Goal: Task Accomplishment & Management: Use online tool/utility

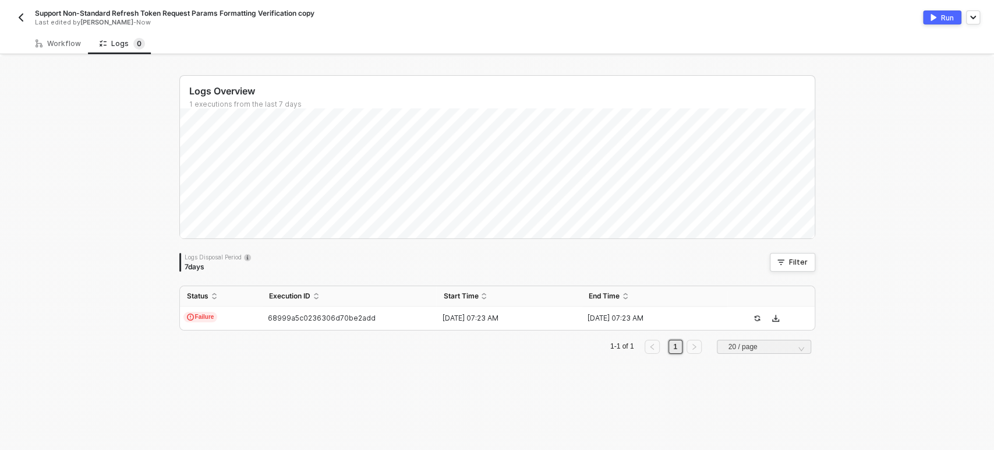
click at [68, 50] on div "Workflow" at bounding box center [58, 44] width 64 height 22
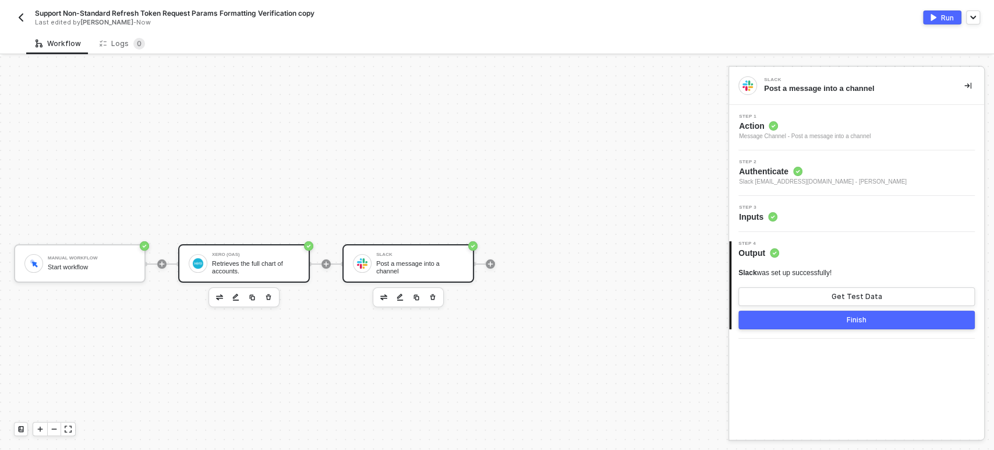
click at [231, 252] on div "Xero (OAS)" at bounding box center [255, 254] width 87 height 5
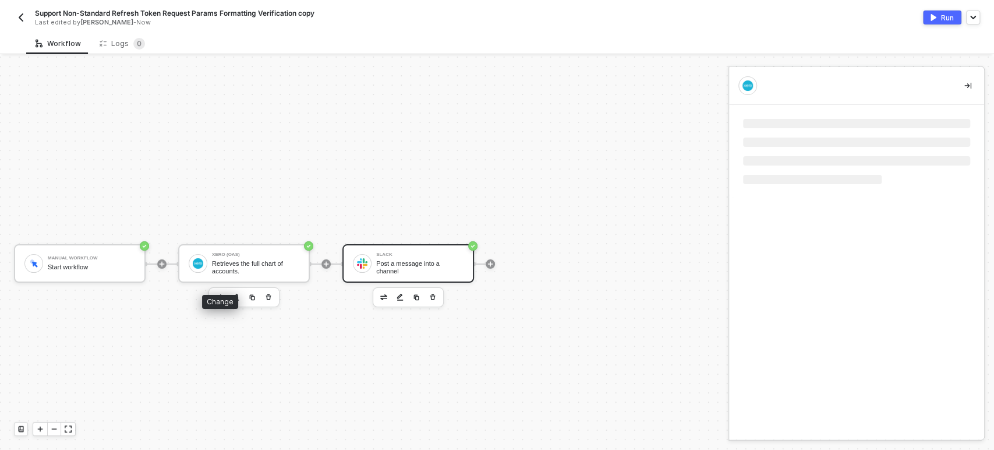
click at [220, 294] on img "button" at bounding box center [219, 297] width 7 height 6
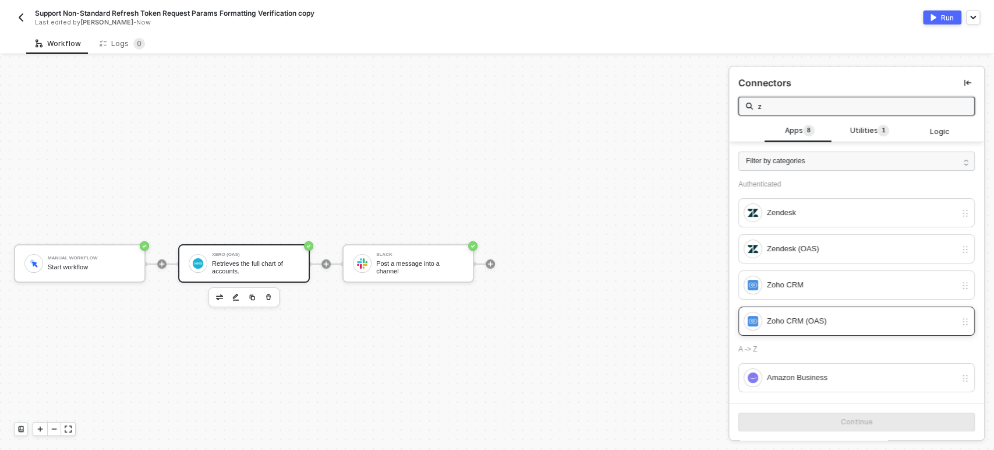
type input "z"
click at [795, 322] on div "Zoho CRM (OAS)" at bounding box center [861, 320] width 189 height 13
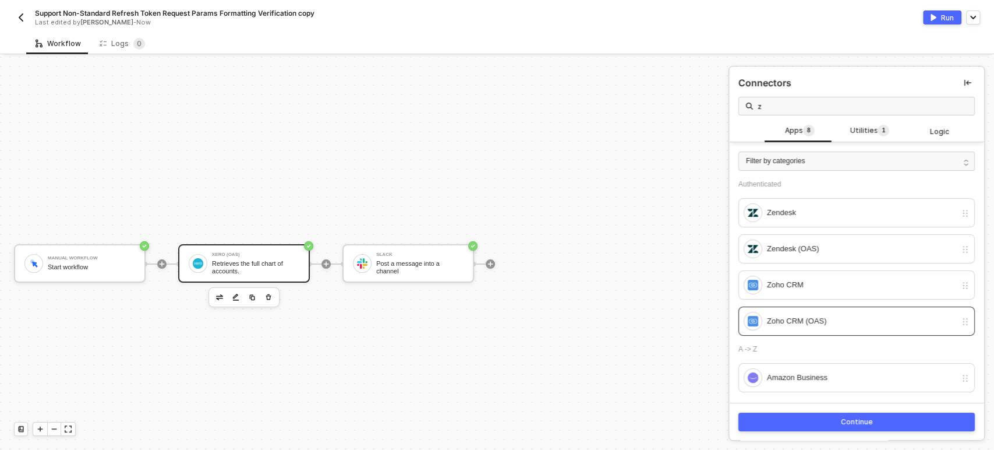
click at [846, 420] on div "Continue" at bounding box center [857, 421] width 32 height 9
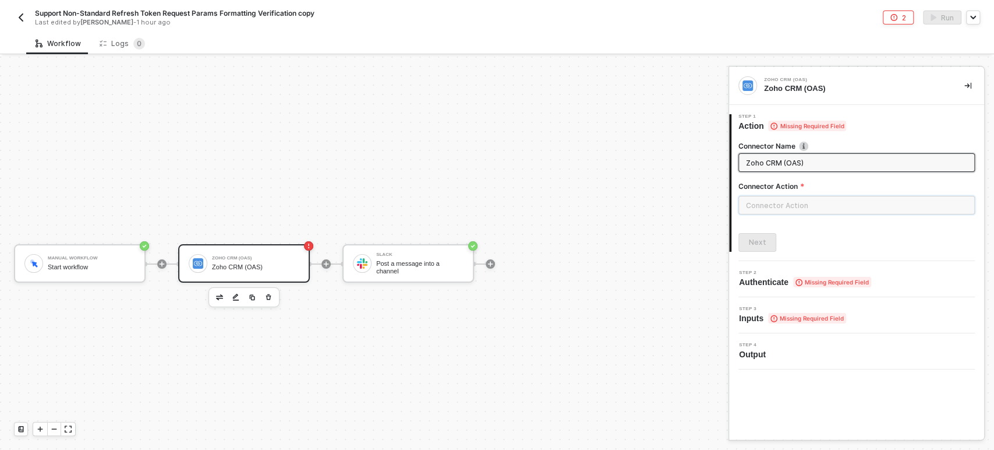
click at [846, 206] on input "text" at bounding box center [856, 205] width 236 height 19
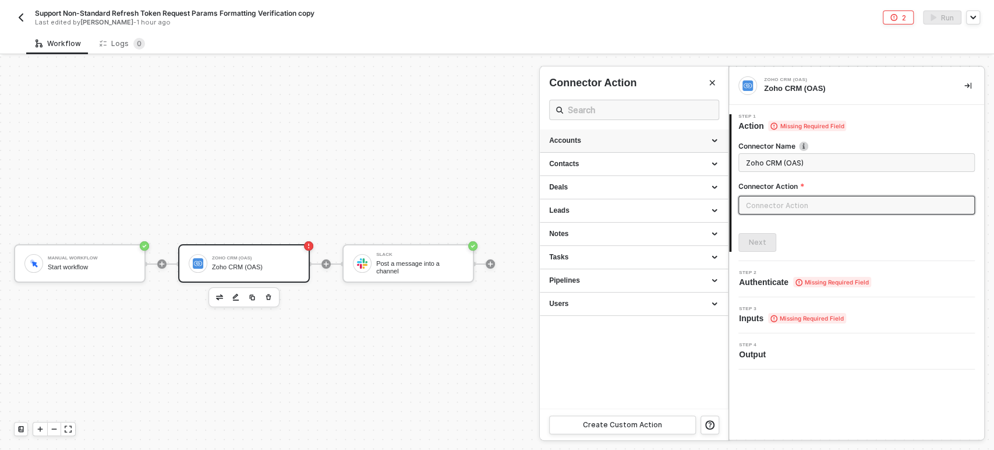
click at [588, 139] on div "Accounts" at bounding box center [633, 141] width 169 height 10
click at [582, 169] on span "List all accounts." at bounding box center [570, 172] width 43 height 6
type input "List all accounts."
type input "Accounts - List Accounts"
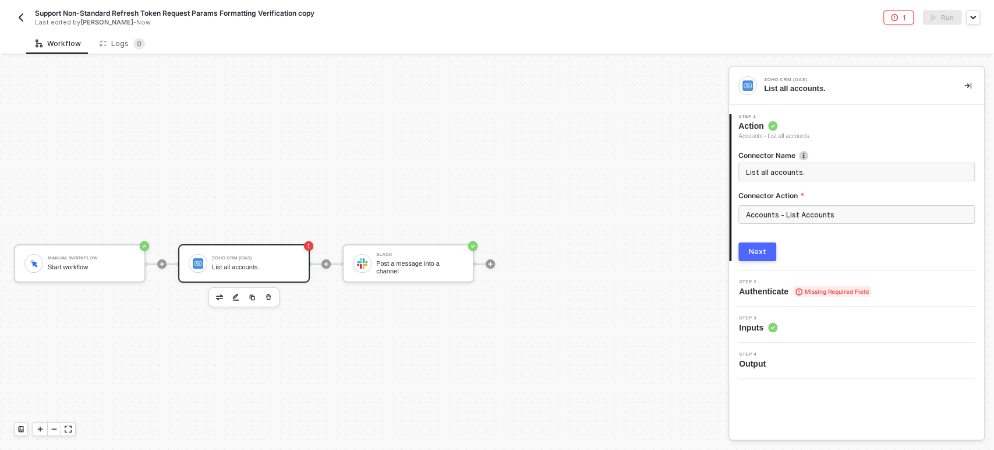
drag, startPoint x: 755, startPoint y: 250, endPoint x: 991, endPoint y: 250, distance: 235.9
click at [755, 250] on div "Next" at bounding box center [757, 251] width 17 height 9
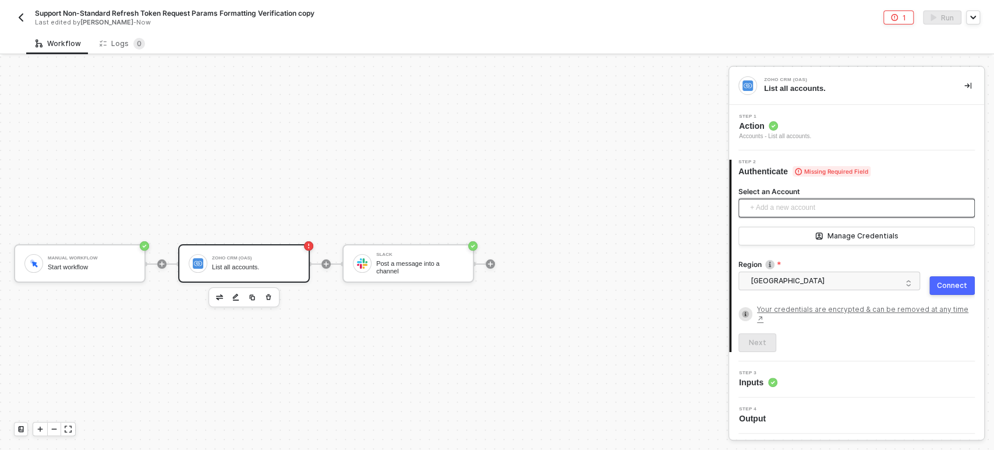
click at [777, 209] on span "+ Add a new account" at bounding box center [859, 208] width 218 height 19
click at [962, 278] on button "Connect" at bounding box center [951, 285] width 45 height 19
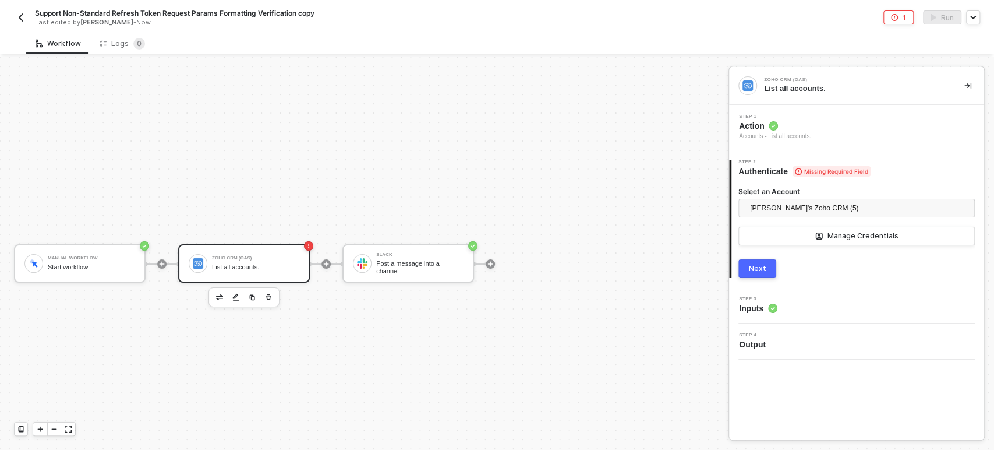
click at [757, 264] on div "Next" at bounding box center [757, 268] width 17 height 9
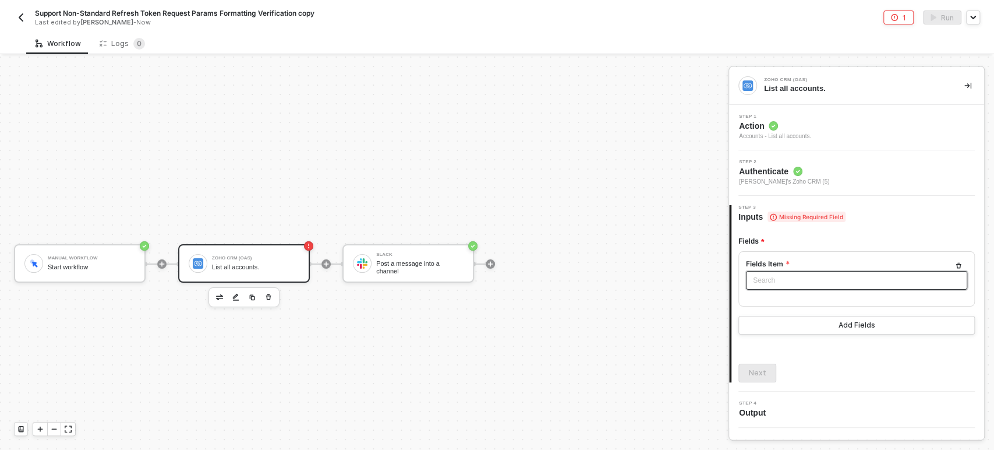
click at [783, 272] on input "search" at bounding box center [856, 279] width 207 height 17
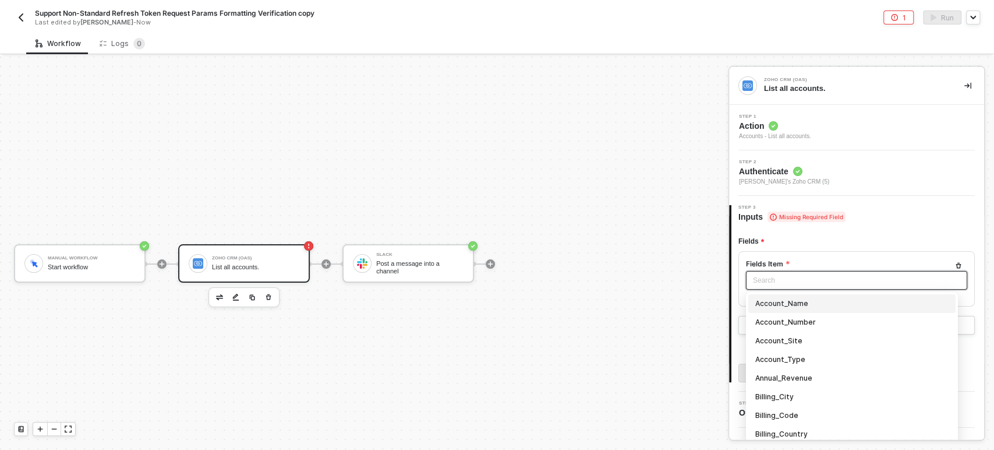
drag, startPoint x: 783, startPoint y: 302, endPoint x: 759, endPoint y: 346, distance: 50.3
click at [783, 301] on div "Account_Name" at bounding box center [851, 303] width 193 height 13
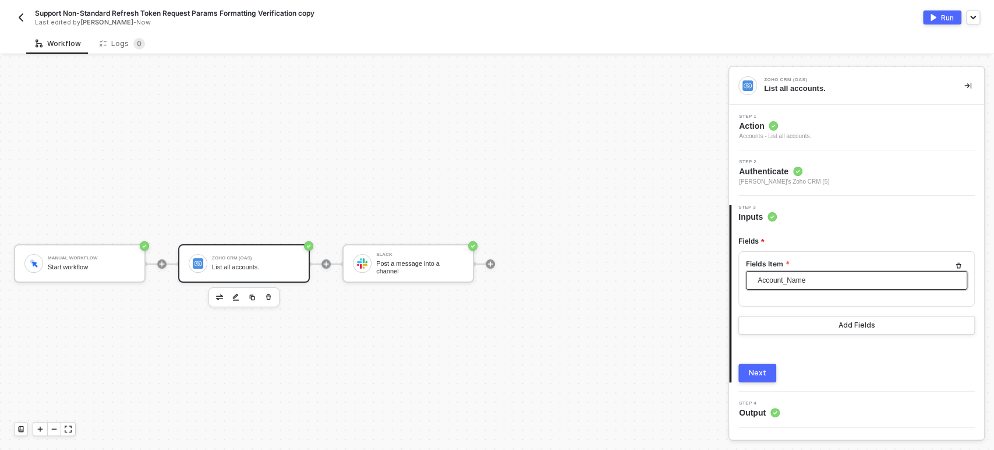
click at [755, 369] on div "Next" at bounding box center [757, 372] width 17 height 9
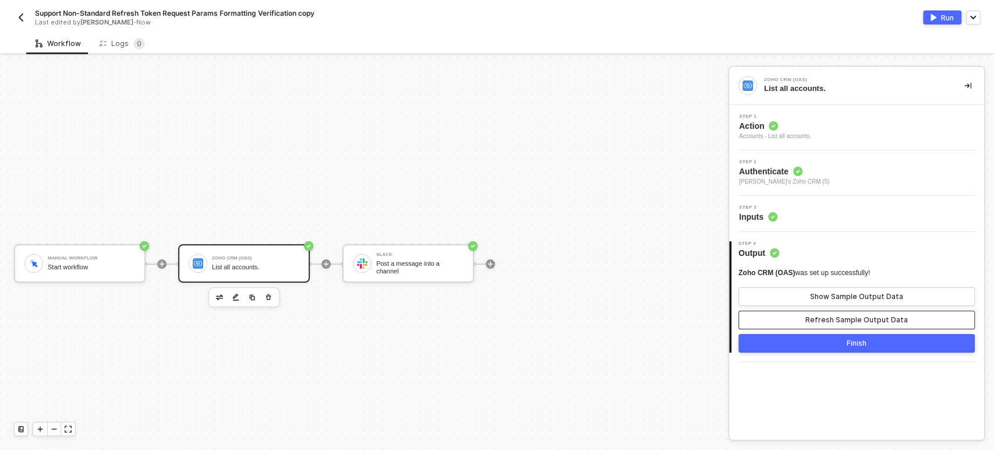
click at [805, 321] on button "Refresh Sample Output Data" at bounding box center [856, 319] width 236 height 19
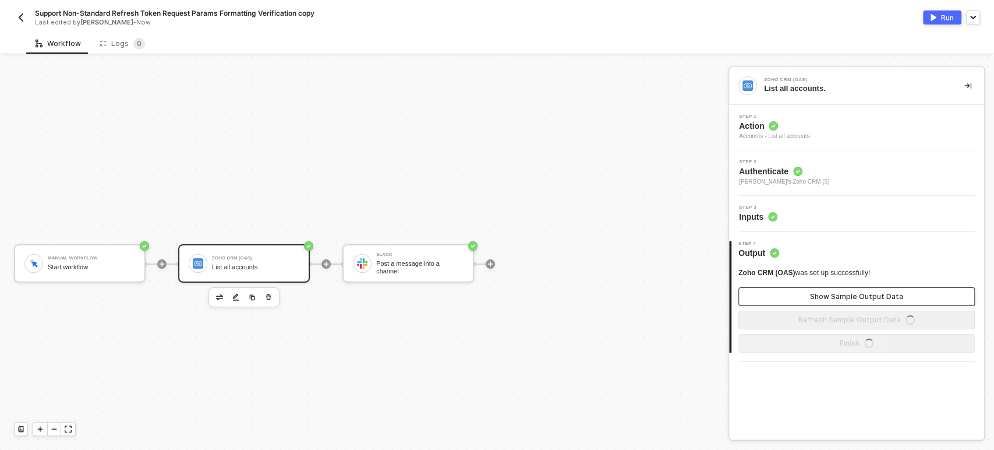
click at [819, 297] on div "Show Sample Output Data" at bounding box center [856, 296] width 93 height 9
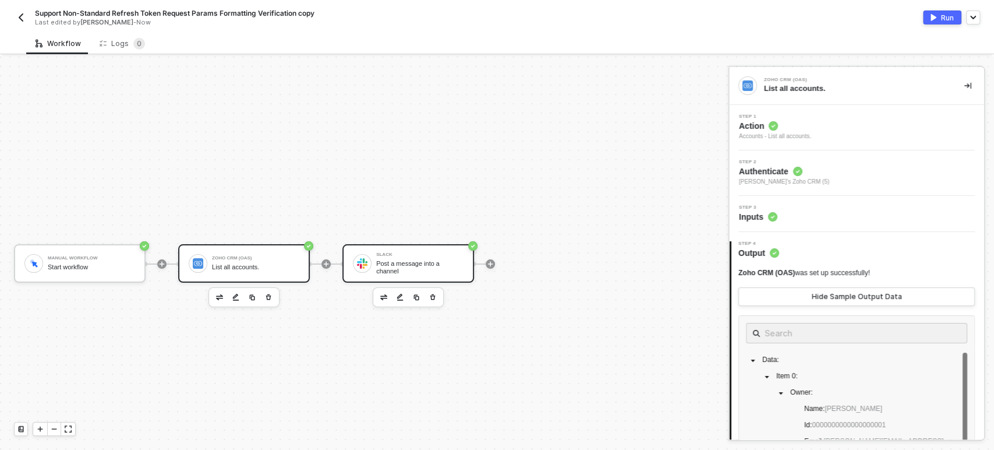
click at [443, 260] on div "Post a message into a channel" at bounding box center [419, 267] width 87 height 15
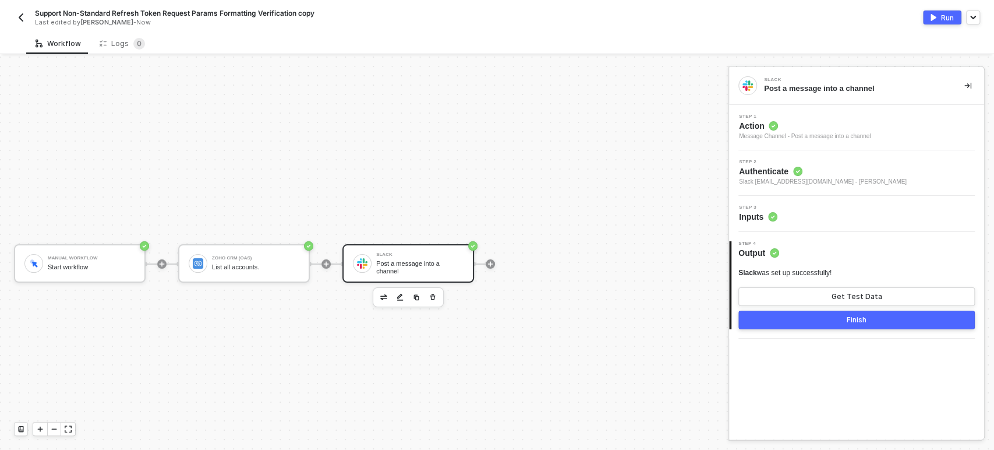
click at [756, 221] on span "Inputs" at bounding box center [758, 217] width 38 height 12
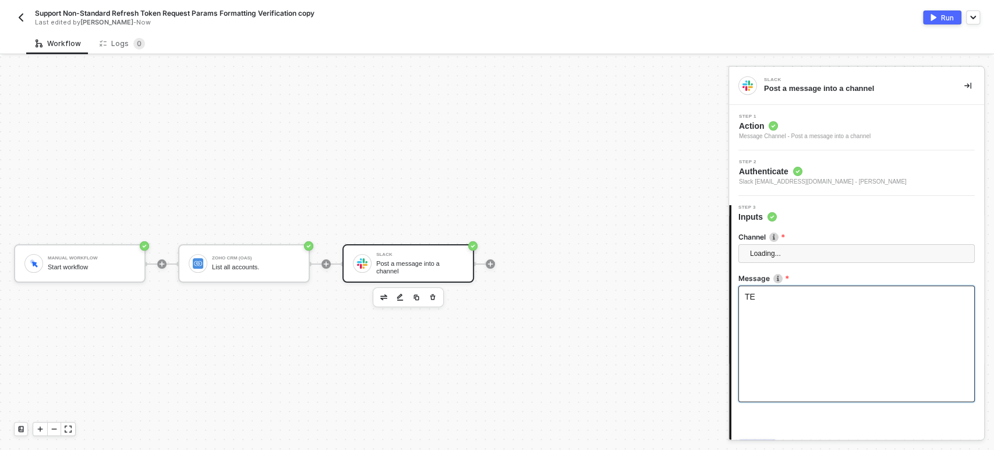
click at [782, 320] on div "TE" at bounding box center [856, 343] width 236 height 116
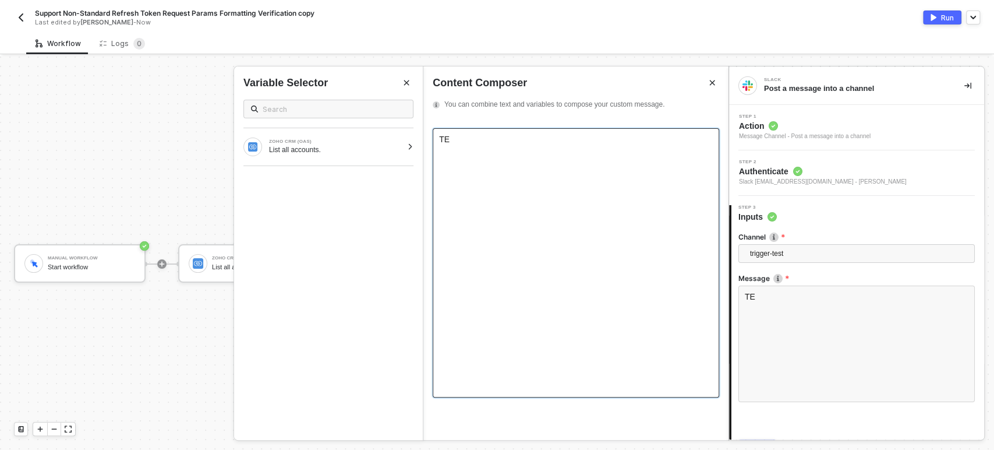
click at [503, 144] on div "TE" at bounding box center [576, 262] width 287 height 269
click at [345, 145] on div "List all accounts." at bounding box center [335, 149] width 133 height 9
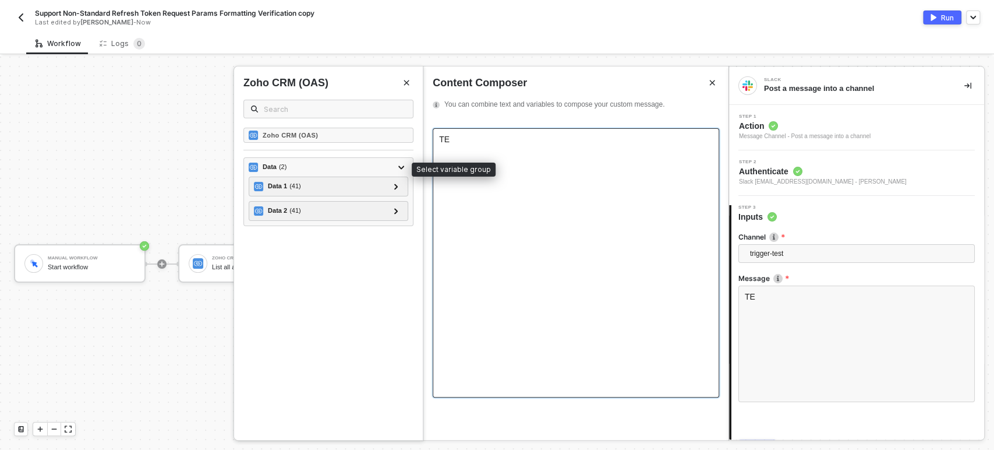
drag, startPoint x: 295, startPoint y: 164, endPoint x: 685, endPoint y: 138, distance: 391.1
click at [297, 164] on div "Data ( 2 )" at bounding box center [322, 167] width 146 height 14
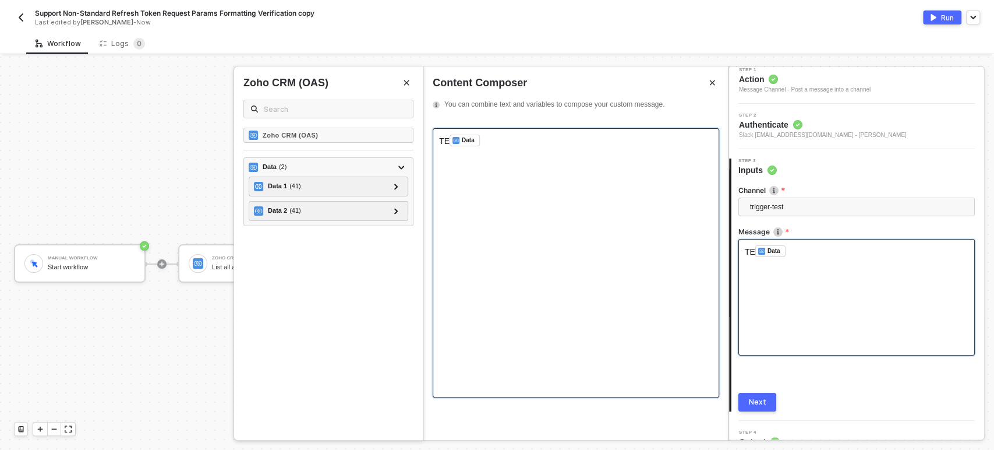
scroll to position [63, 0]
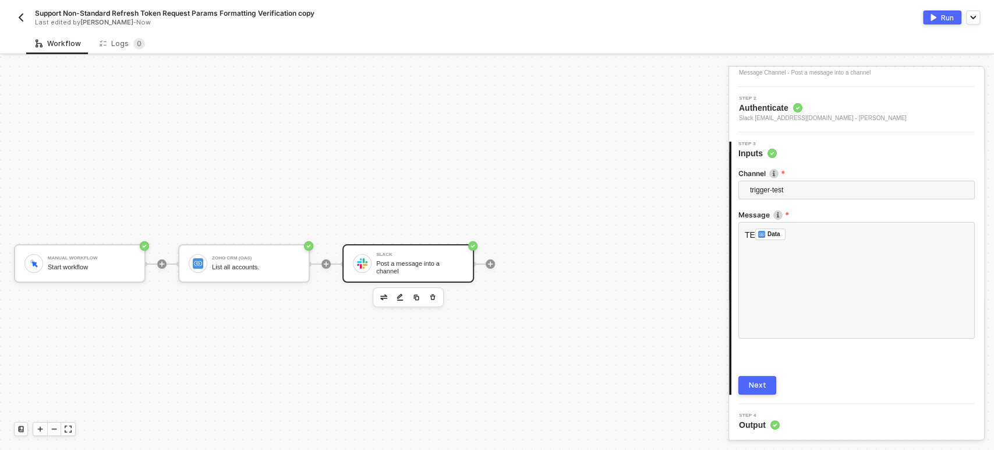
click at [755, 387] on div "Next" at bounding box center [757, 384] width 17 height 9
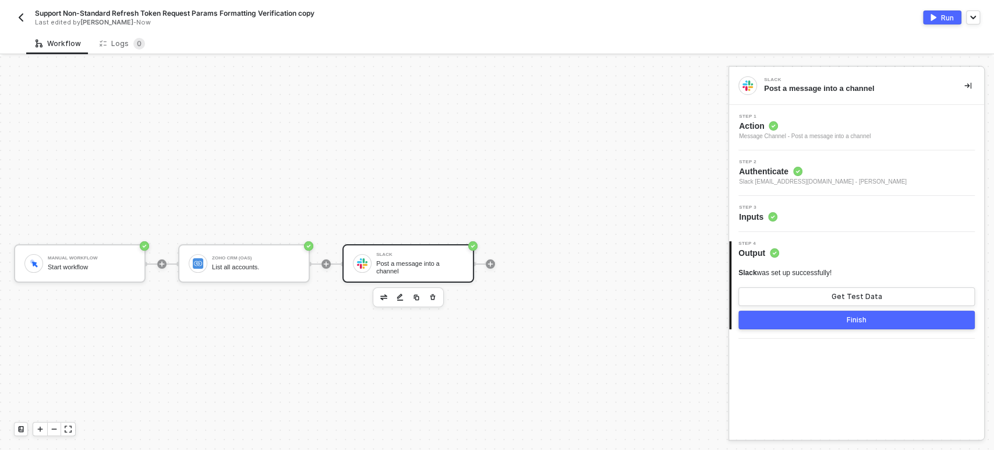
scroll to position [0, 0]
drag, startPoint x: 941, startPoint y: 18, endPoint x: 751, endPoint y: 21, distance: 190.5
click at [941, 18] on div "Run" at bounding box center [947, 18] width 13 height 10
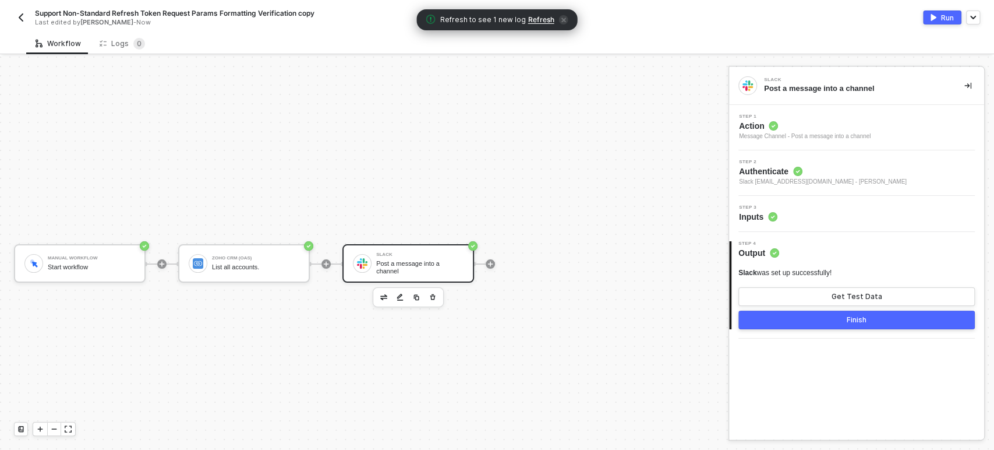
click at [538, 17] on span "Refresh" at bounding box center [541, 19] width 26 height 9
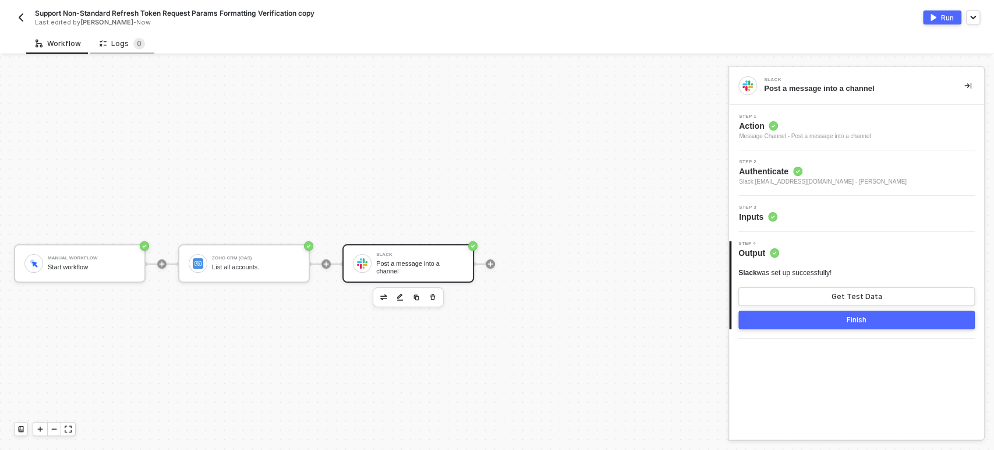
click at [121, 45] on div "Logs 0" at bounding box center [122, 44] width 45 height 12
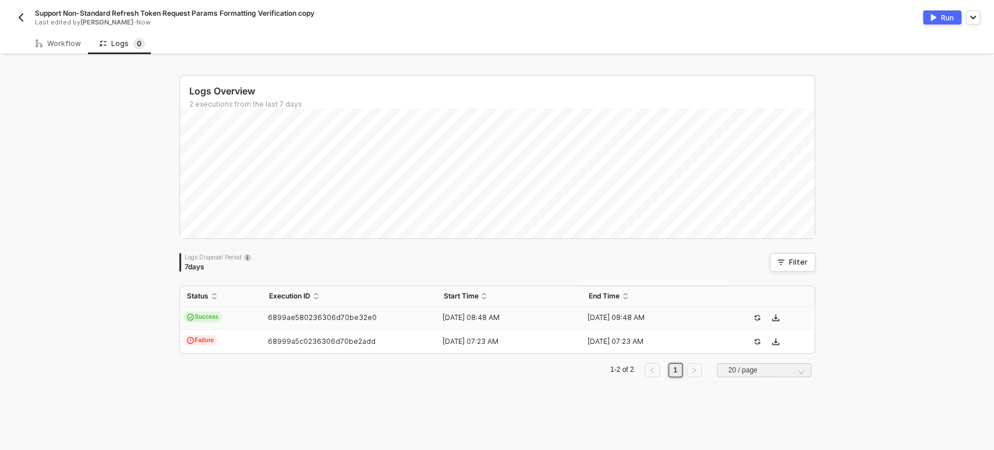
click at [232, 320] on td "Success" at bounding box center [221, 317] width 82 height 23
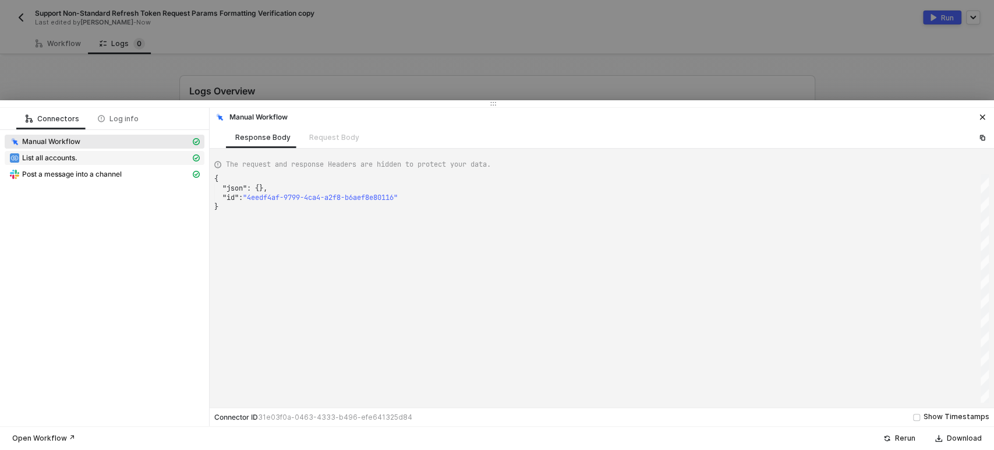
click at [77, 157] on span "List all accounts." at bounding box center [49, 157] width 55 height 9
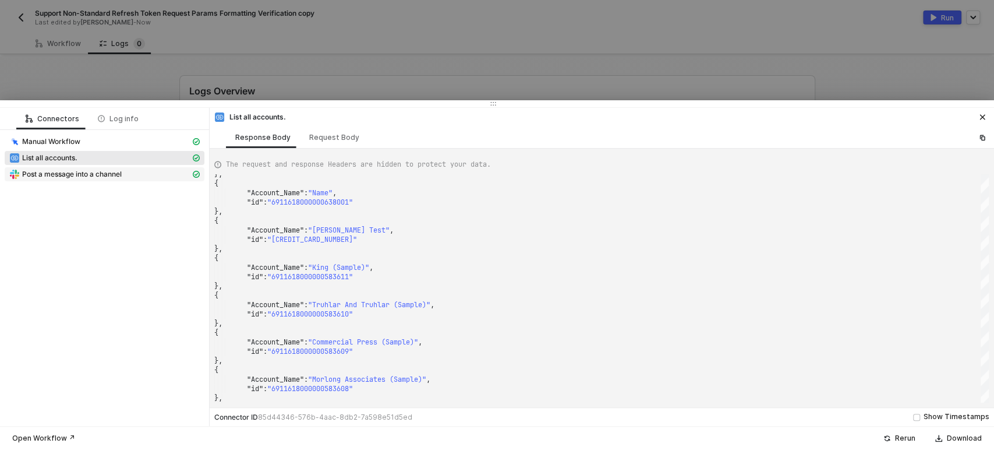
click at [126, 176] on div "Post a message into a channel" at bounding box center [99, 174] width 181 height 10
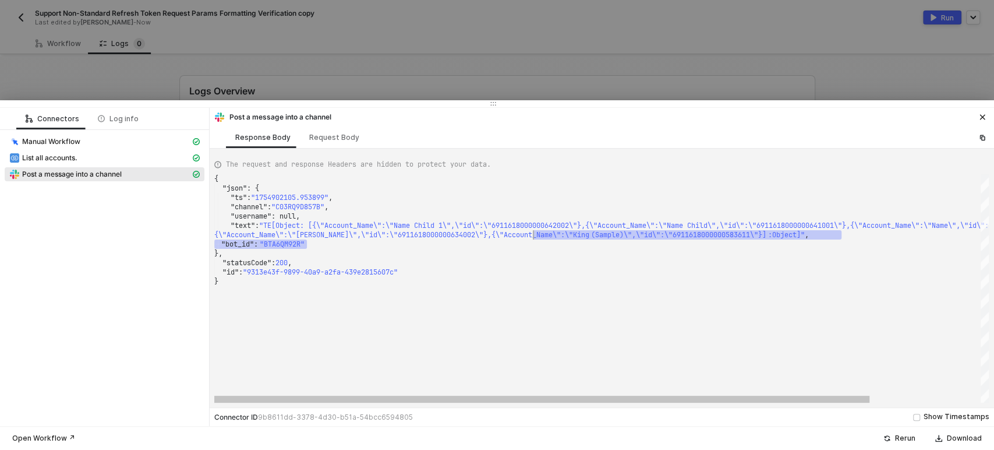
scroll to position [0, 20]
drag, startPoint x: 330, startPoint y: 241, endPoint x: 532, endPoint y: 239, distance: 202.1
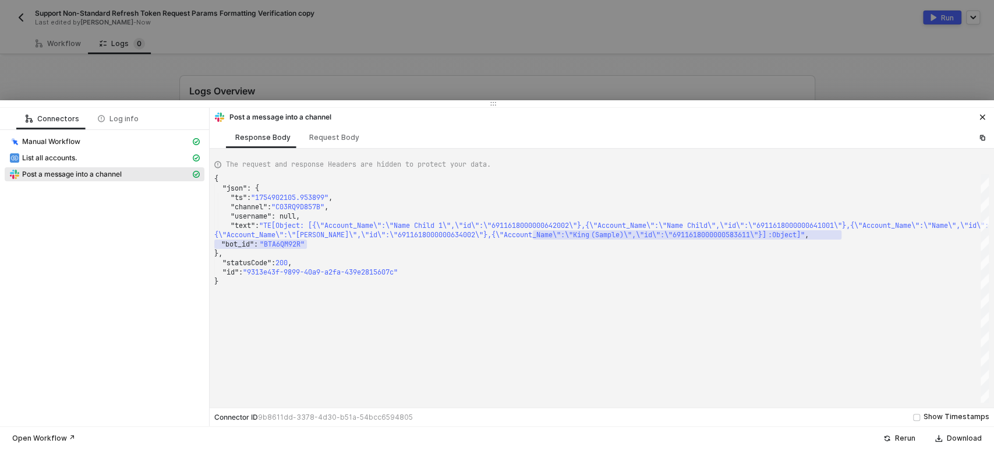
click at [140, 149] on div "Manual Workflow" at bounding box center [105, 143] width 200 height 16
click at [137, 157] on div "List all accounts." at bounding box center [99, 158] width 181 height 10
type textarea "{ "json": { "data": [ { "Account_Name": "Name Child 1", "id": "6911618000000642…"
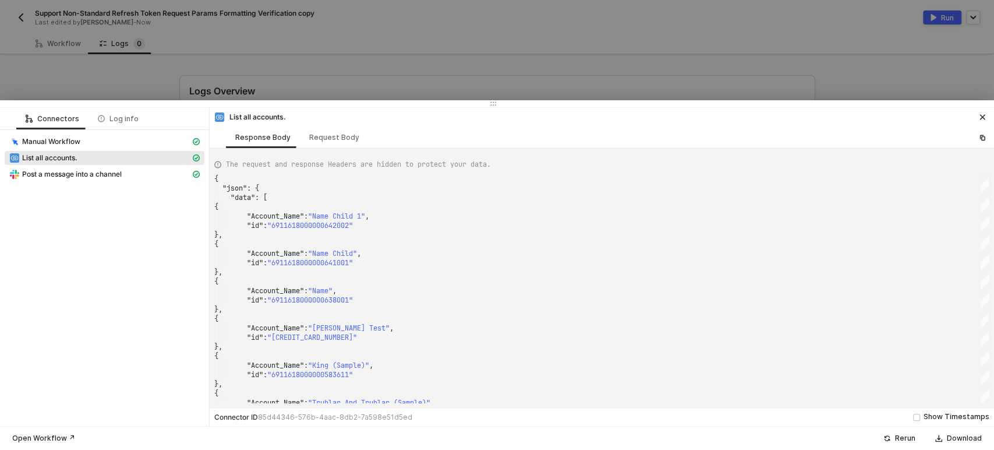
drag, startPoint x: 435, startPoint y: 66, endPoint x: 68, endPoint y: 37, distance: 368.0
click at [434, 65] on div at bounding box center [497, 225] width 994 height 450
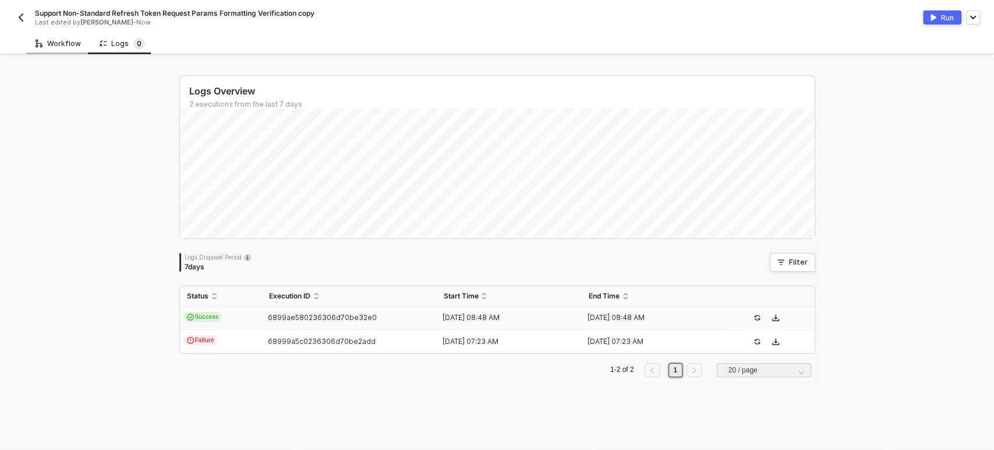
click at [48, 40] on div "Workflow" at bounding box center [58, 43] width 45 height 9
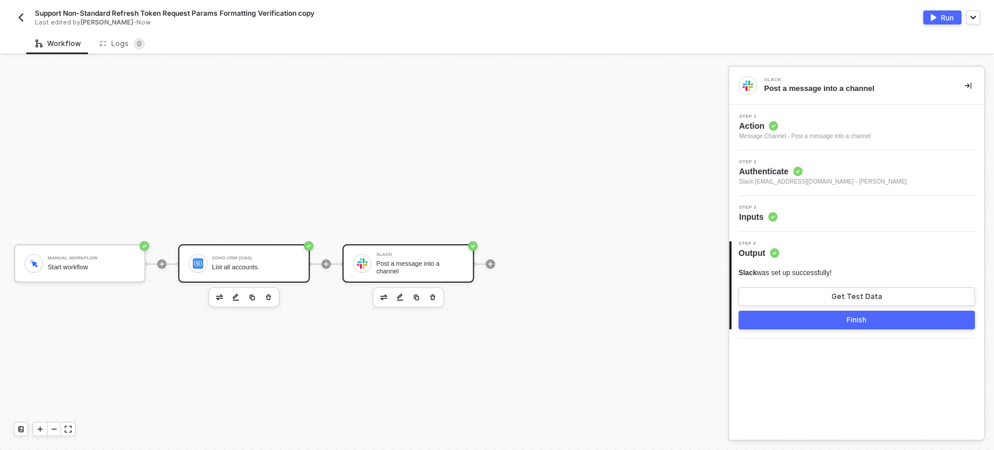
click at [237, 263] on div "List all accounts." at bounding box center [255, 267] width 87 height 8
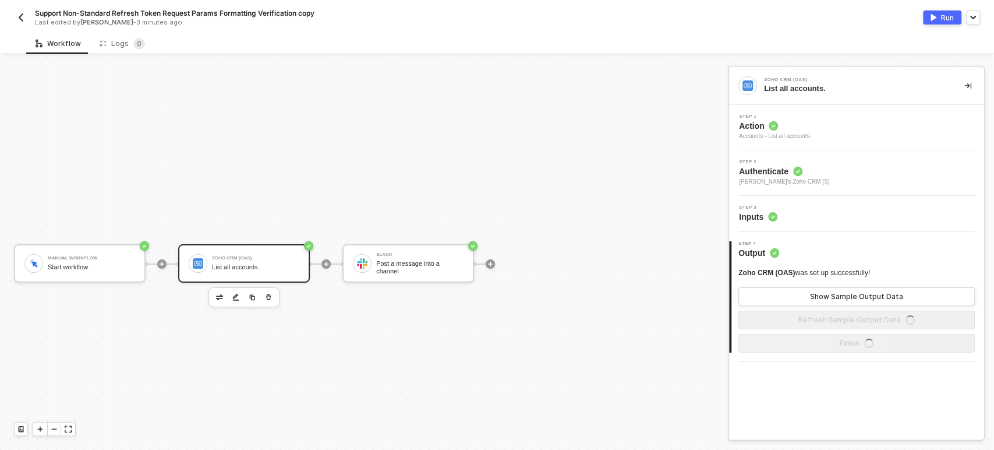
click at [850, 125] on div "Step 1 Action Accounts - List all accounts." at bounding box center [858, 127] width 252 height 27
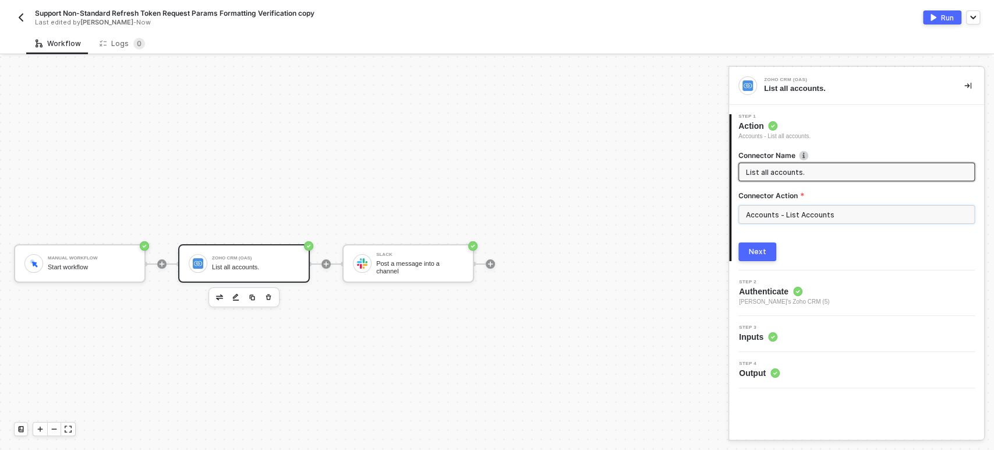
click at [801, 210] on input "Accounts - List Accounts" at bounding box center [856, 214] width 236 height 19
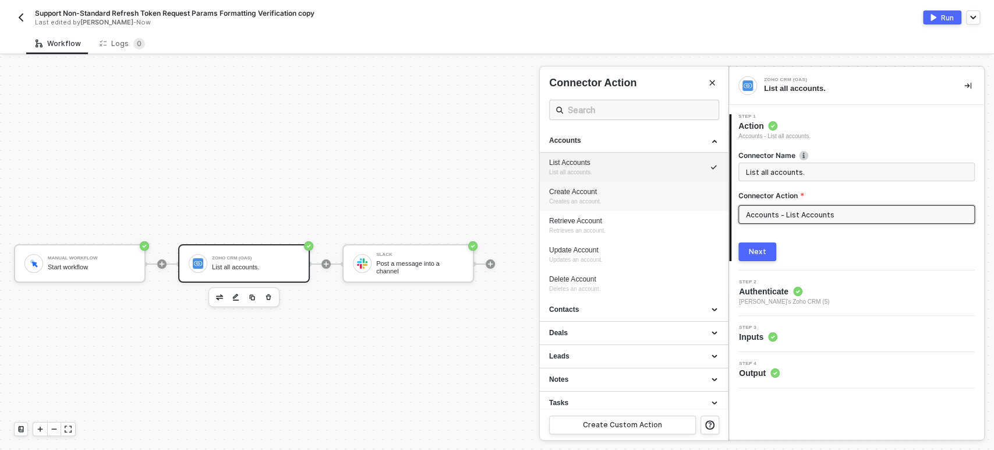
click at [582, 199] on span "Creates an account." at bounding box center [575, 201] width 52 height 6
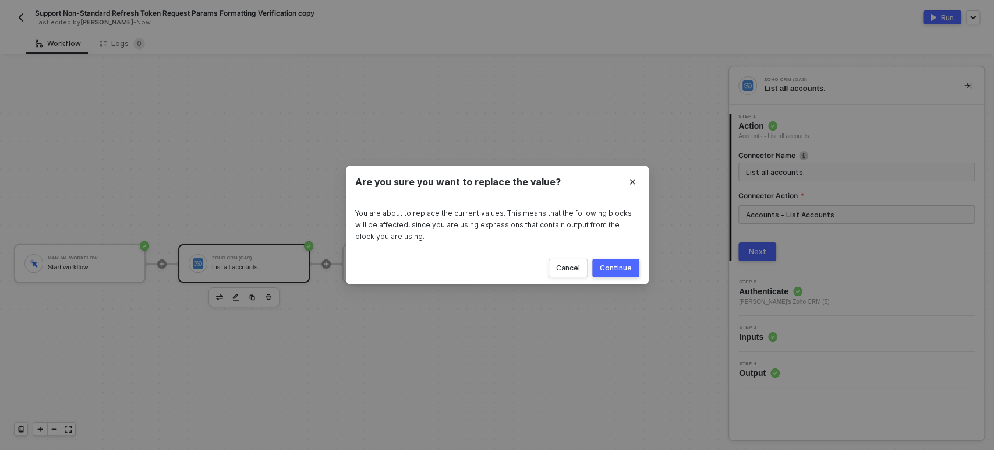
click at [482, 201] on div "You are about to replace the current values. This means that the following bloc…" at bounding box center [497, 225] width 303 height 54
click at [617, 270] on div "Continue" at bounding box center [616, 267] width 32 height 9
type input "Creates an account."
type input "Accounts - Create Account"
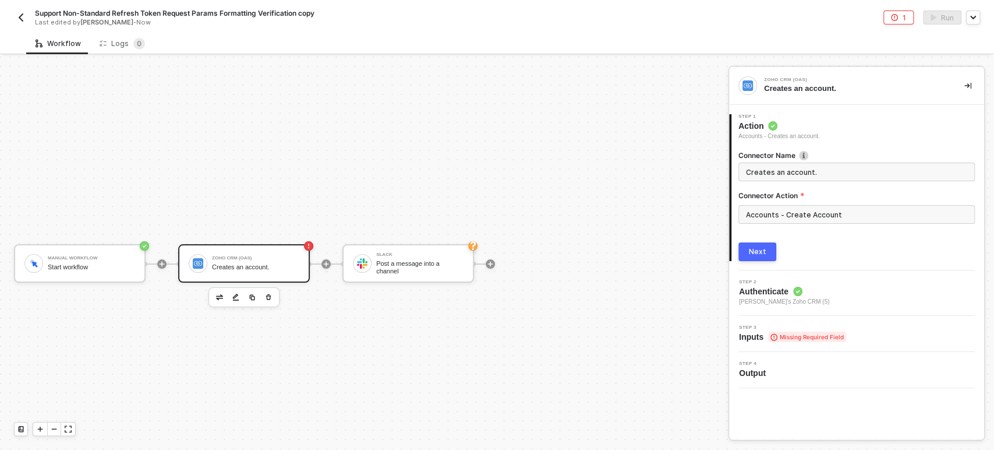
click at [767, 240] on div "Connector Name Creates an account. Connector Action Accounts - Create Account N…" at bounding box center [856, 201] width 236 height 120
click at [770, 255] on button "Next" at bounding box center [757, 251] width 38 height 19
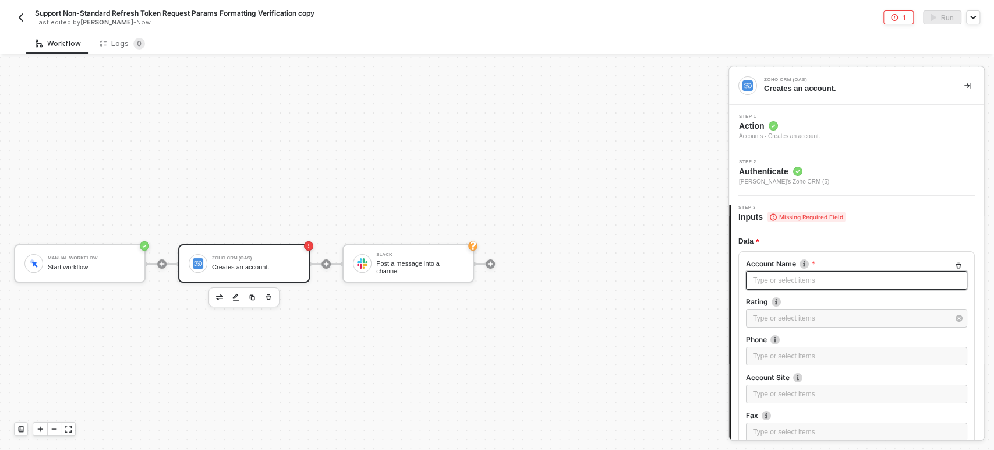
click at [777, 284] on div "Type or select items ﻿" at bounding box center [856, 280] width 207 height 11
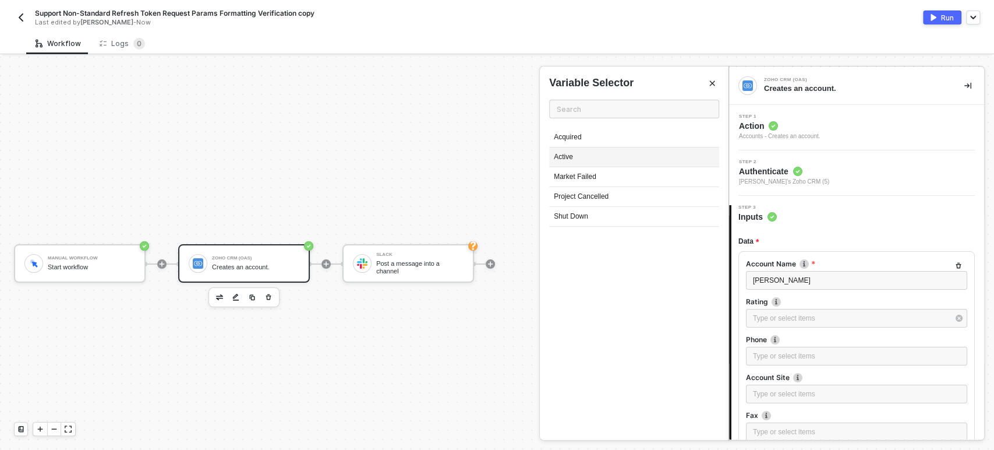
click at [551, 161] on div "Active" at bounding box center [634, 157] width 170 height 20
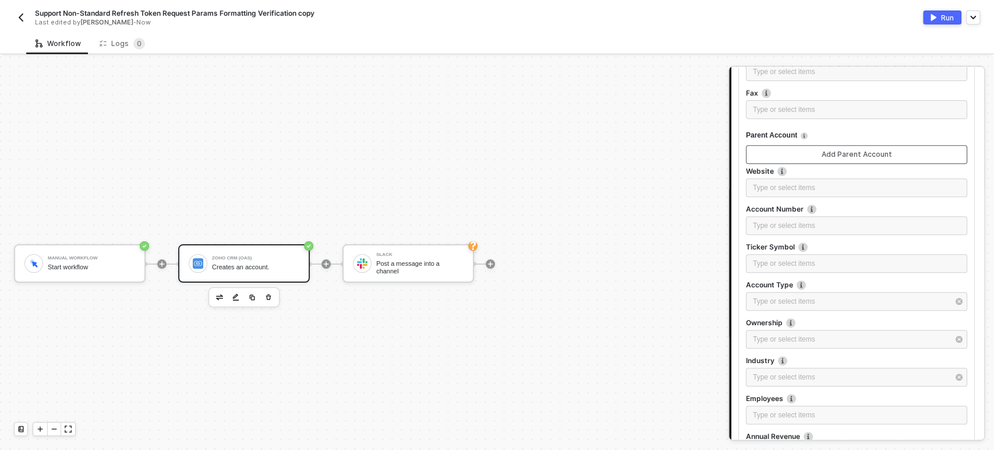
scroll to position [323, 0]
click at [804, 298] on div "Type or select items ﻿" at bounding box center [851, 300] width 196 height 11
drag, startPoint x: 626, startPoint y: 176, endPoint x: 664, endPoint y: 197, distance: 43.0
click at [629, 177] on div "Customer" at bounding box center [634, 177] width 170 height 20
click at [802, 334] on div "Type or select items ﻿" at bounding box center [851, 338] width 196 height 11
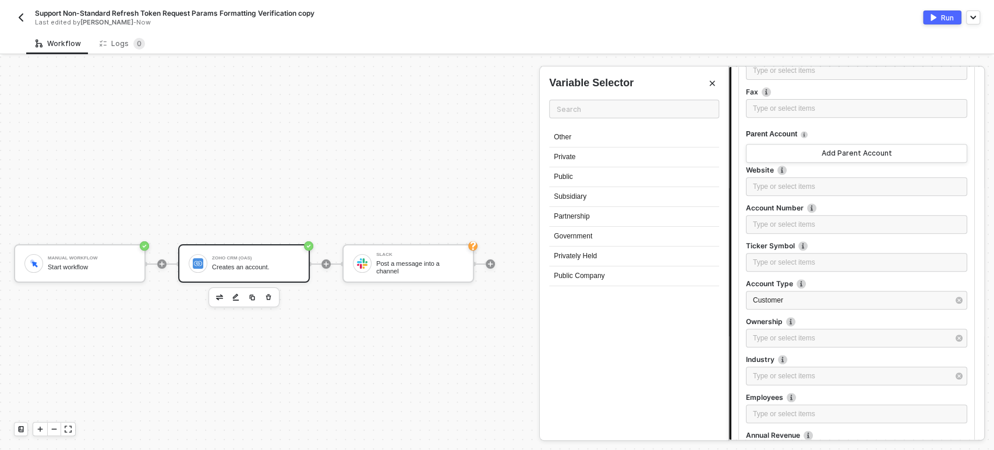
drag, startPoint x: 599, startPoint y: 220, endPoint x: 654, endPoint y: 296, distance: 94.2
click at [598, 220] on div "Partnership" at bounding box center [634, 217] width 170 height 20
click at [788, 377] on div "Type or select items ﻿" at bounding box center [851, 375] width 196 height 11
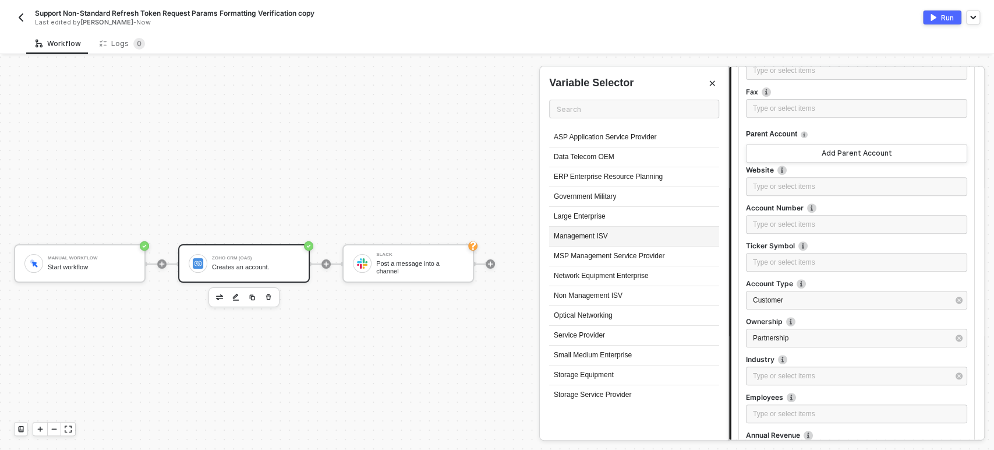
click at [591, 232] on div "Management ISV" at bounding box center [634, 237] width 170 height 20
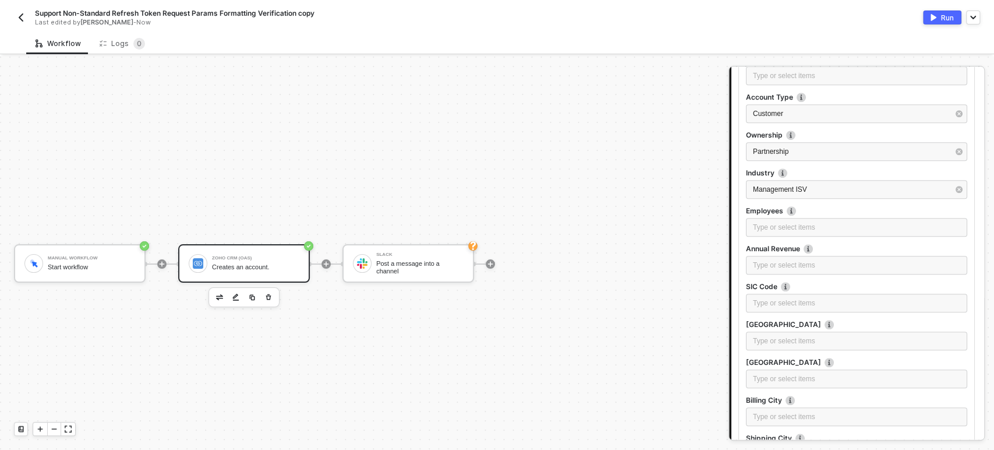
scroll to position [517, 0]
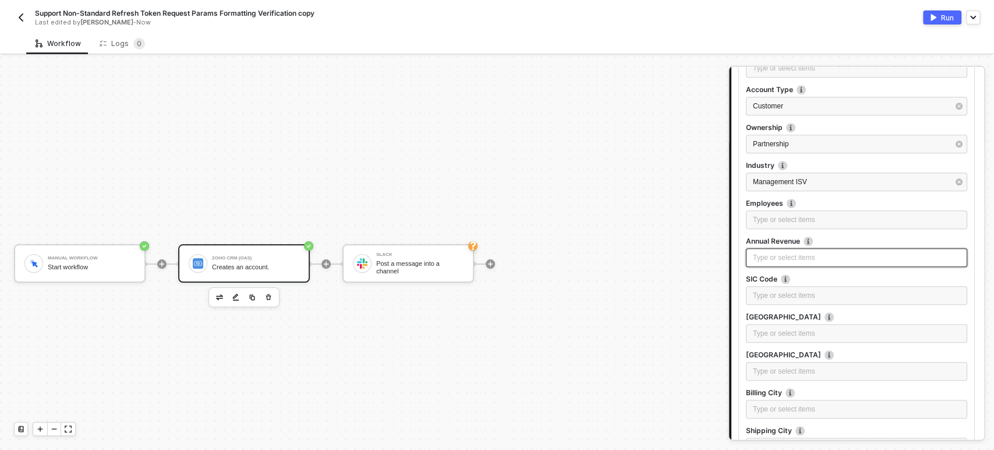
click at [761, 264] on div "Type or select items ﻿" at bounding box center [856, 257] width 221 height 19
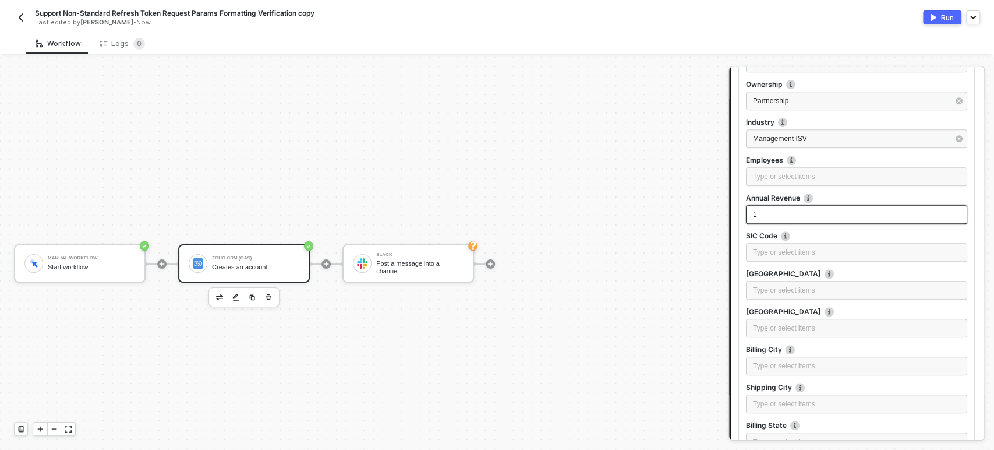
scroll to position [582, 0]
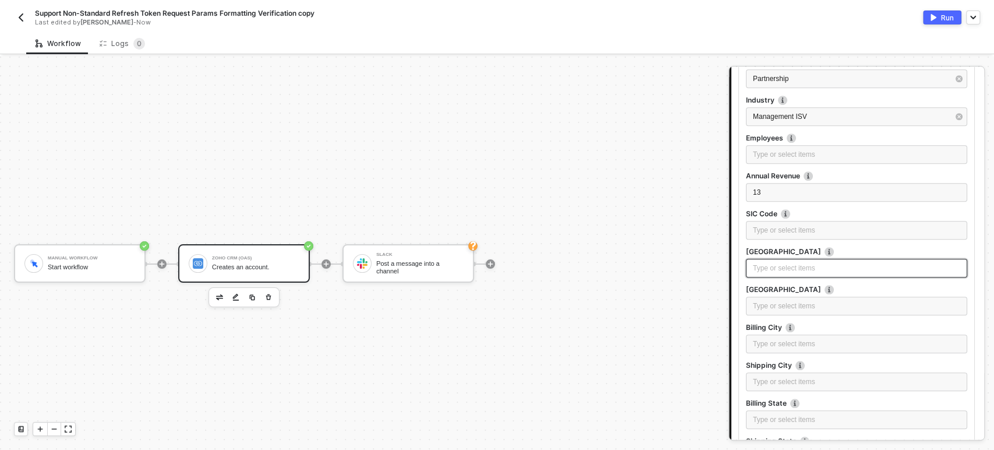
click at [814, 270] on div "Type or select items ﻿" at bounding box center [856, 268] width 207 height 11
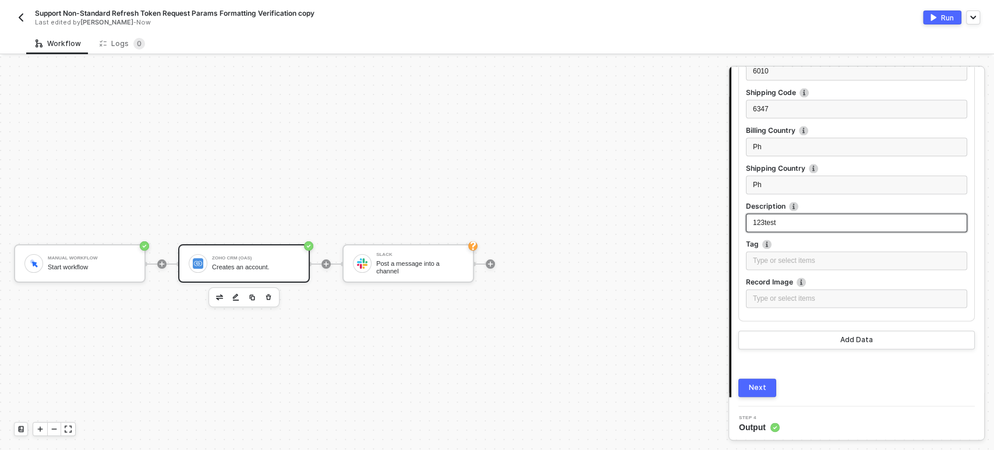
scroll to position [1008, 0]
click at [755, 384] on div "Next" at bounding box center [757, 385] width 17 height 9
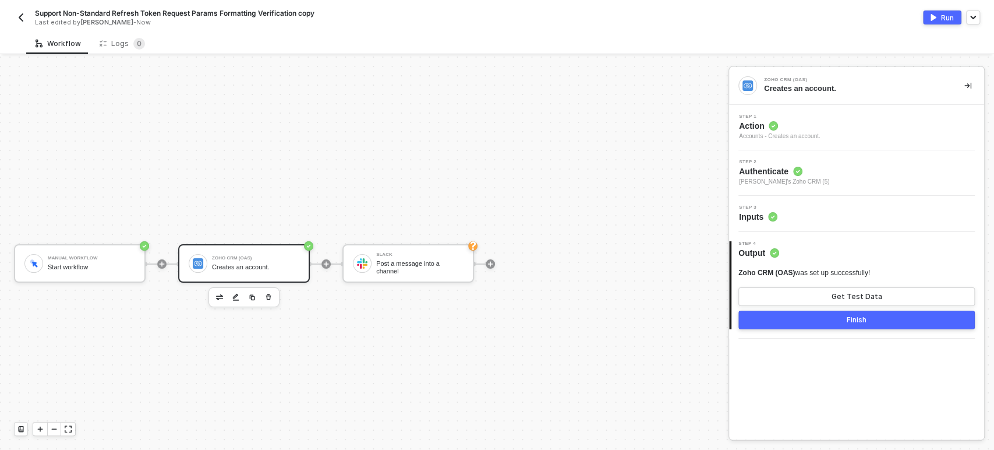
scroll to position [0, 0]
click at [838, 295] on div "Get Test Data" at bounding box center [857, 296] width 51 height 9
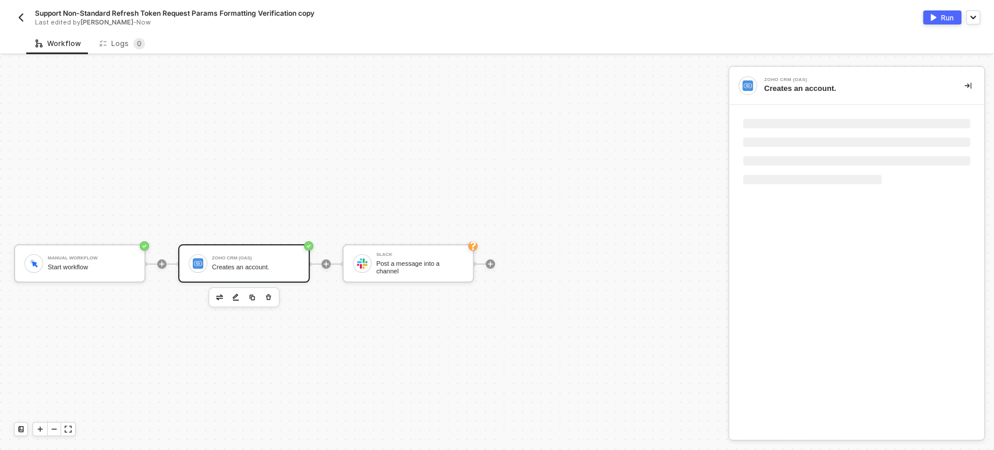
click at [271, 252] on div "Zoho CRM (OAS) Creates an account." at bounding box center [255, 263] width 87 height 22
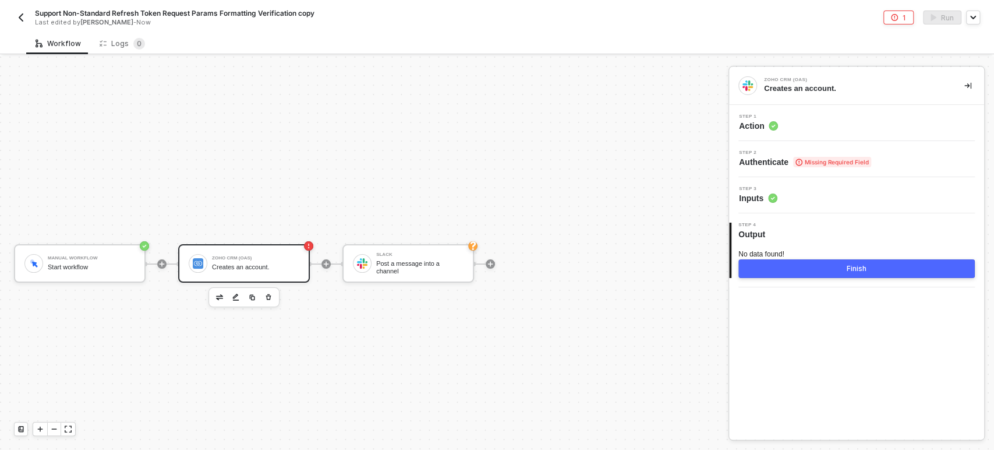
click at [256, 263] on div "Creates an account." at bounding box center [255, 267] width 87 height 8
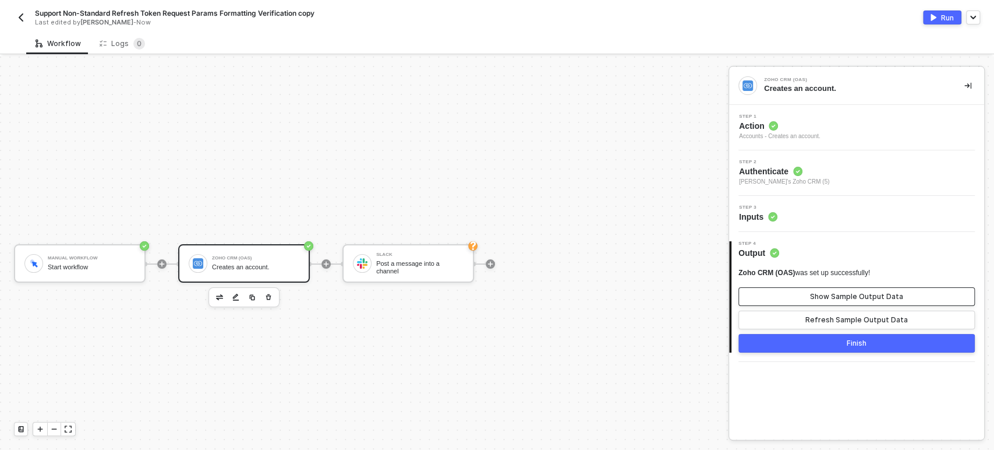
click at [806, 301] on button "Show Sample Output Data" at bounding box center [856, 296] width 236 height 19
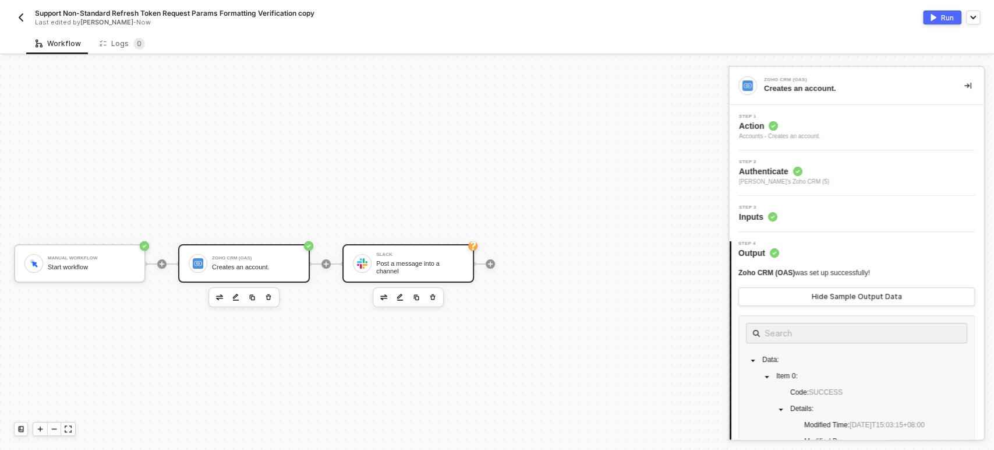
click at [427, 260] on div "Post a message into a channel" at bounding box center [419, 267] width 87 height 15
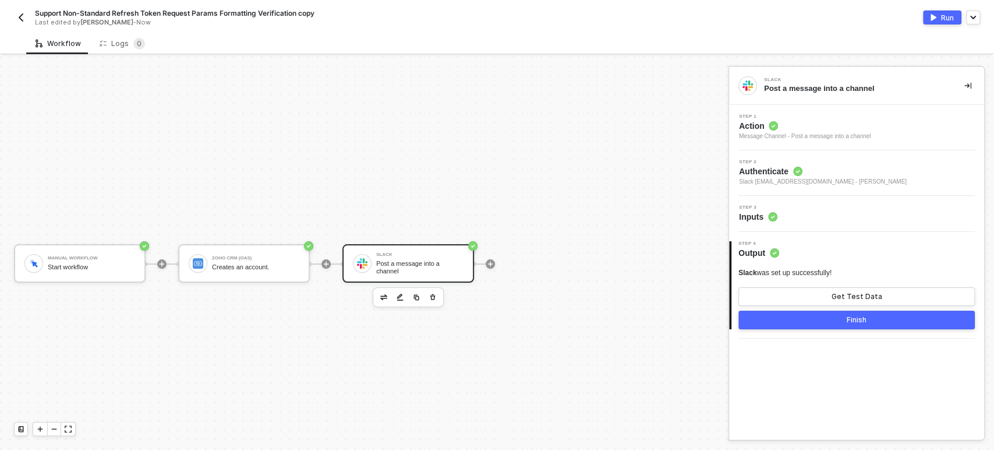
drag, startPoint x: 785, startPoint y: 212, endPoint x: 707, endPoint y: 252, distance: 87.5
click at [785, 211] on div "Step 3 Inputs" at bounding box center [858, 213] width 252 height 17
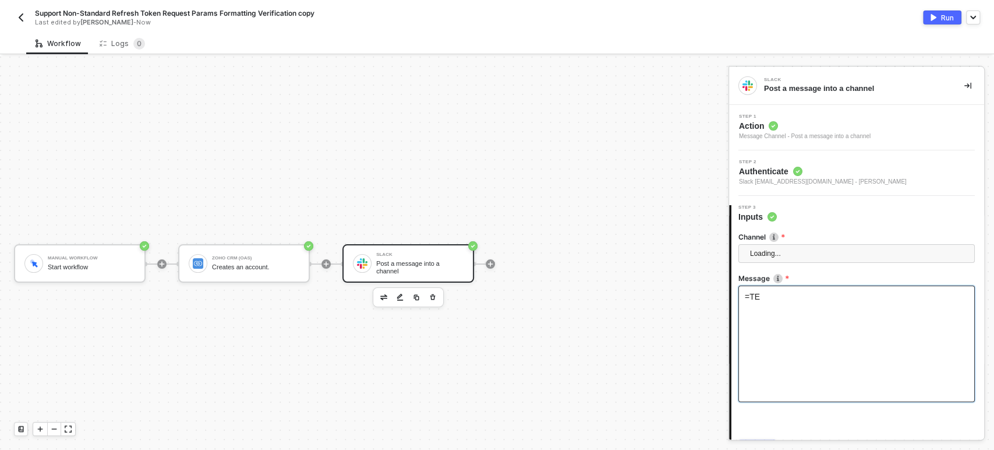
click at [808, 314] on div "=TE" at bounding box center [856, 343] width 236 height 116
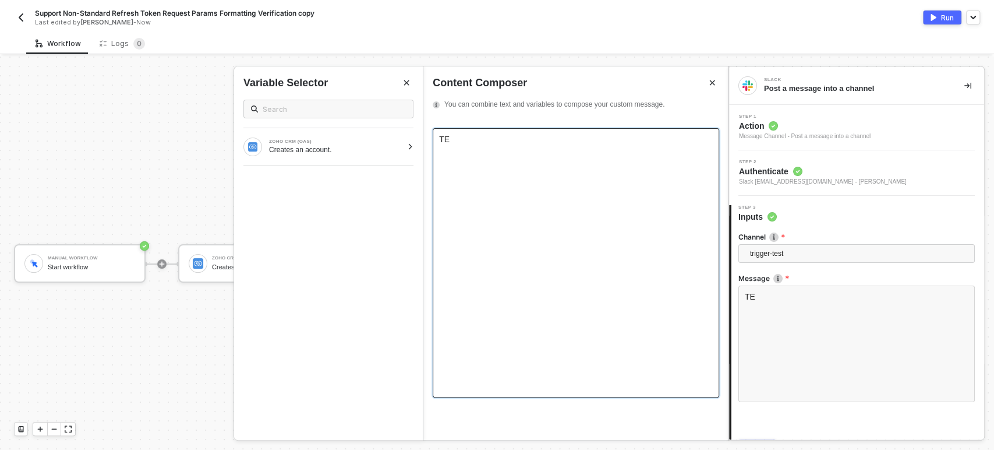
click at [504, 147] on div "TE ﻿" at bounding box center [576, 262] width 287 height 269
click at [379, 151] on div "Creates an account." at bounding box center [335, 149] width 133 height 9
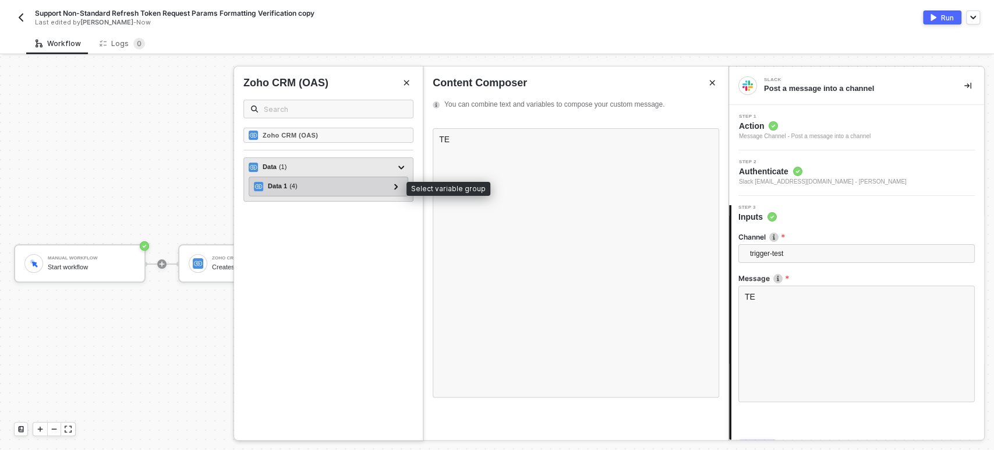
click at [299, 190] on div "Data 1 ( 4 )" at bounding box center [321, 186] width 135 height 14
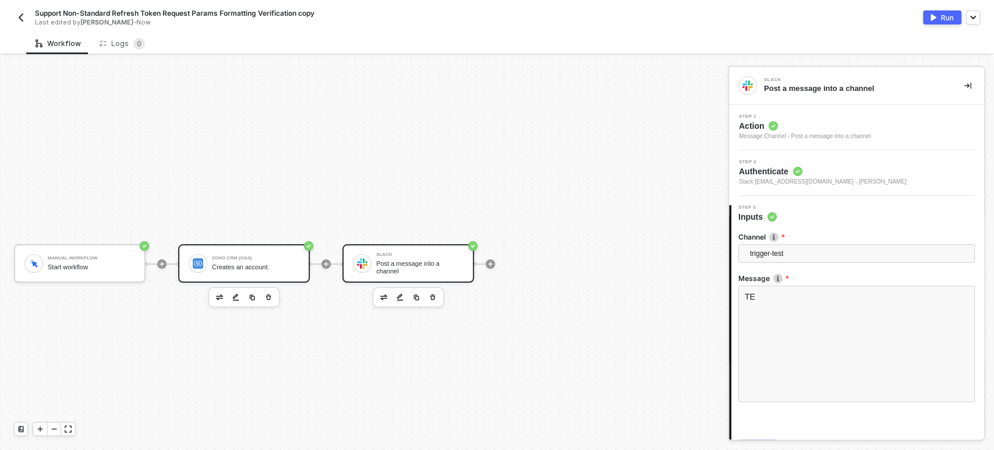
click at [232, 252] on div "Zoho CRM (OAS) Creates an account." at bounding box center [255, 263] width 87 height 22
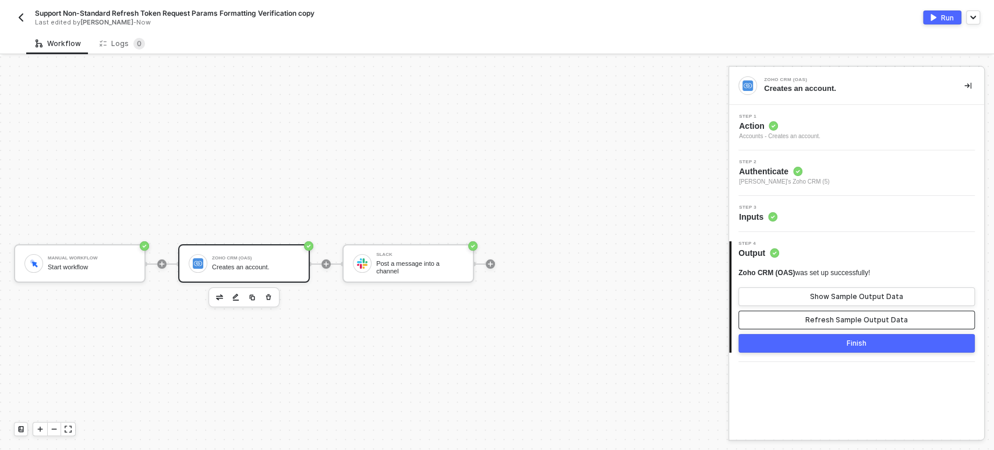
click at [833, 323] on div "Refresh Sample Output Data" at bounding box center [856, 319] width 102 height 9
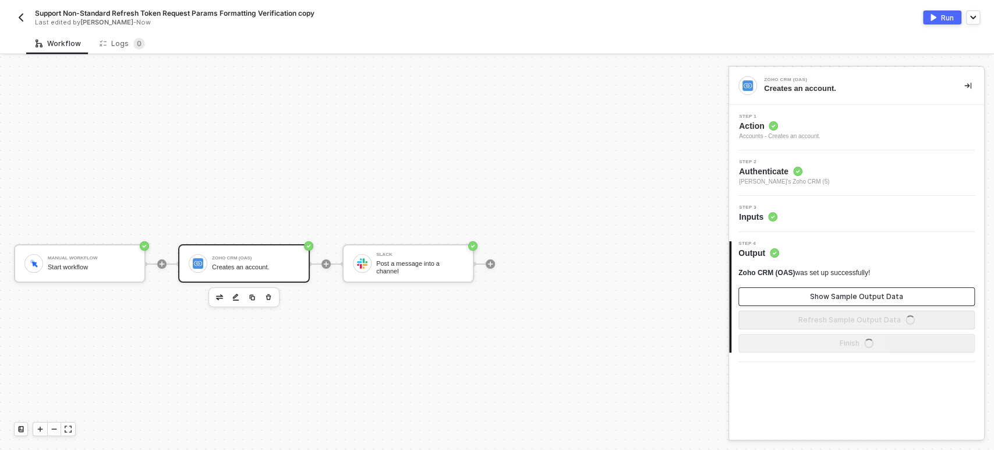
click at [828, 297] on div "Show Sample Output Data" at bounding box center [856, 296] width 93 height 9
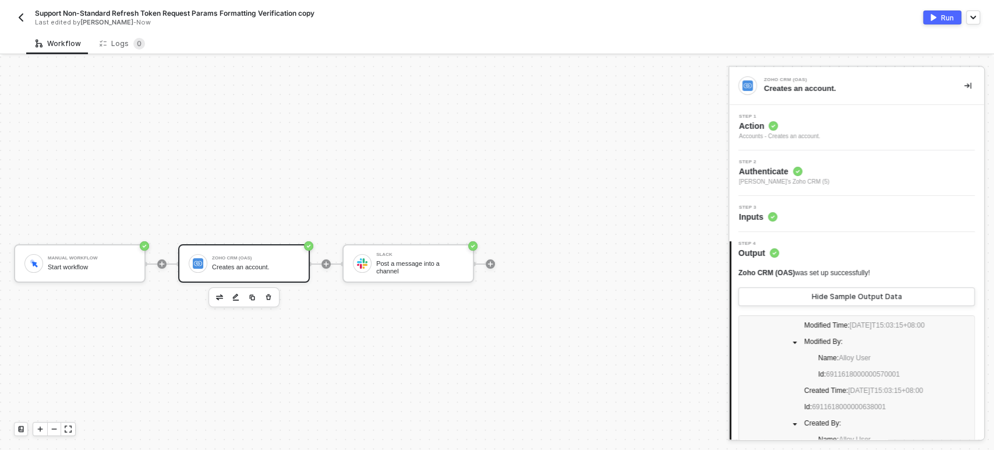
scroll to position [101, 0]
click at [389, 252] on div "Slack Post a message into a channel" at bounding box center [419, 263] width 87 height 22
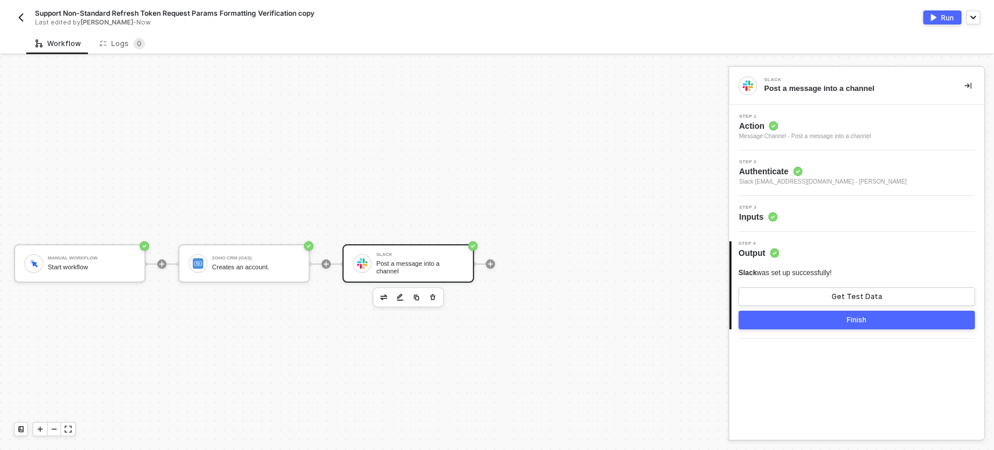
click at [741, 219] on span "Inputs" at bounding box center [758, 217] width 38 height 12
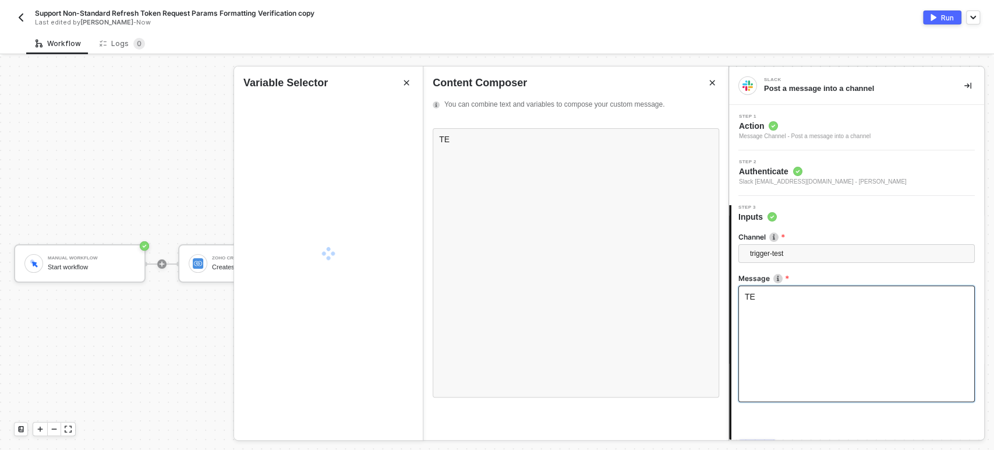
click at [785, 309] on div "TE" at bounding box center [856, 343] width 236 height 116
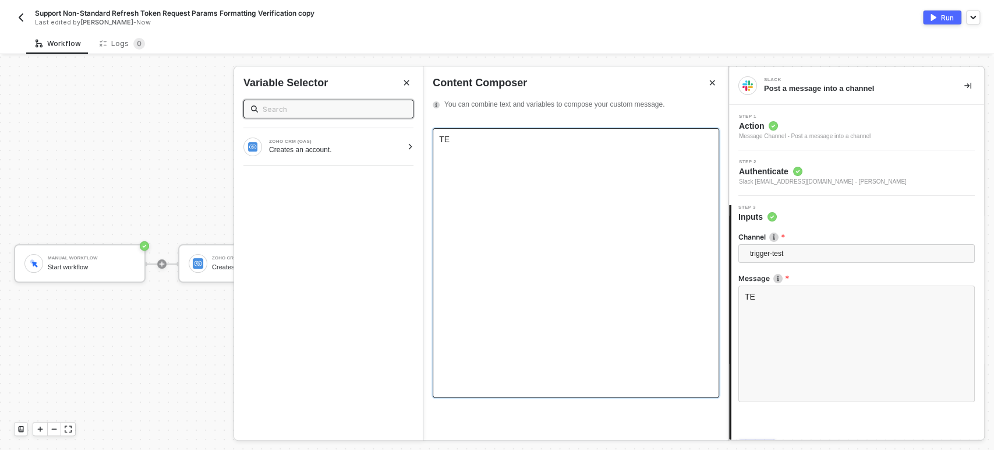
click at [541, 157] on div "TE" at bounding box center [576, 262] width 287 height 269
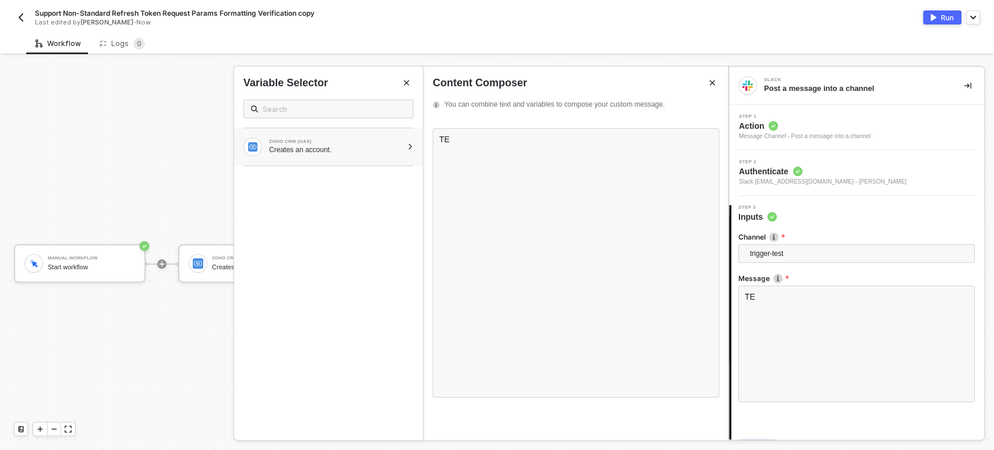
click at [326, 158] on div "ZOHO CRM (OAS) Creates an account." at bounding box center [328, 146] width 189 height 37
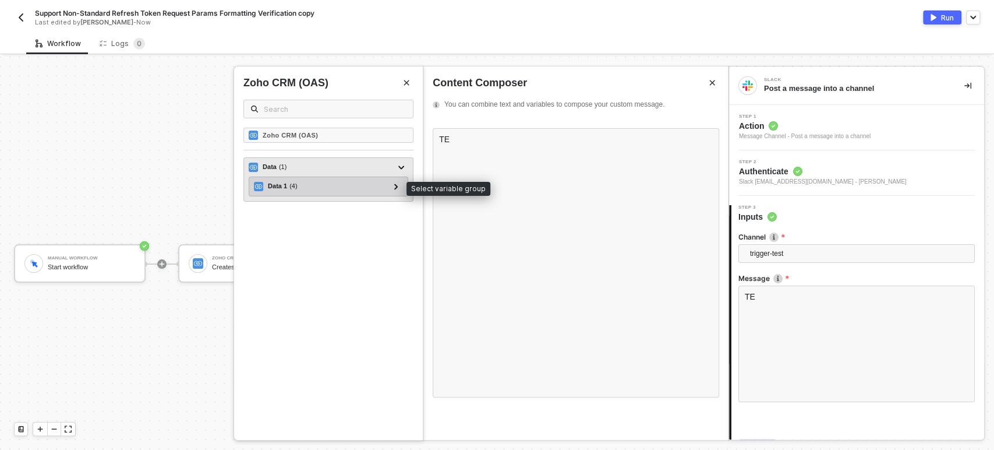
click at [312, 192] on div "Data 1 ( 4 )" at bounding box center [321, 186] width 135 height 14
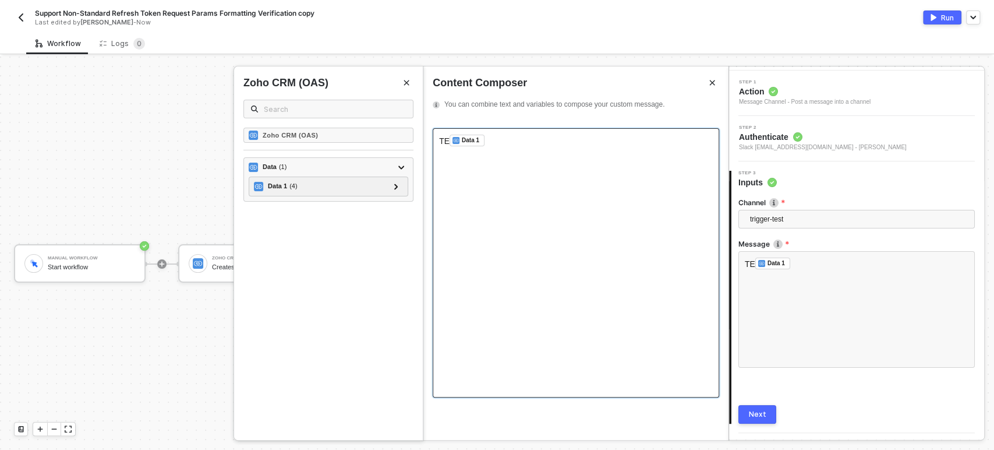
scroll to position [63, 0]
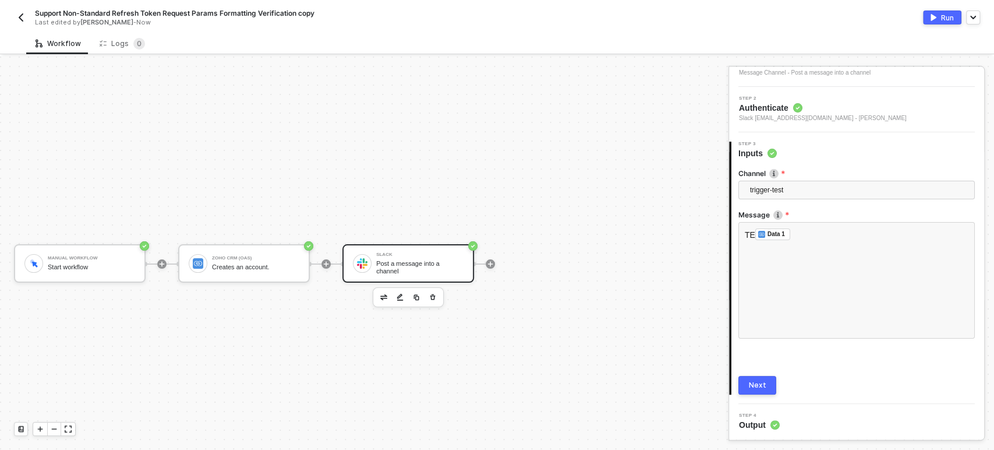
click at [770, 380] on button "Next" at bounding box center [757, 385] width 38 height 19
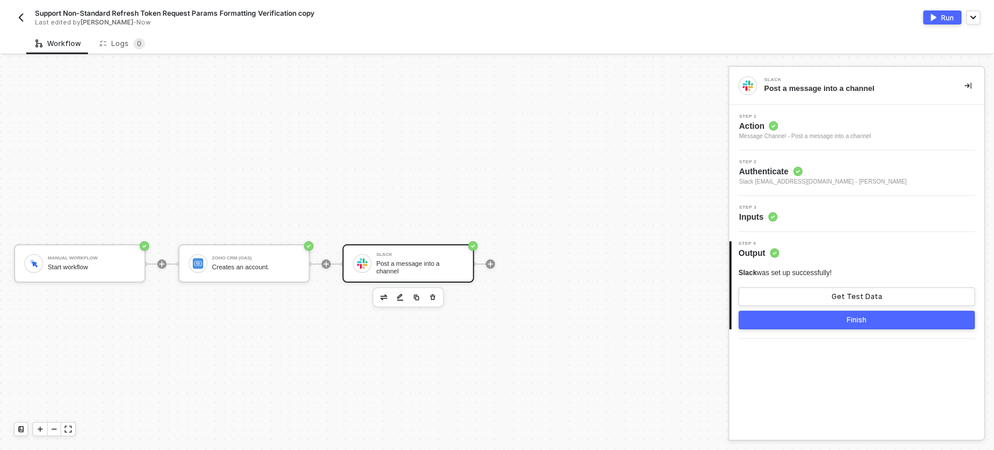
scroll to position [0, 0]
click at [945, 11] on button "Run" at bounding box center [942, 17] width 38 height 14
click at [118, 38] on div "Logs 0" at bounding box center [122, 44] width 45 height 12
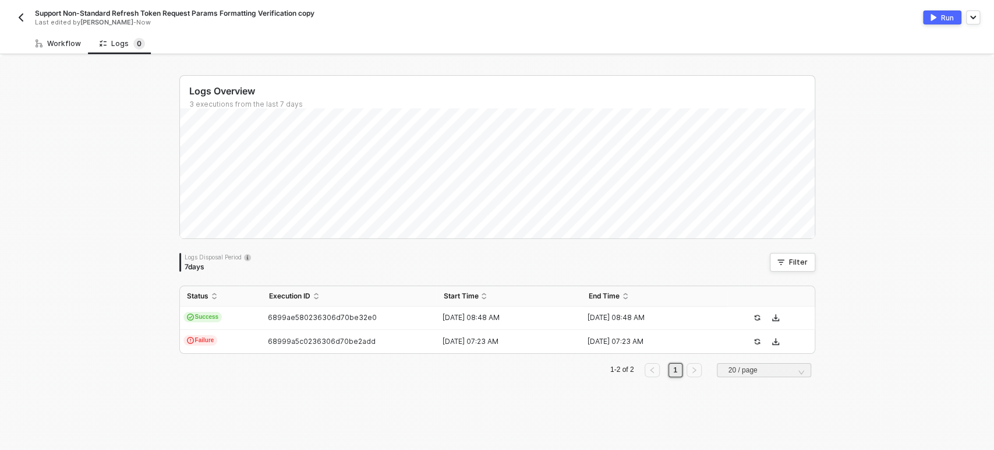
drag, startPoint x: 66, startPoint y: 43, endPoint x: 305, endPoint y: 32, distance: 239.6
click at [65, 43] on div "Workflow" at bounding box center [58, 43] width 45 height 9
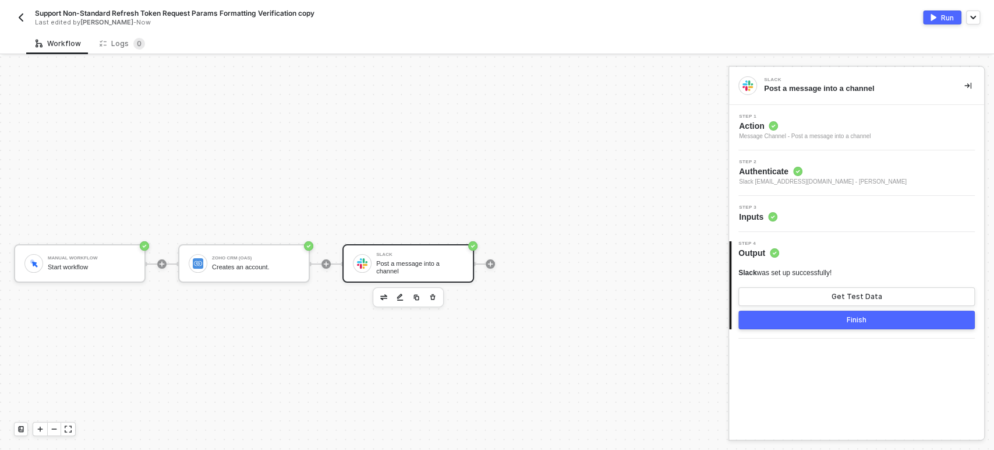
click at [941, 18] on div "Run" at bounding box center [947, 18] width 13 height 10
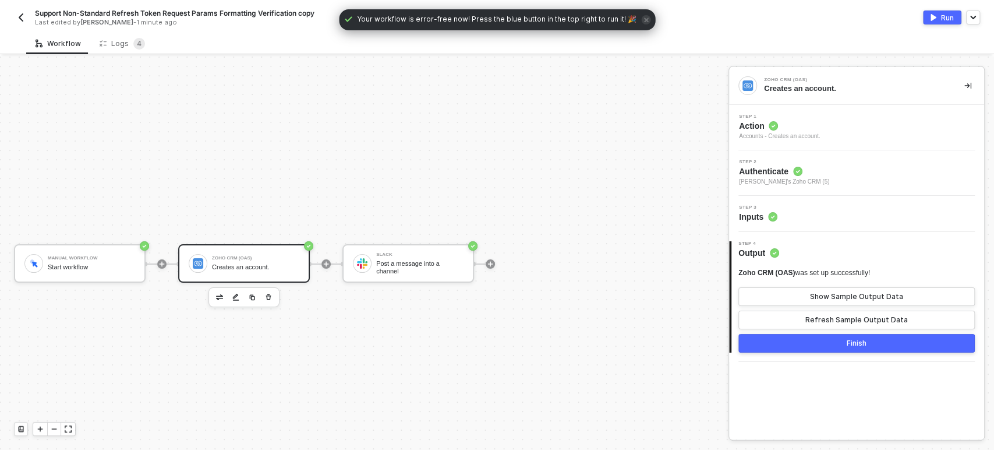
scroll to position [22, 0]
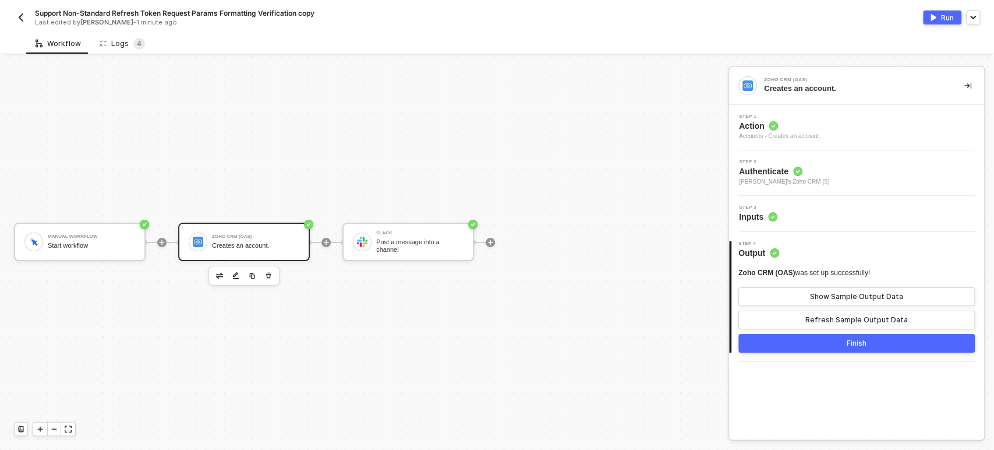
click at [137, 45] on span "4" at bounding box center [139, 43] width 5 height 9
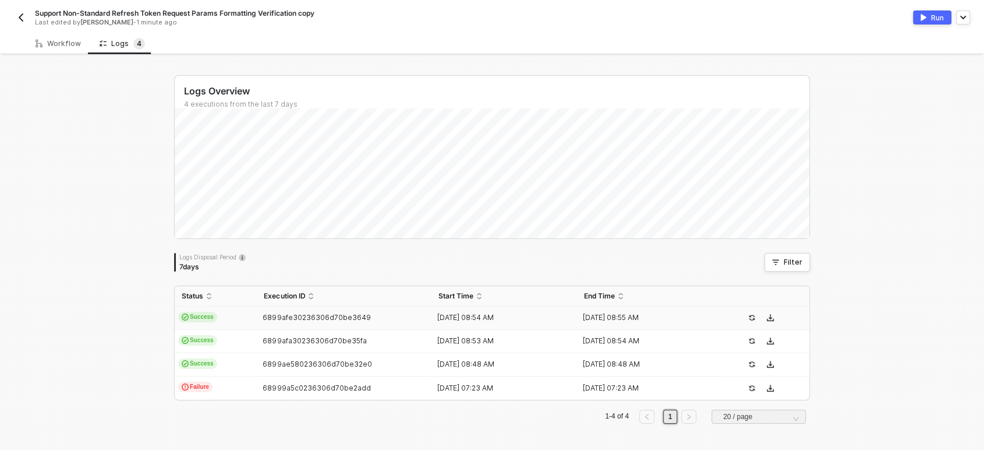
click at [213, 318] on td "Success" at bounding box center [216, 317] width 82 height 23
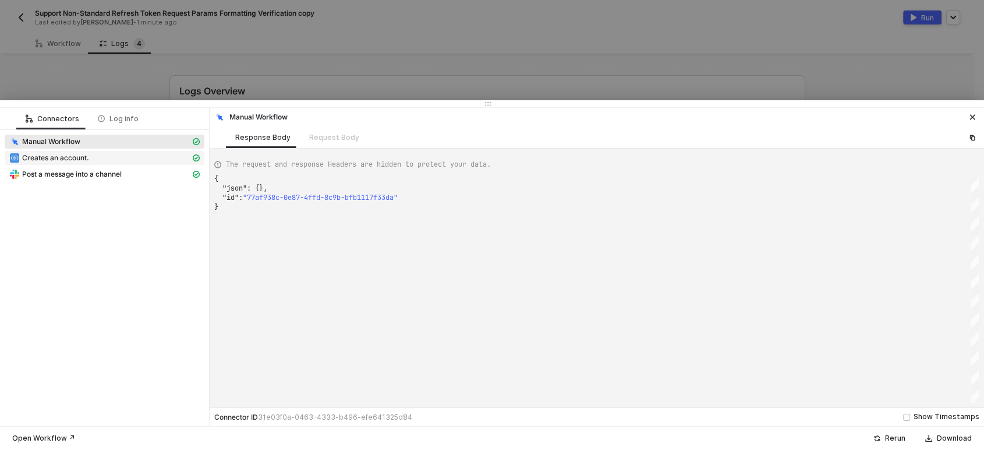
drag, startPoint x: 94, startPoint y: 161, endPoint x: 100, endPoint y: 160, distance: 5.9
click at [94, 161] on div "Creates an account." at bounding box center [99, 158] width 181 height 10
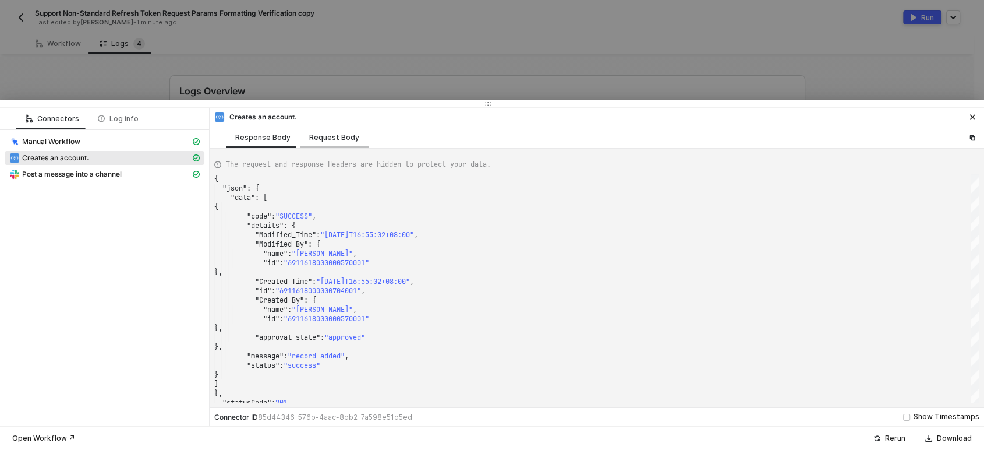
click at [331, 137] on div "Request Body" at bounding box center [334, 137] width 50 height 9
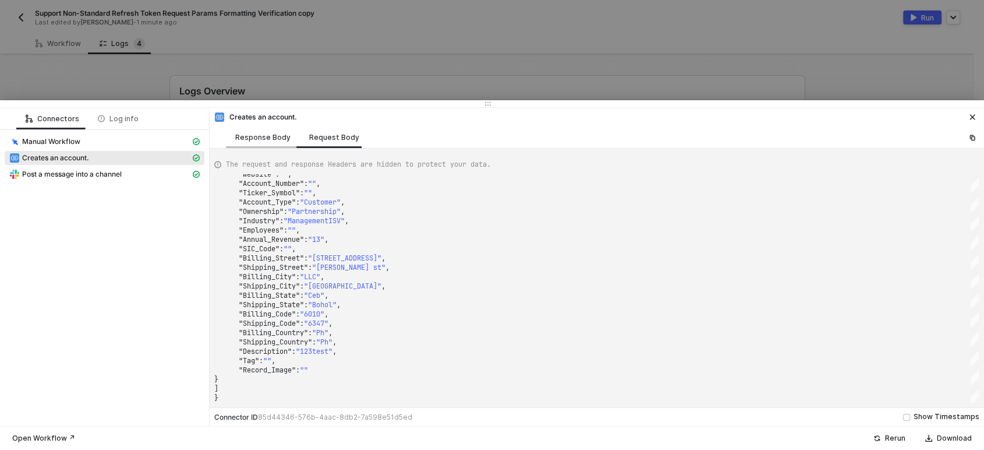
click at [276, 138] on div "Response Body" at bounding box center [262, 137] width 55 height 9
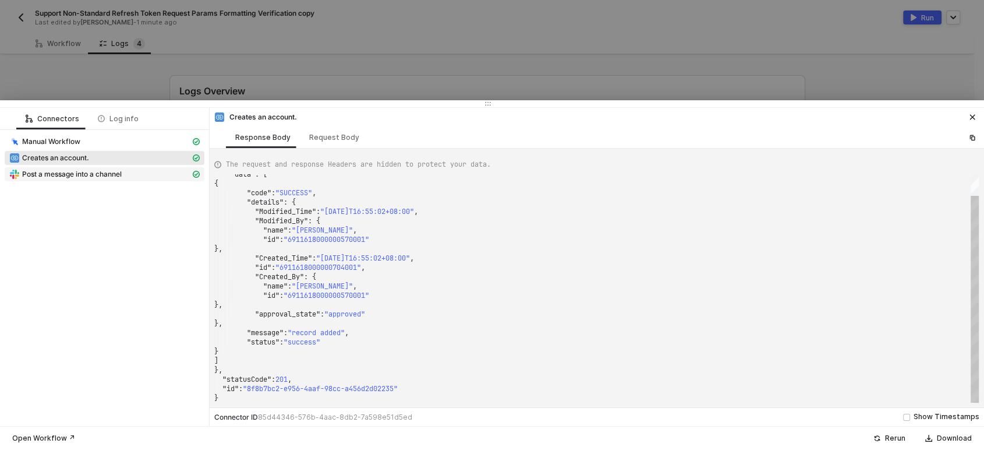
click at [147, 178] on div "Post a message into a channel" at bounding box center [99, 174] width 181 height 10
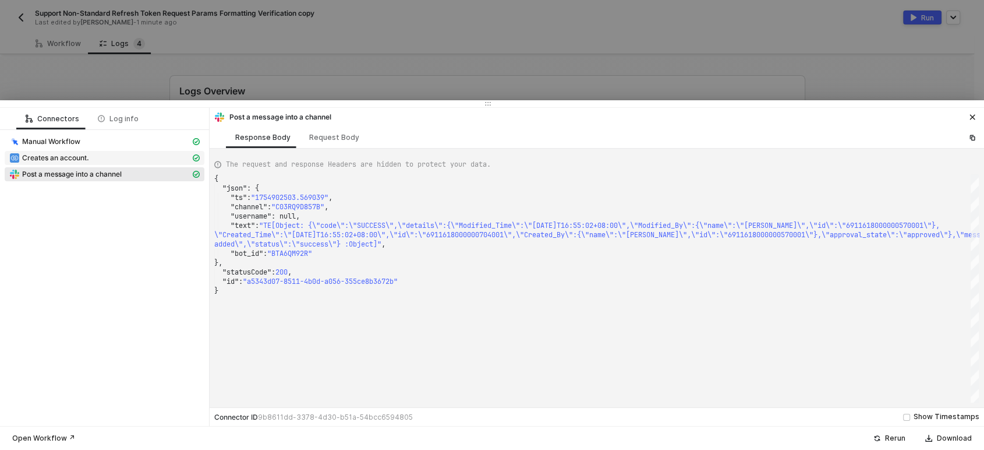
click at [89, 161] on div "Creates an account." at bounding box center [99, 158] width 181 height 10
type textarea "{ "json": { "data": [ { "code": "SUCCESS", "details": { "Modified_Time": "2025-…"
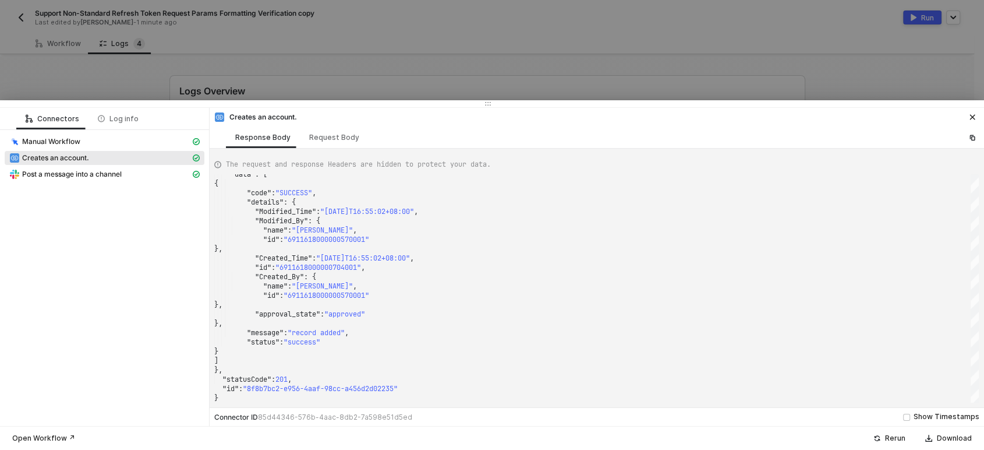
drag, startPoint x: 479, startPoint y: 9, endPoint x: 126, endPoint y: 69, distance: 358.4
click at [478, 9] on div at bounding box center [492, 225] width 984 height 450
click at [255, 79] on div at bounding box center [492, 225] width 984 height 450
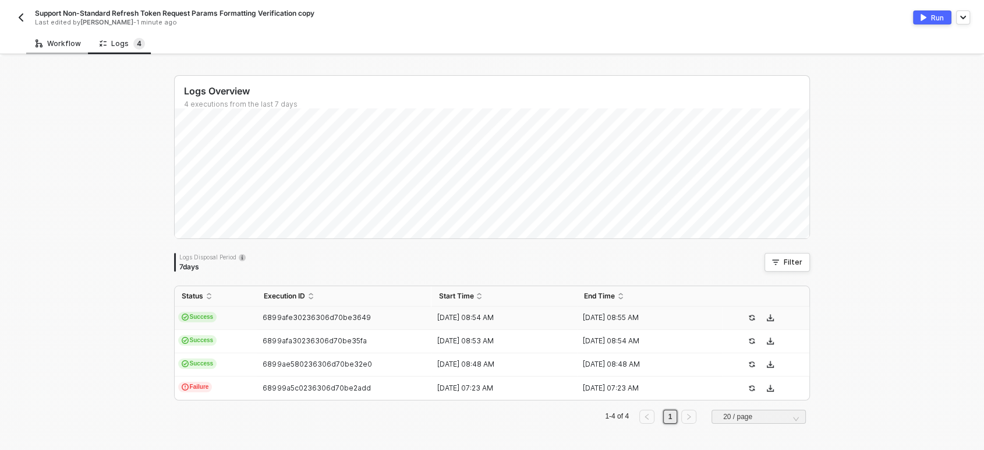
click at [65, 45] on div "Workflow" at bounding box center [58, 43] width 45 height 9
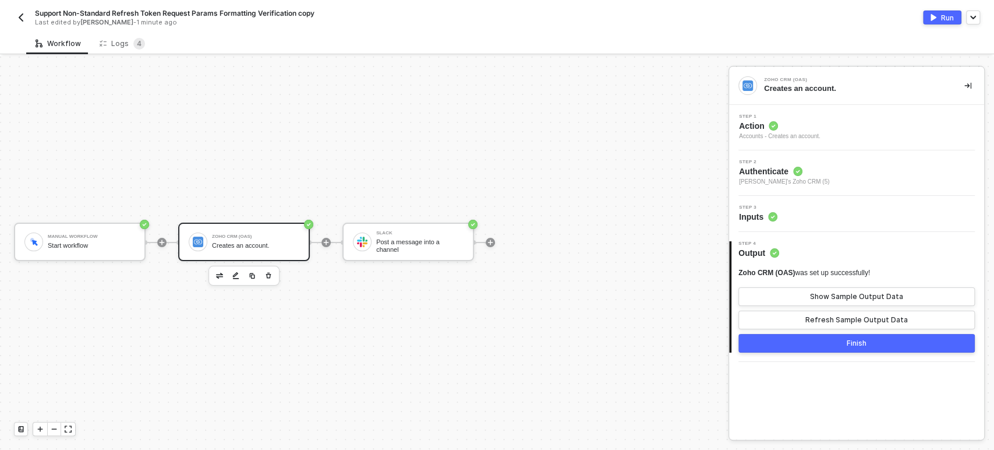
click at [776, 124] on circle at bounding box center [773, 126] width 9 height 9
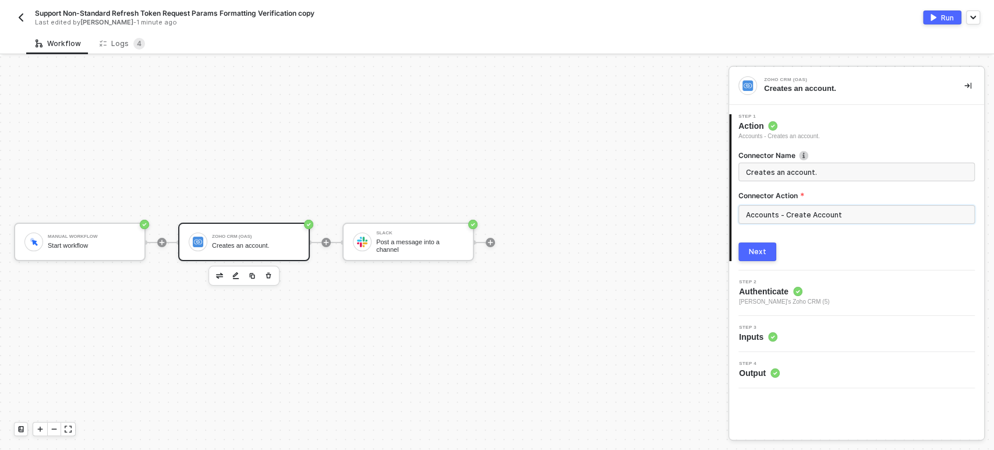
click at [787, 219] on input "Accounts - Create Account" at bounding box center [856, 214] width 236 height 19
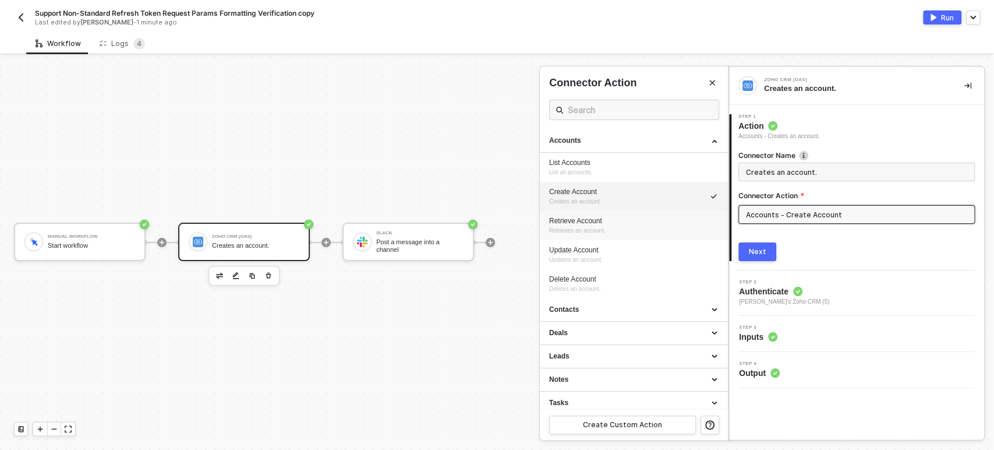
click at [600, 220] on div "Retrieve Account" at bounding box center [633, 221] width 169 height 10
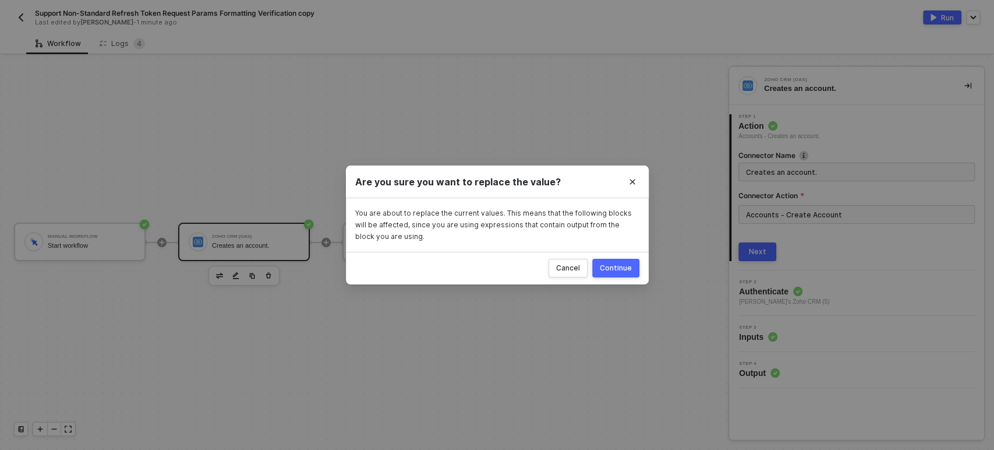
click at [618, 269] on div "Continue" at bounding box center [616, 267] width 32 height 9
type input "Retrieves an account."
type input "Accounts - Retrieve Account"
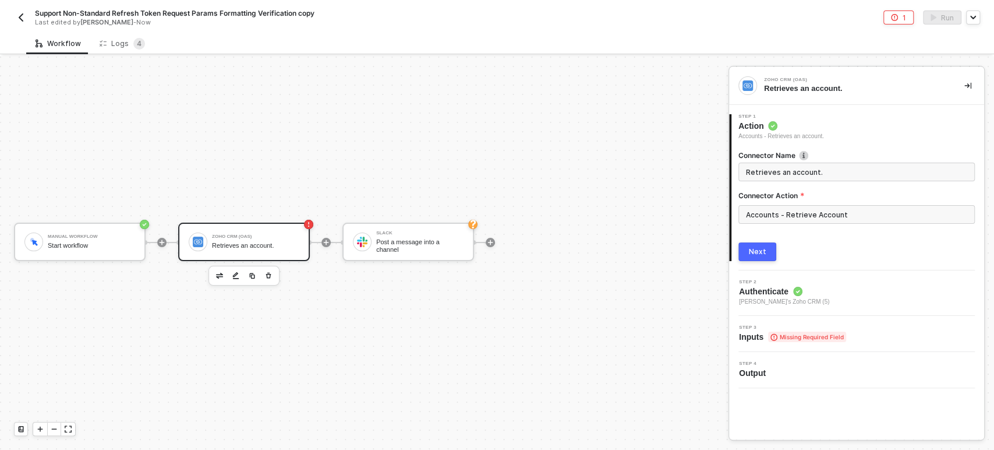
drag, startPoint x: 497, startPoint y: 176, endPoint x: 508, endPoint y: 172, distance: 12.2
click at [497, 175] on div "Manual Workflow Start workflow Zoho CRM (OAS) Retrieves an account. Slack Post …" at bounding box center [361, 242] width 723 height 415
drag, startPoint x: 752, startPoint y: 251, endPoint x: 582, endPoint y: 157, distance: 194.2
click at [702, 176] on div "Manual Workflow Start workflow Zoho CRM (OAS) Retrieves an account. Slack Post …" at bounding box center [497, 252] width 994 height 393
click at [745, 249] on button "Next" at bounding box center [757, 251] width 38 height 19
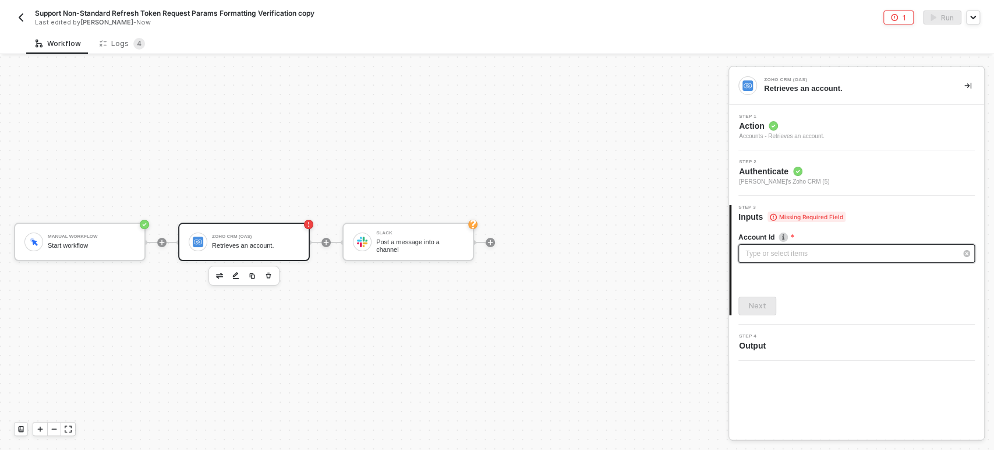
click at [784, 254] on div "Type or select items ﻿" at bounding box center [850, 253] width 211 height 11
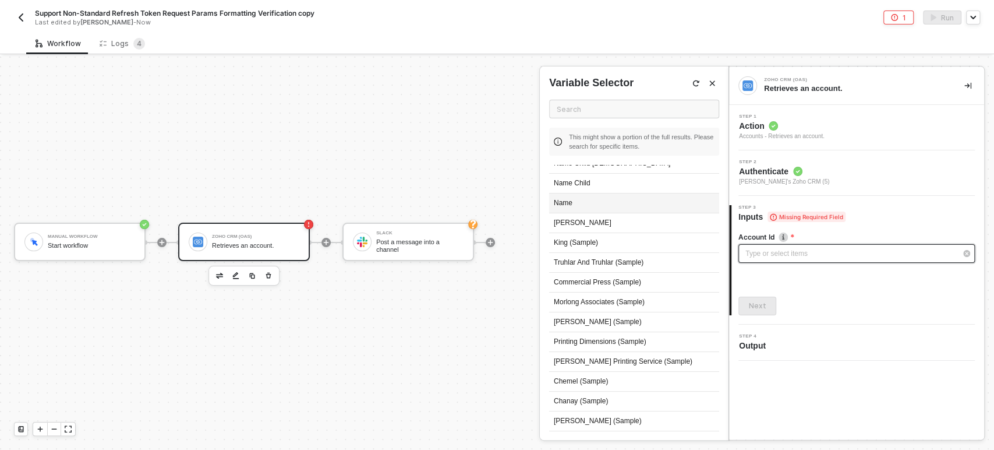
scroll to position [0, 0]
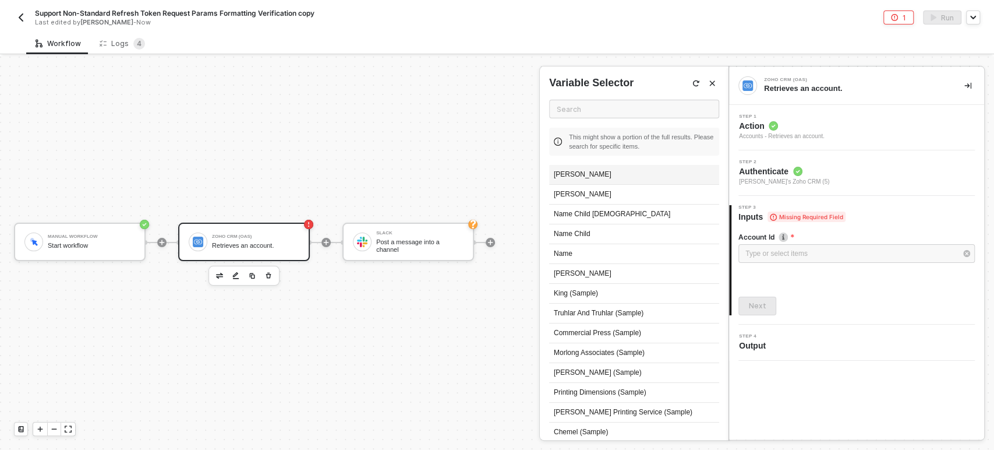
click at [602, 175] on div "[PERSON_NAME]" at bounding box center [634, 175] width 170 height 20
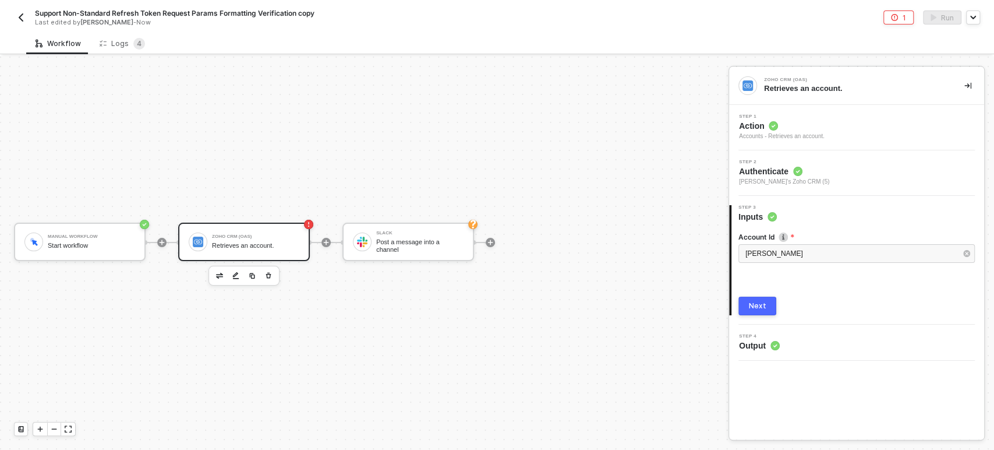
click at [761, 309] on div "Next" at bounding box center [757, 305] width 17 height 9
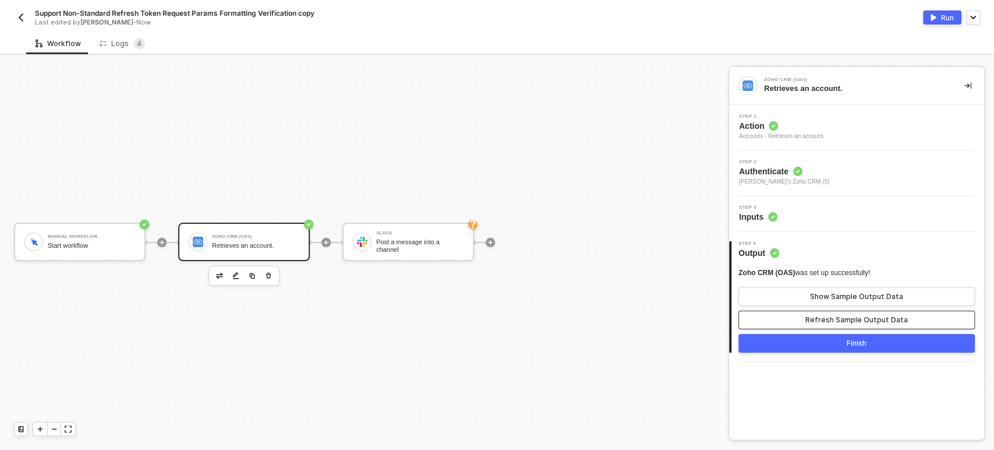
drag, startPoint x: 821, startPoint y: 320, endPoint x: 826, endPoint y: 311, distance: 9.9
click at [822, 320] on div "Refresh Sample Output Data" at bounding box center [856, 319] width 102 height 9
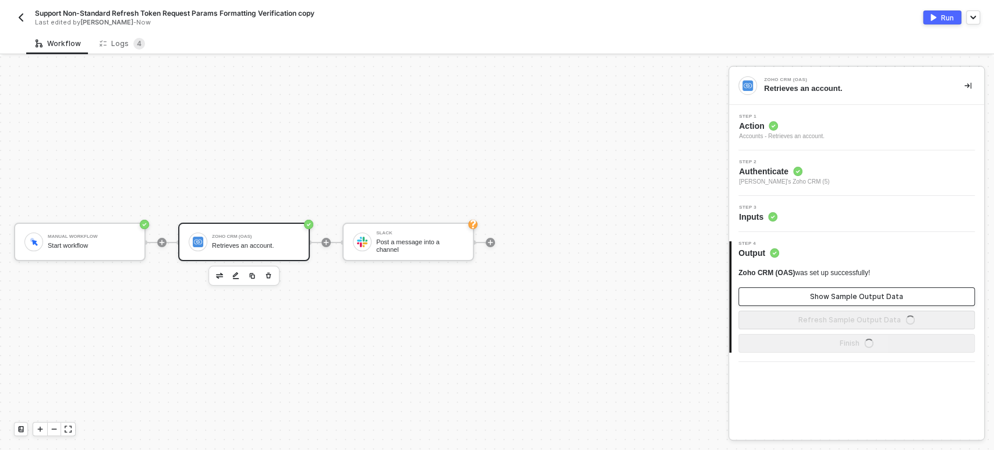
click at [830, 298] on div "Show Sample Output Data" at bounding box center [856, 296] width 93 height 9
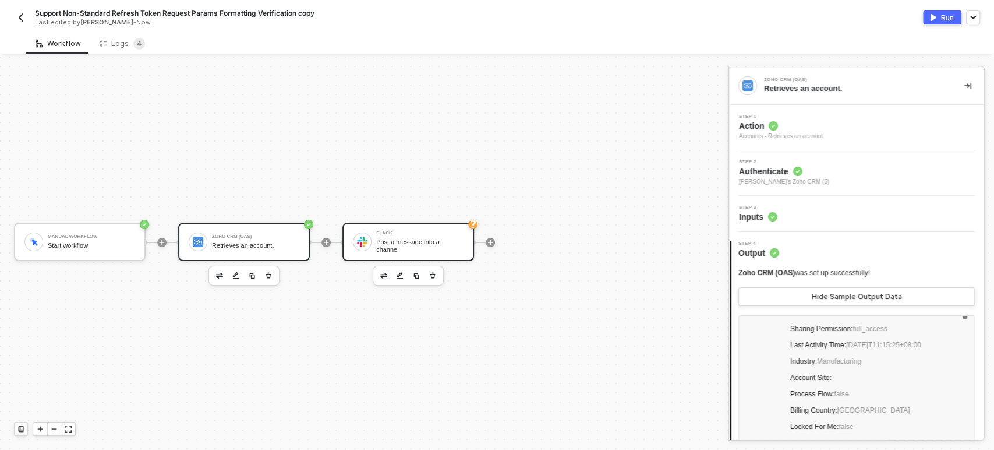
click at [387, 242] on div "Post a message into a channel" at bounding box center [419, 245] width 87 height 15
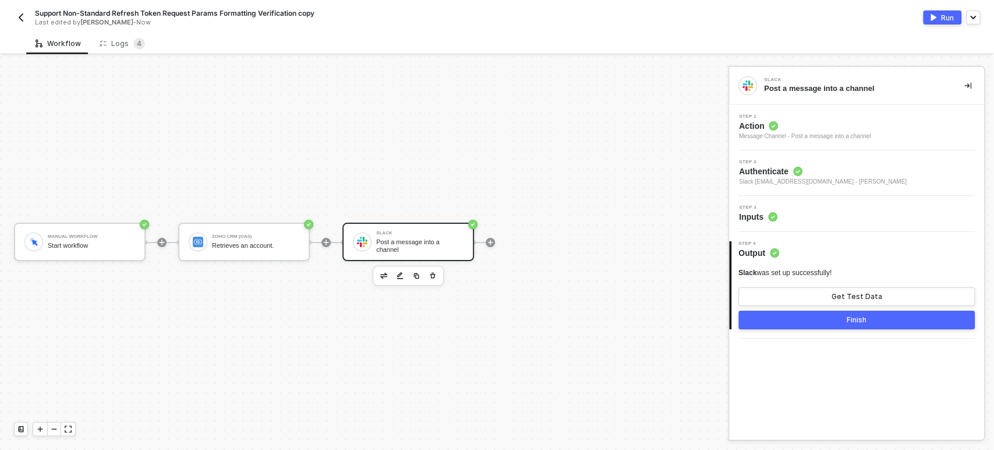
click at [773, 213] on circle at bounding box center [772, 216] width 9 height 9
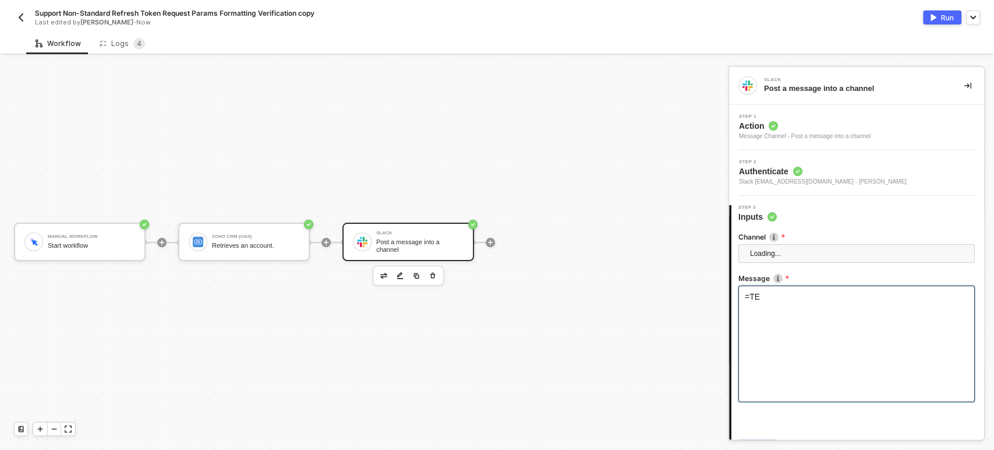
click at [804, 307] on div "=TE" at bounding box center [856, 343] width 236 height 116
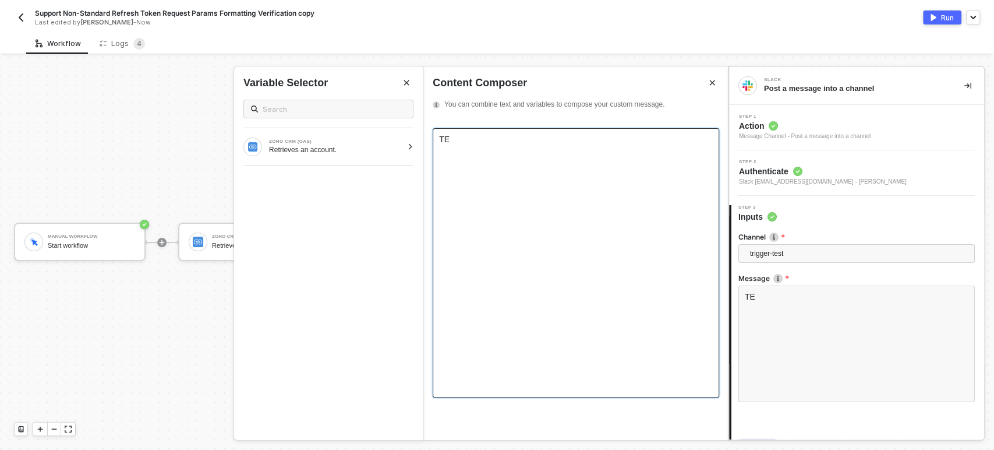
click at [494, 150] on div "TE ﻿" at bounding box center [576, 262] width 287 height 269
click at [372, 162] on div "ZOHO CRM (OAS) Retrieves an account." at bounding box center [328, 146] width 189 height 37
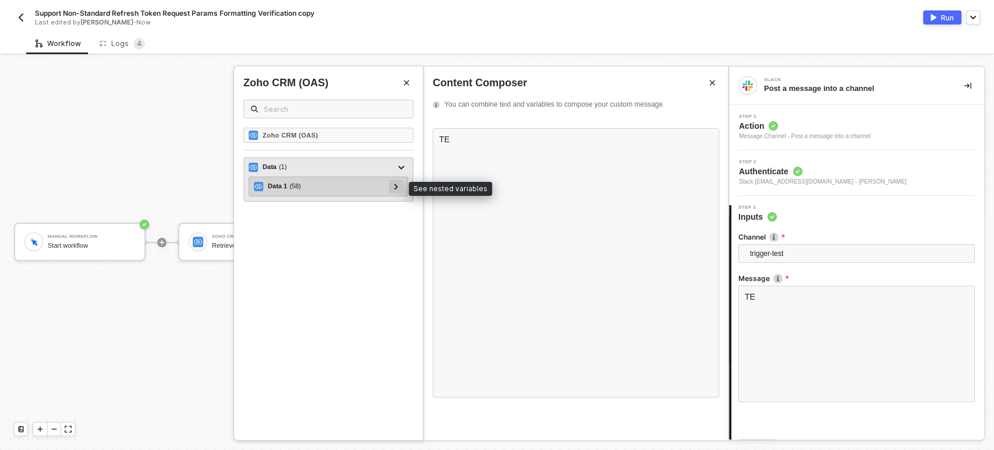
click at [397, 187] on icon at bounding box center [396, 186] width 4 height 6
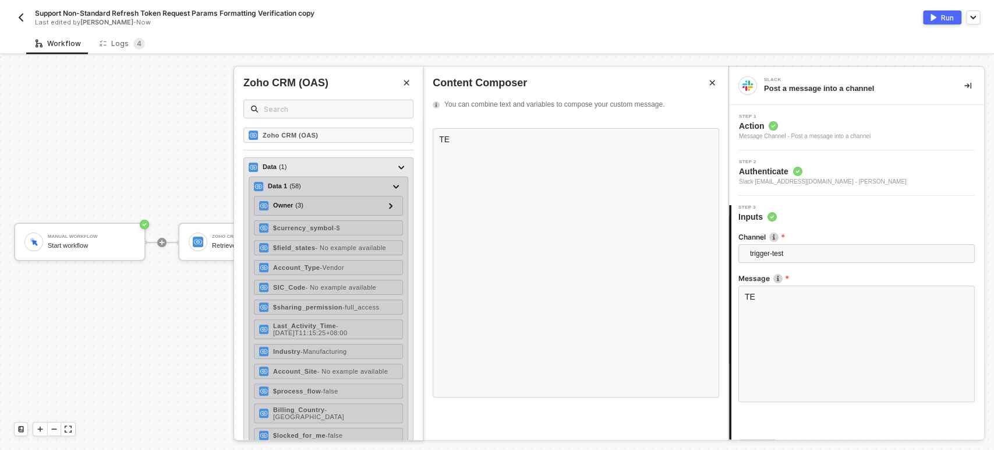
click at [308, 192] on div "Data 1 ( 58 )" at bounding box center [321, 186] width 135 height 14
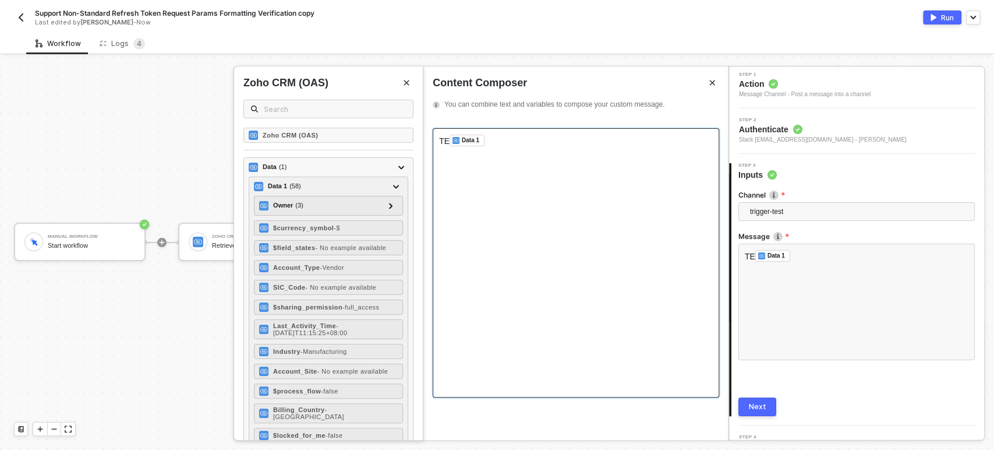
scroll to position [63, 0]
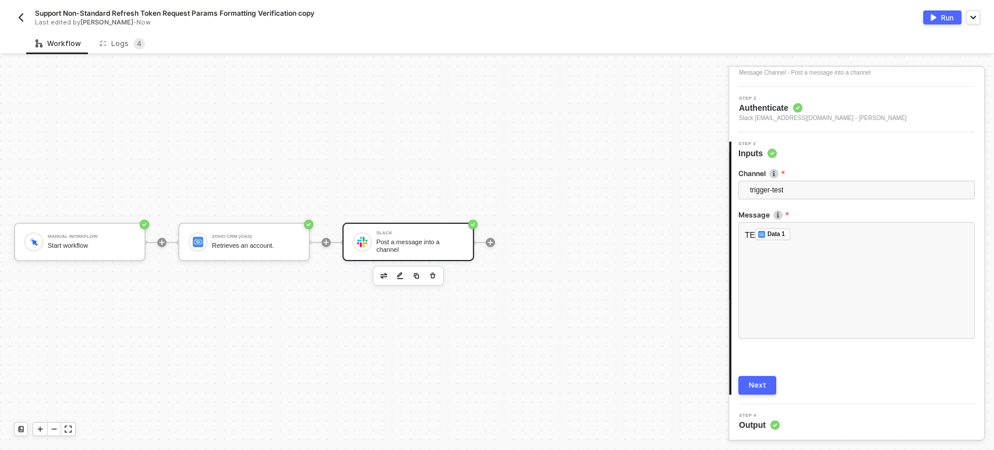
click at [759, 387] on div "Next" at bounding box center [757, 384] width 17 height 9
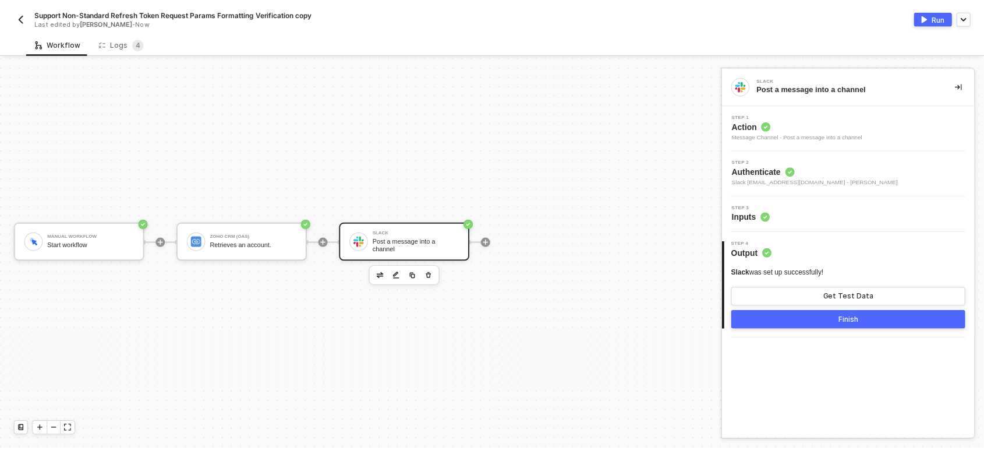
scroll to position [0, 0]
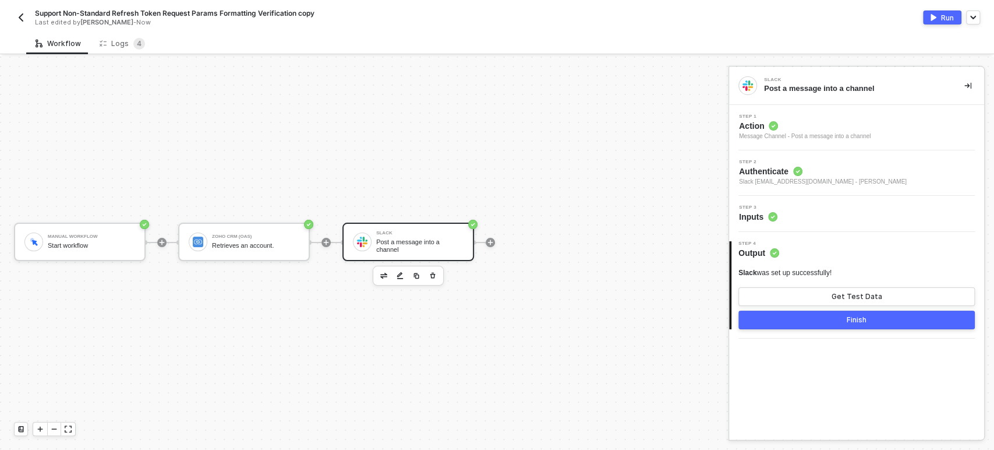
click at [951, 15] on div "Run" at bounding box center [947, 18] width 13 height 10
click at [119, 59] on div "Manual Workflow Start workflow Zoho CRM (OAS) Retrieves an account. Slack Post …" at bounding box center [361, 242] width 723 height 415
click at [123, 52] on div "Logs 4" at bounding box center [122, 44] width 64 height 22
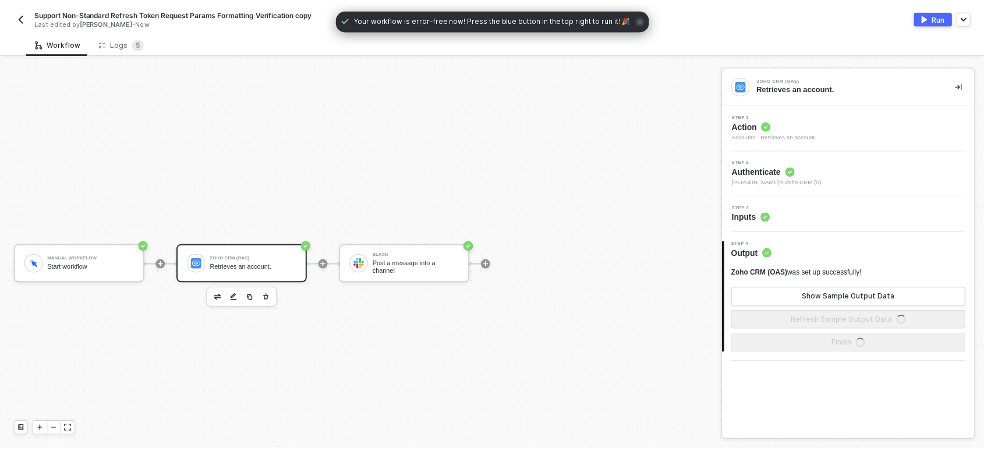
scroll to position [22, 0]
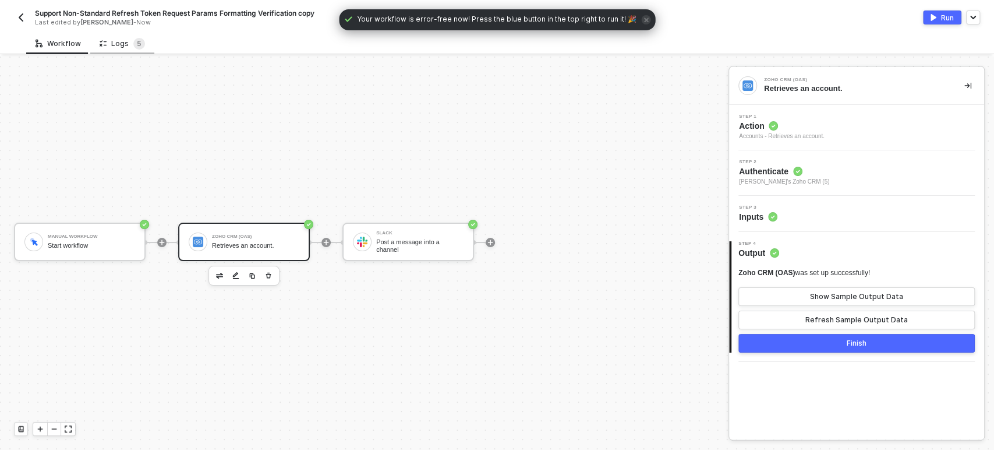
click at [108, 48] on div "Logs 5" at bounding box center [122, 44] width 45 height 12
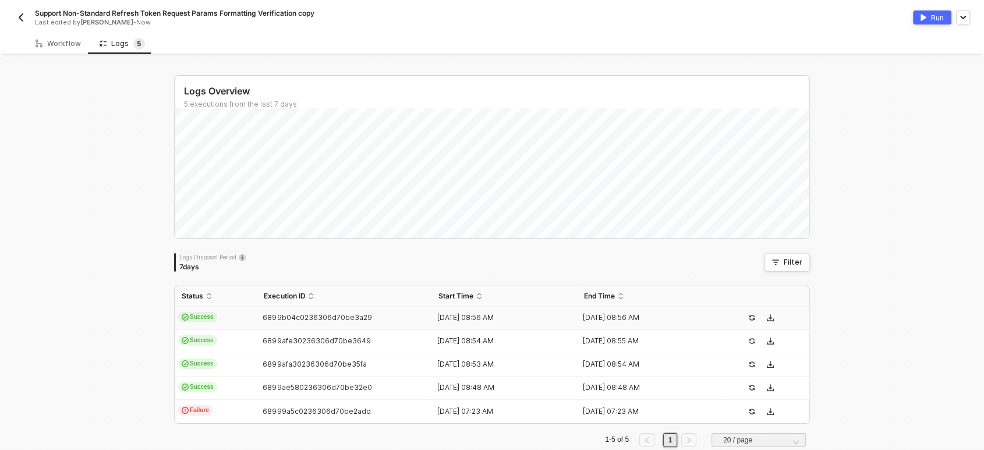
click at [292, 318] on span "6899b04c0236306d70be3a29" at bounding box center [317, 317] width 109 height 9
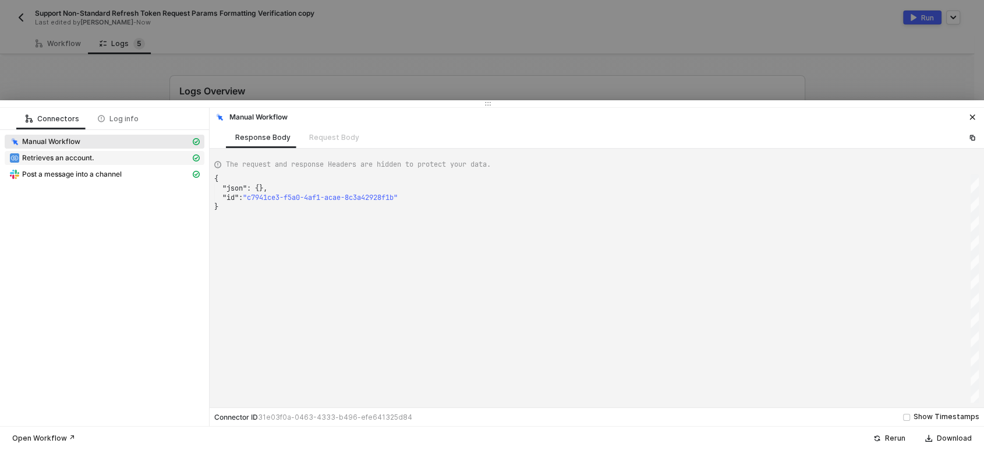
click at [102, 155] on div "Retrieves an account." at bounding box center [99, 158] width 181 height 10
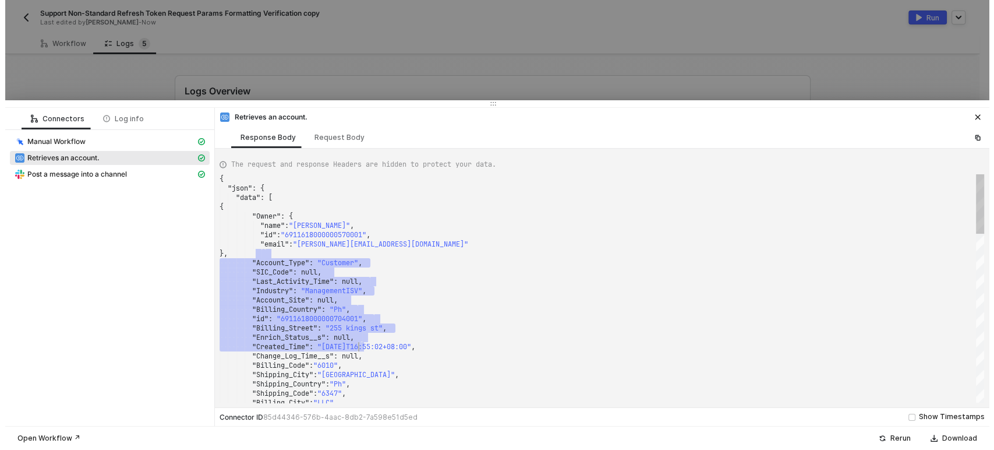
scroll to position [0, 0]
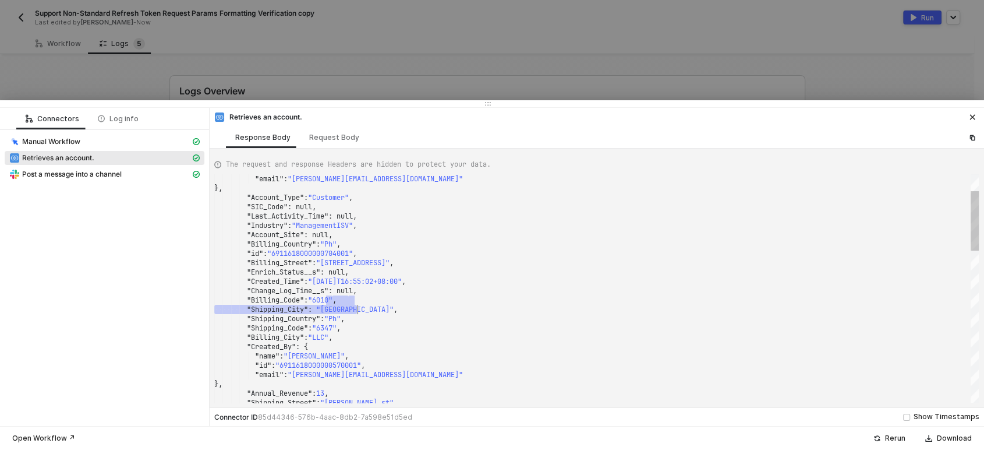
drag, startPoint x: 333, startPoint y: 296, endPoint x: 355, endPoint y: 309, distance: 25.9
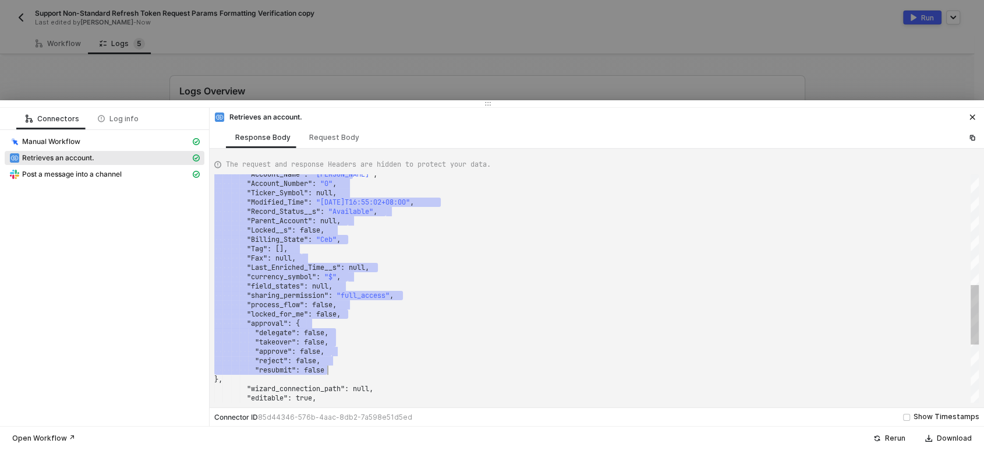
drag, startPoint x: 258, startPoint y: 264, endPoint x: 357, endPoint y: 367, distance: 142.5
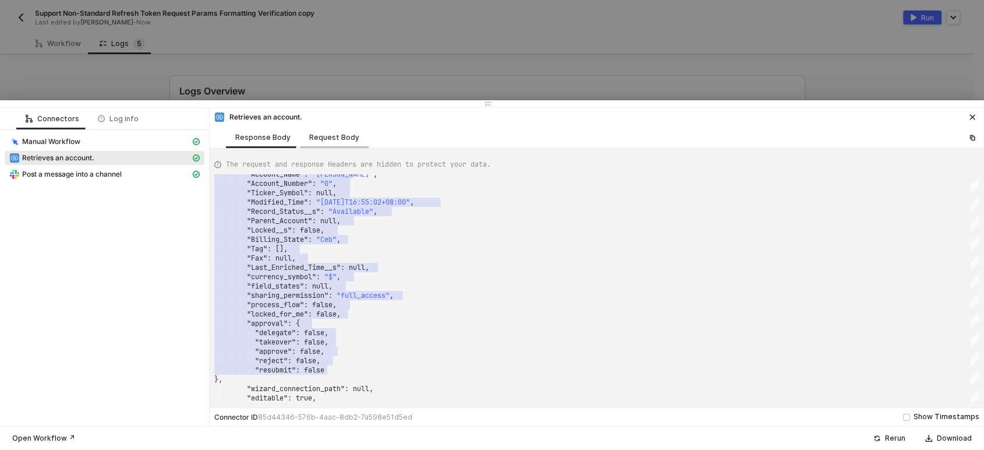
click at [339, 140] on div "Request Body" at bounding box center [334, 137] width 50 height 9
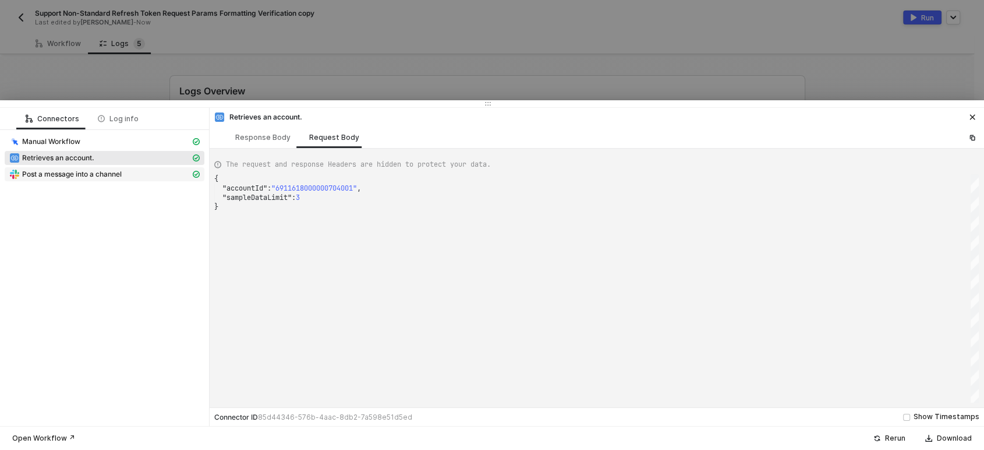
click at [140, 176] on div "Post a message into a channel" at bounding box center [99, 174] width 181 height 10
type textarea "{ "json": { "ts": "1754902606.044969", "channel": "C03RQ9D857B", "username": nu…"
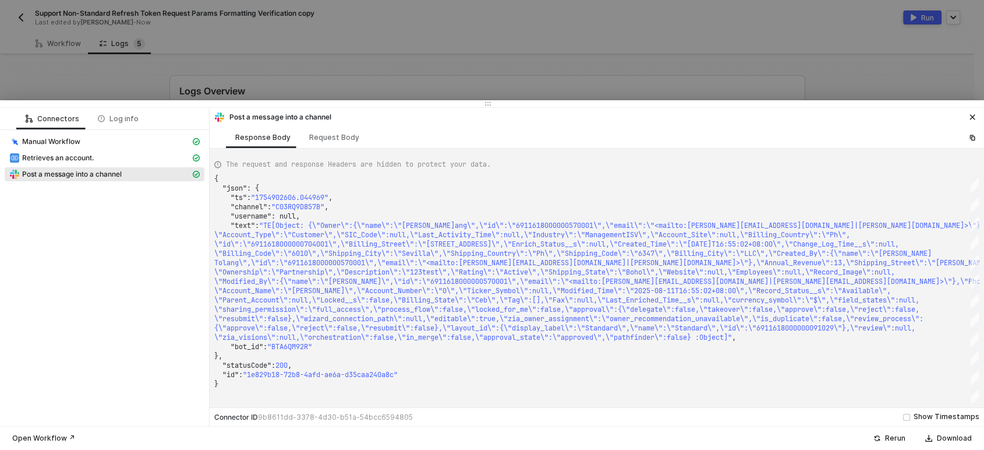
drag, startPoint x: 91, startPoint y: 58, endPoint x: 69, endPoint y: 44, distance: 25.4
click at [89, 59] on div at bounding box center [492, 225] width 984 height 450
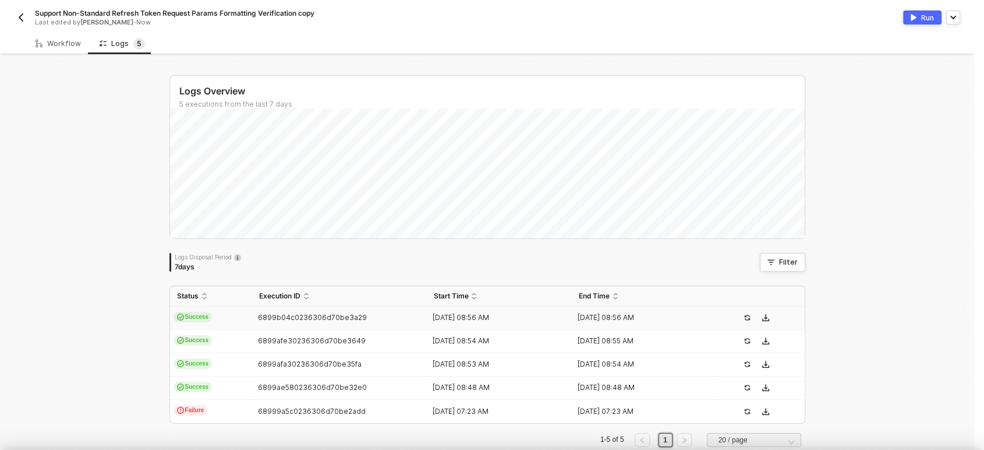
click at [69, 44] on div at bounding box center [492, 225] width 984 height 450
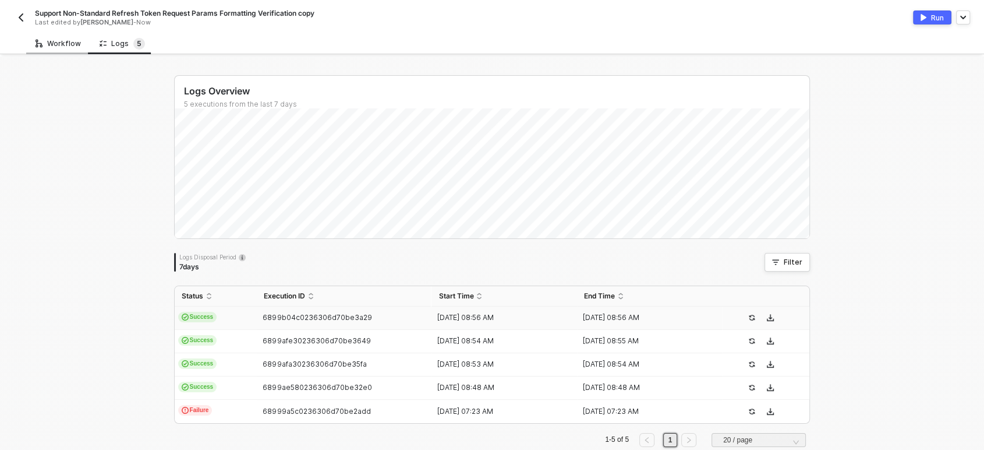
click at [75, 45] on div "Workflow" at bounding box center [58, 43] width 45 height 9
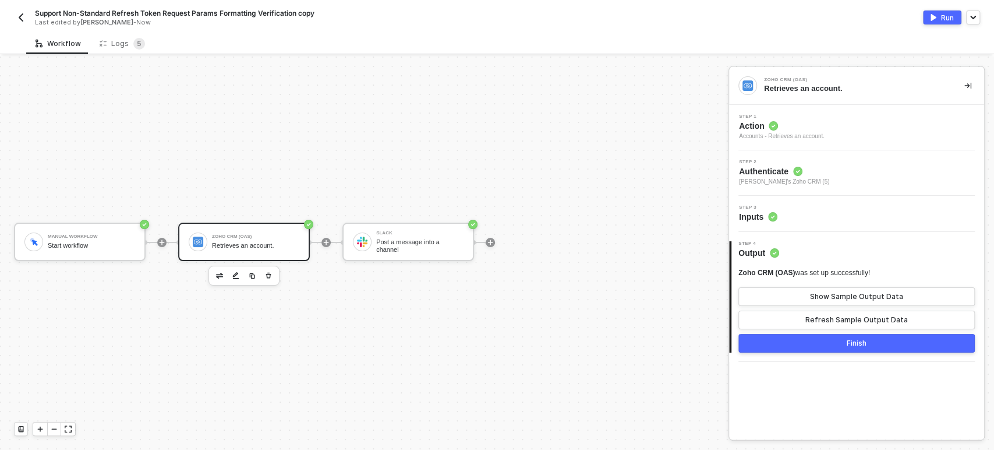
click at [795, 125] on span "Action" at bounding box center [782, 126] width 86 height 12
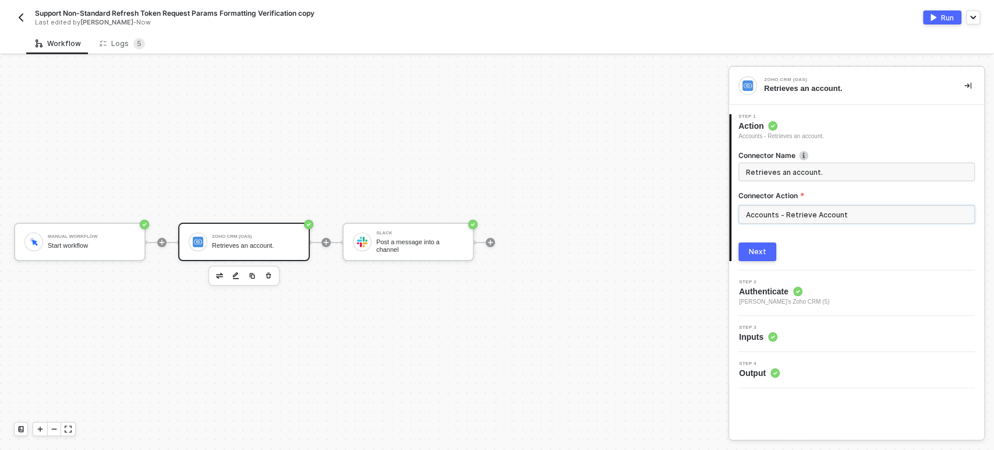
click at [784, 213] on input "Accounts - Retrieve Account" at bounding box center [856, 214] width 236 height 19
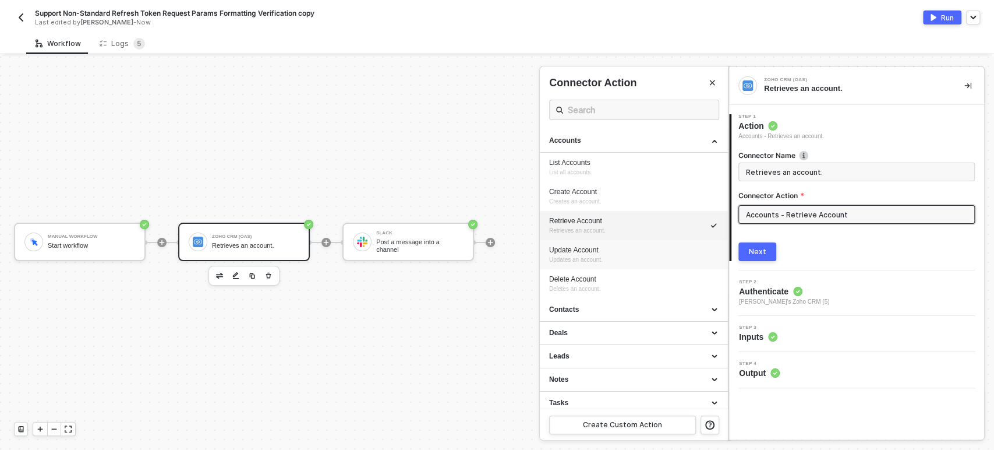
click at [578, 244] on li "Update Account Updates an account." at bounding box center [634, 254] width 188 height 29
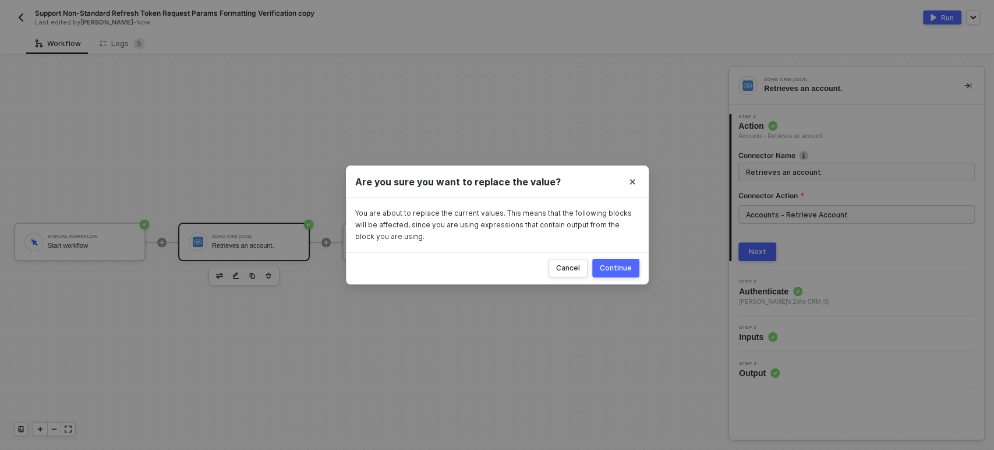
click at [610, 270] on div "Continue" at bounding box center [616, 267] width 32 height 9
type input "Updates an account."
type input "Accounts - Update Account"
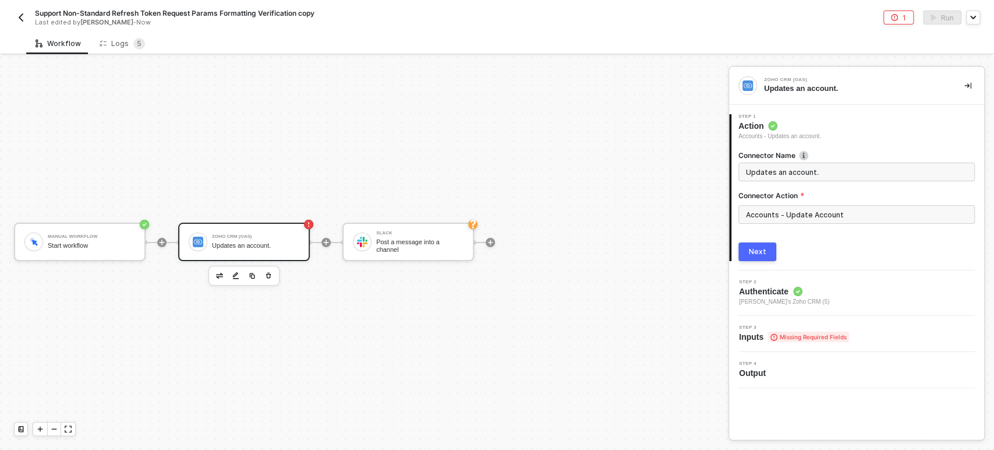
click at [762, 252] on div "Next" at bounding box center [757, 251] width 17 height 9
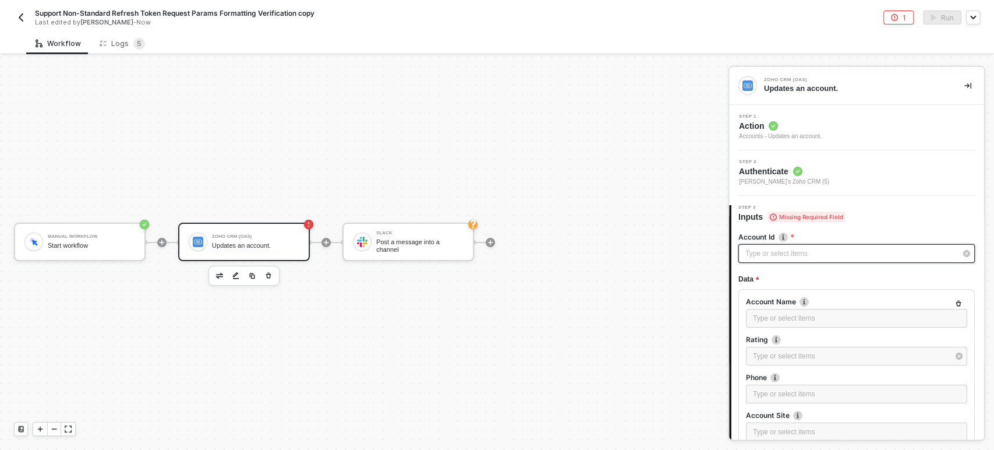
click at [757, 255] on div "Type or select items ﻿" at bounding box center [850, 253] width 211 height 11
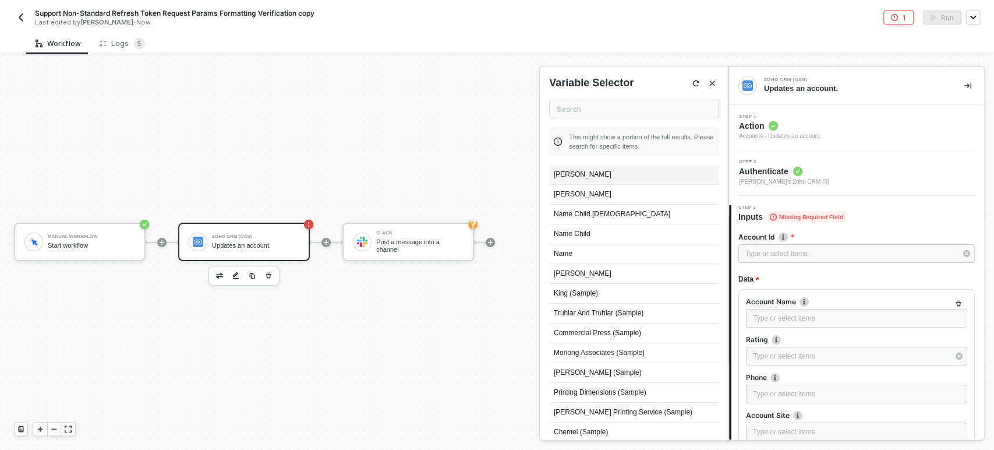
click at [581, 177] on div "[PERSON_NAME]" at bounding box center [634, 175] width 170 height 20
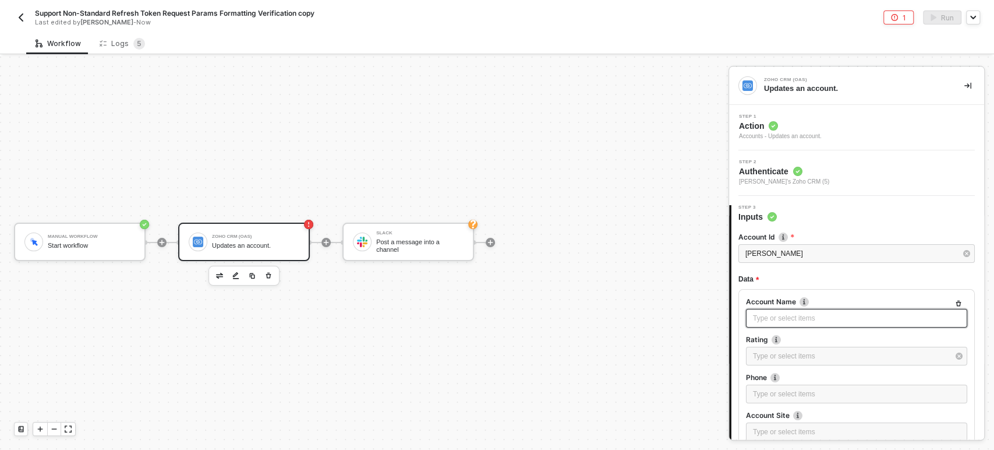
click at [791, 326] on div "Type or select items ﻿" at bounding box center [856, 318] width 221 height 19
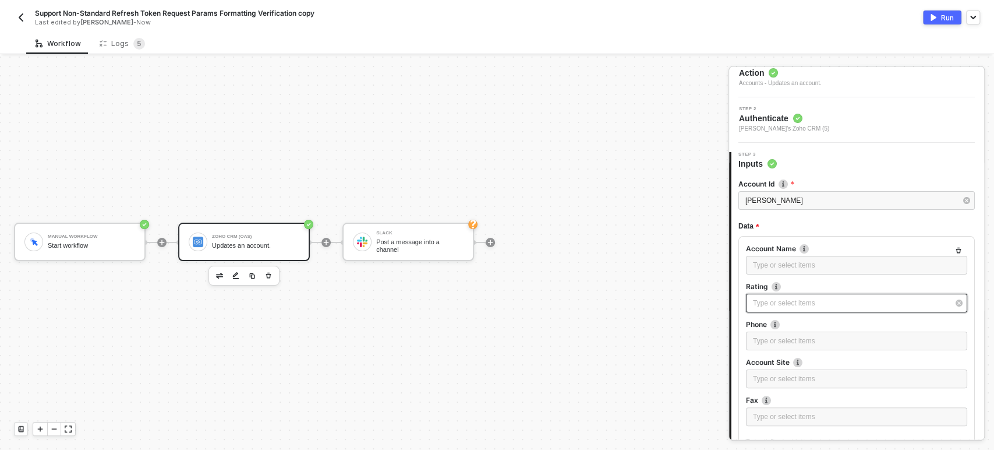
scroll to position [65, 0]
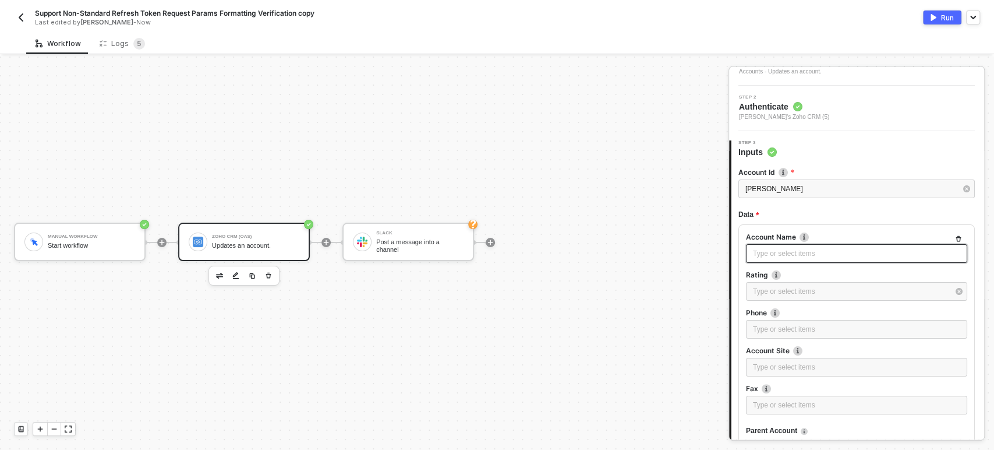
click at [802, 257] on div "Type or select items ﻿" at bounding box center [856, 253] width 207 height 11
click at [789, 282] on div "Type or select items ﻿" at bounding box center [856, 291] width 221 height 19
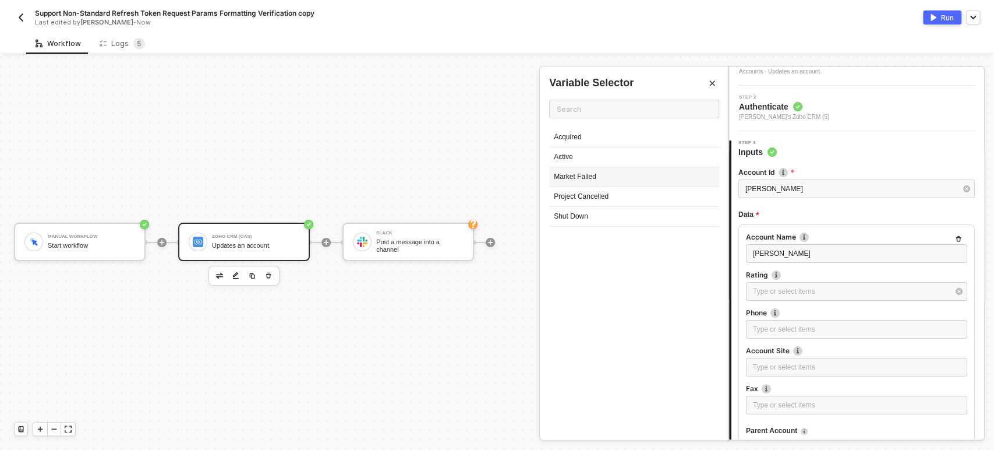
click at [581, 183] on div "Market Failed" at bounding box center [634, 177] width 170 height 20
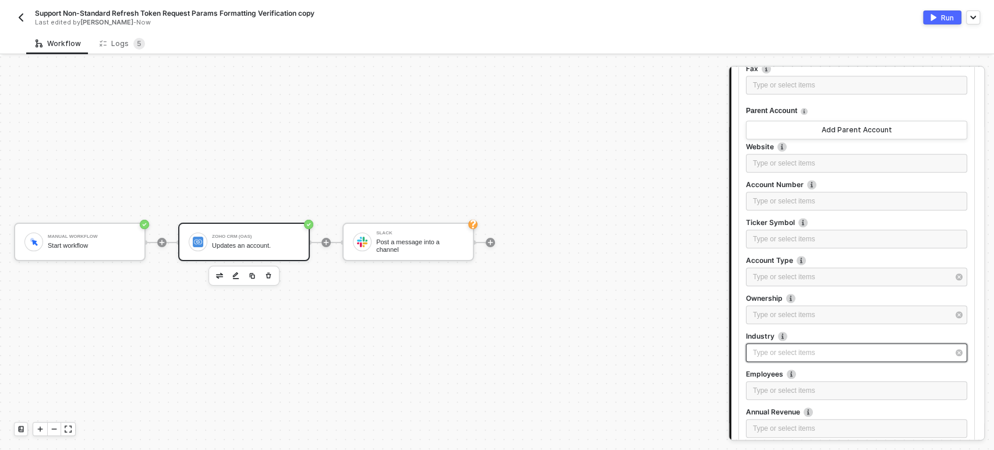
scroll to position [388, 0]
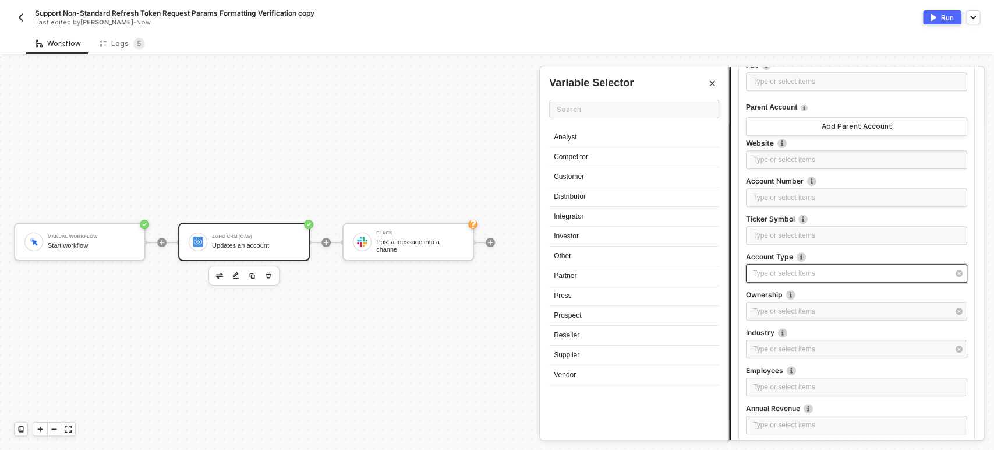
click at [775, 269] on div "Type or select items ﻿" at bounding box center [851, 273] width 196 height 11
click at [607, 195] on div "Distributor" at bounding box center [634, 197] width 170 height 20
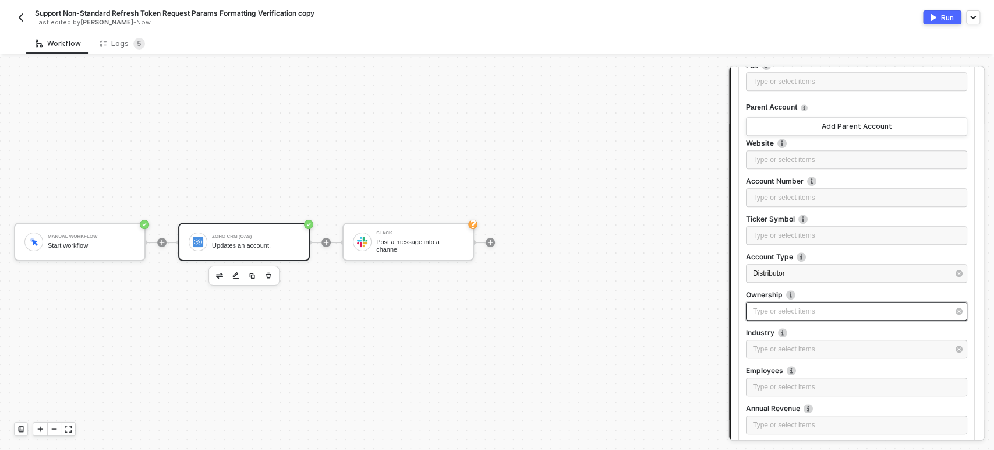
click at [857, 315] on div "Type or select items ﻿" at bounding box center [851, 311] width 196 height 11
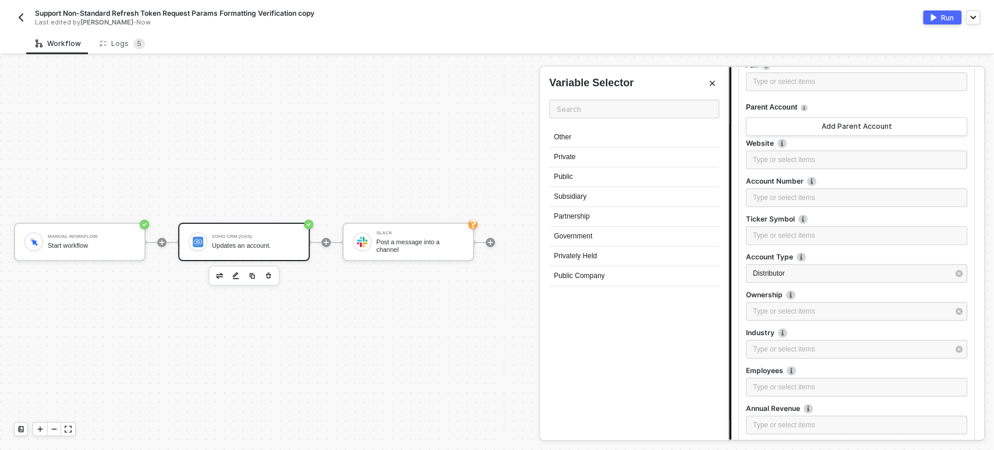
drag, startPoint x: 584, startPoint y: 214, endPoint x: 600, endPoint y: 219, distance: 17.0
click at [585, 214] on div "Partnership" at bounding box center [634, 217] width 170 height 20
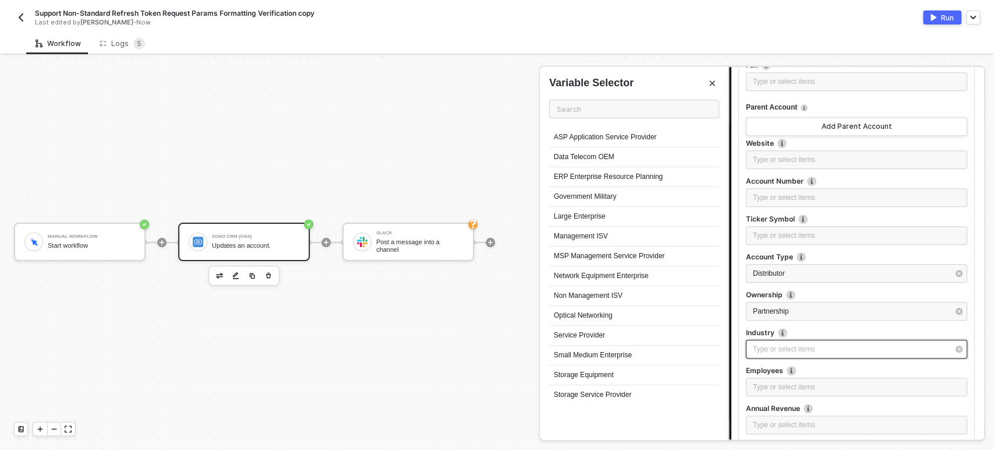
click at [753, 352] on div "Type or select items ﻿" at bounding box center [851, 349] width 196 height 11
click at [581, 240] on div "Management ISV" at bounding box center [634, 237] width 170 height 20
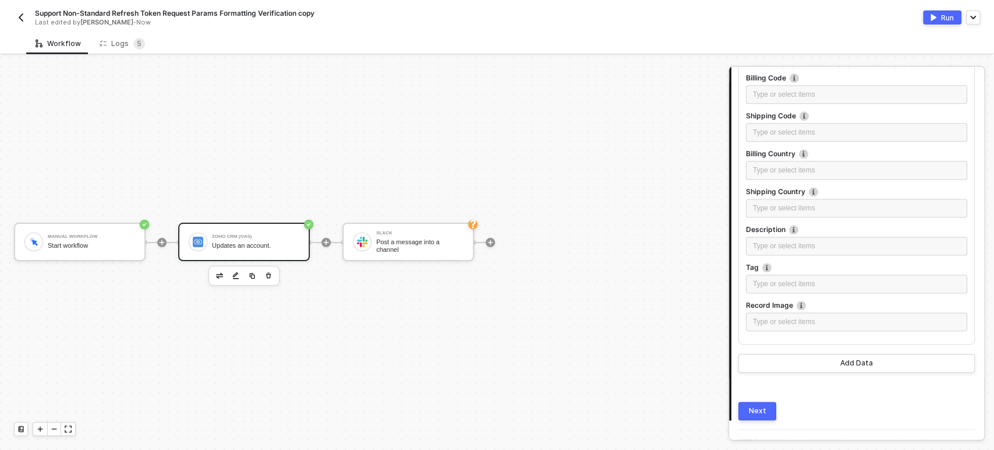
scroll to position [1046, 0]
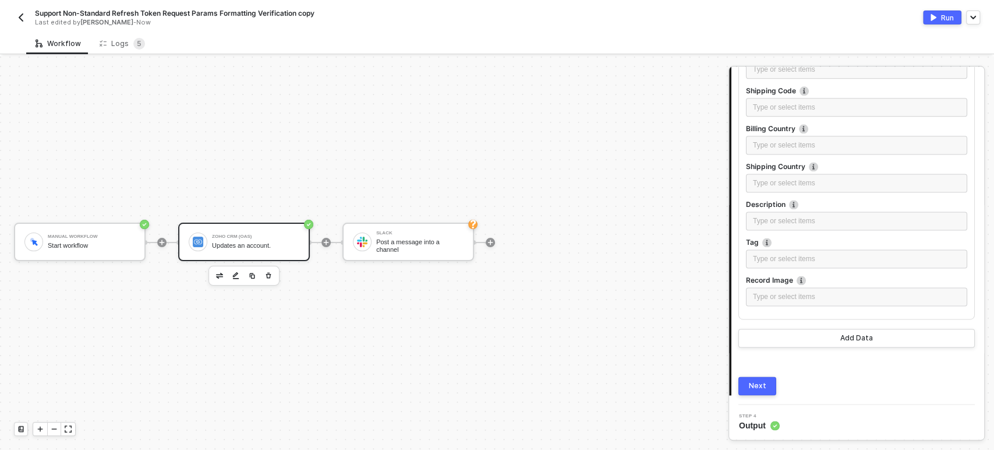
click at [763, 393] on button "Next" at bounding box center [757, 385] width 38 height 19
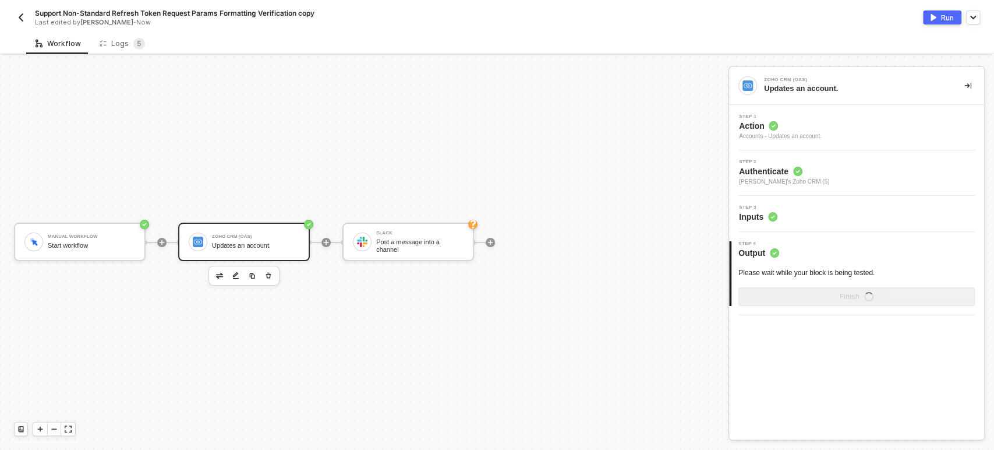
scroll to position [0, 0]
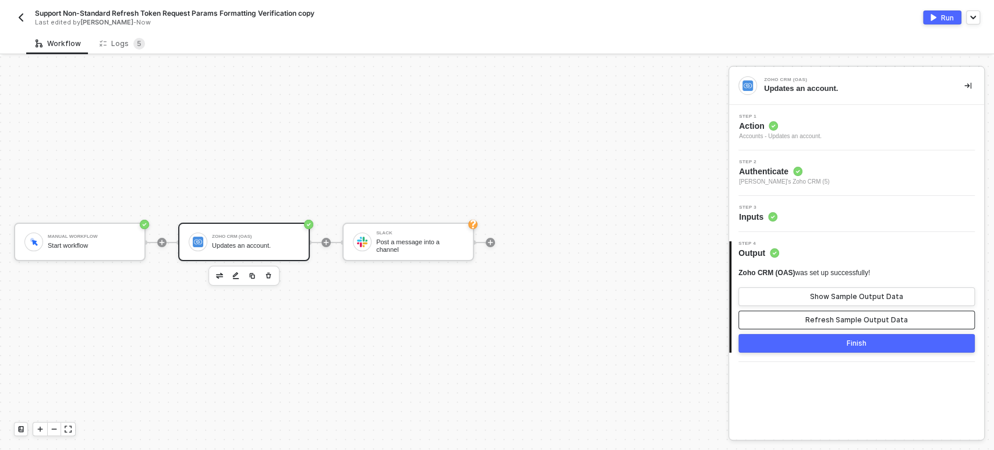
click at [825, 325] on button "Refresh Sample Output Data" at bounding box center [856, 319] width 236 height 19
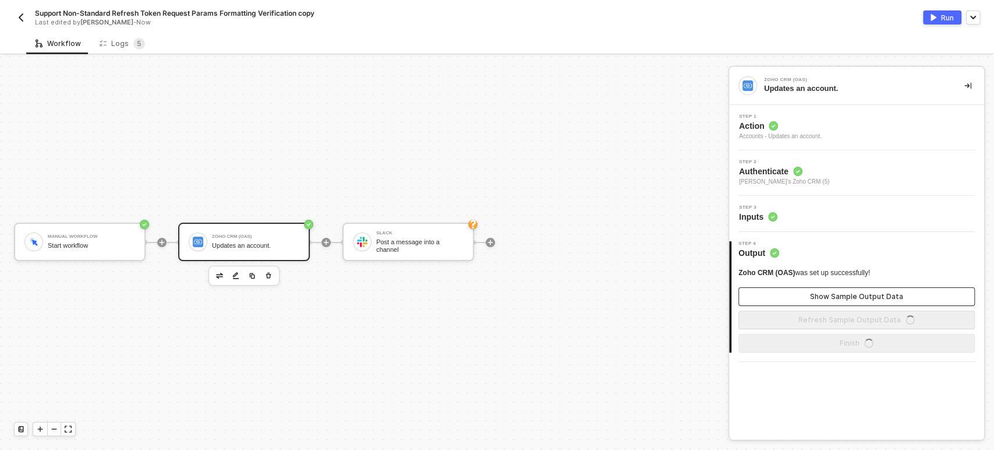
click at [831, 303] on button "Show Sample Output Data" at bounding box center [856, 296] width 236 height 19
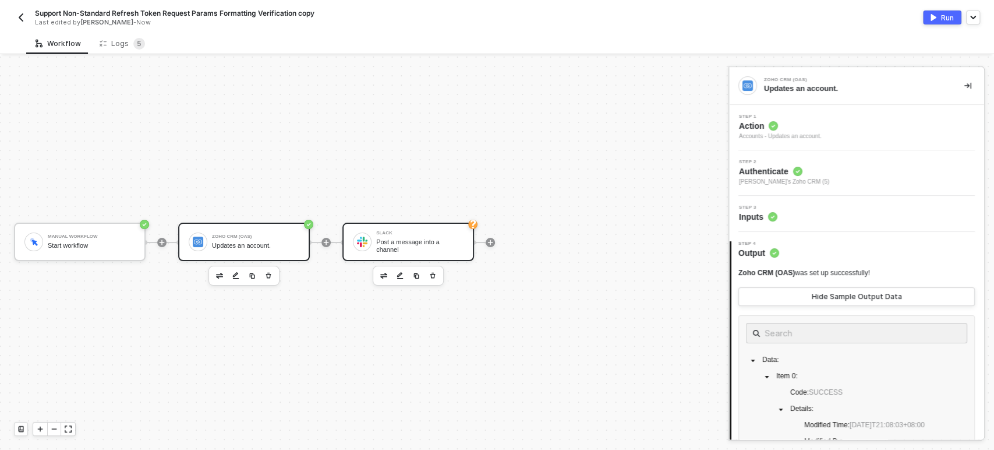
click at [428, 242] on div "Post a message into a channel" at bounding box center [419, 245] width 87 height 15
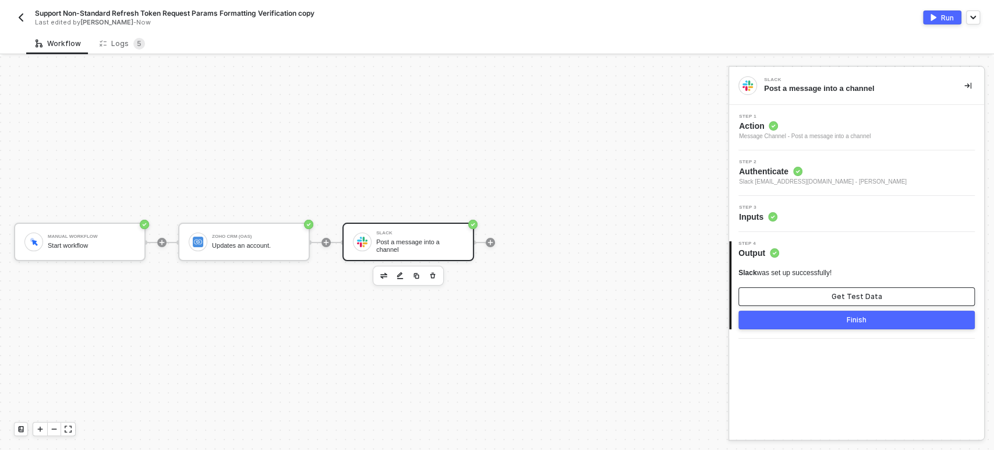
click at [849, 292] on div "Get Test Data" at bounding box center [857, 296] width 51 height 9
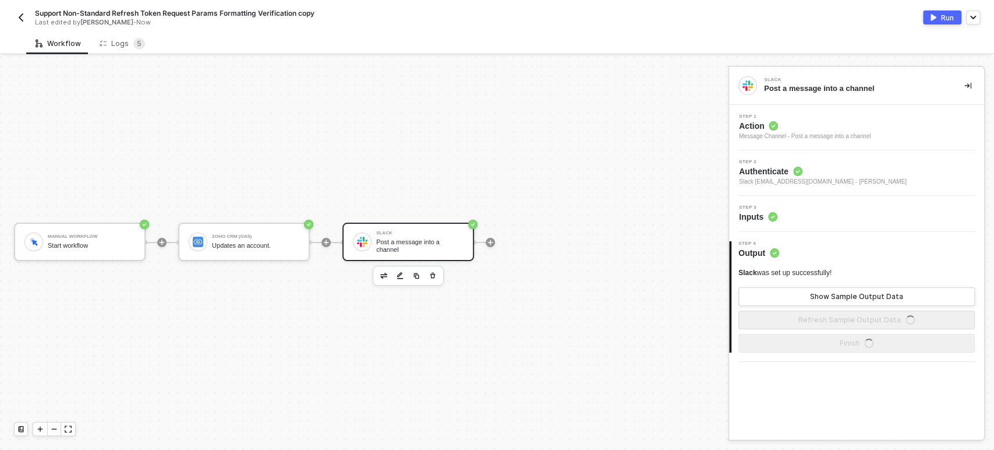
click at [780, 208] on div "Step 3 Inputs" at bounding box center [858, 213] width 252 height 17
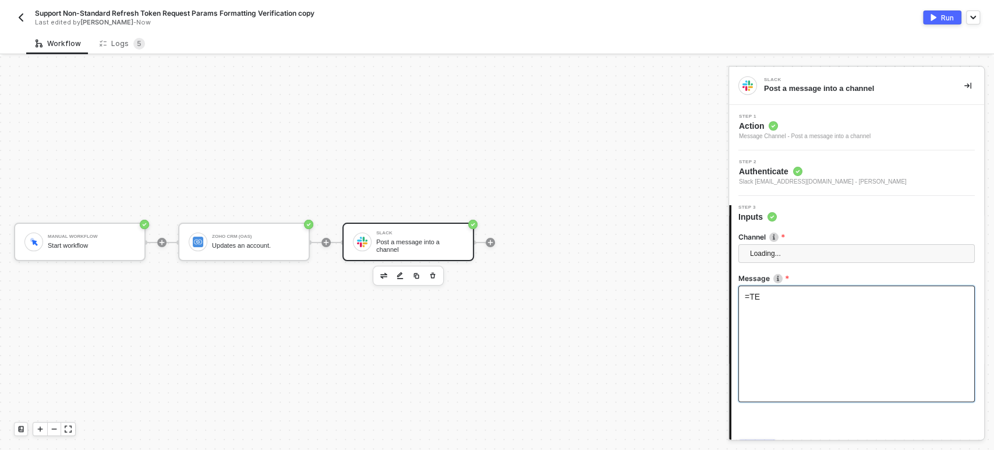
click at [812, 302] on div "=TE" at bounding box center [856, 343] width 236 height 116
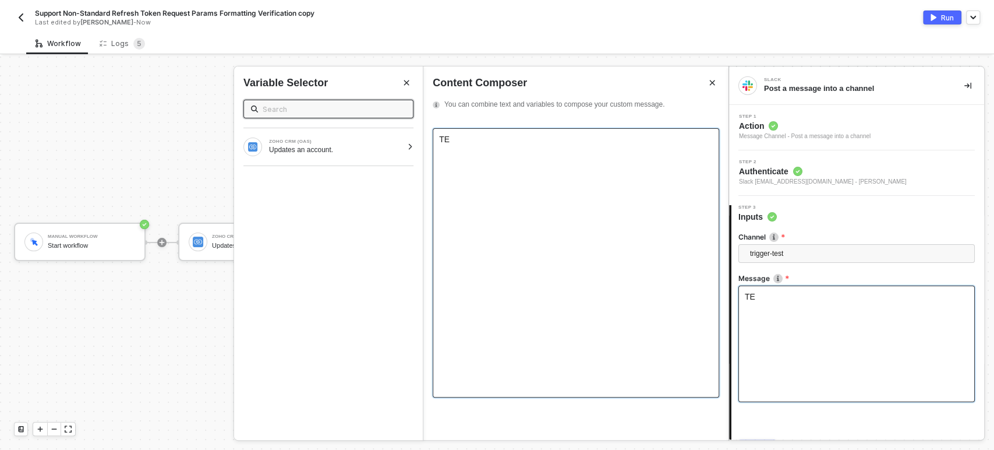
drag, startPoint x: 505, startPoint y: 161, endPoint x: 482, endPoint y: 157, distance: 23.0
click at [505, 158] on div "TE ﻿" at bounding box center [576, 262] width 287 height 269
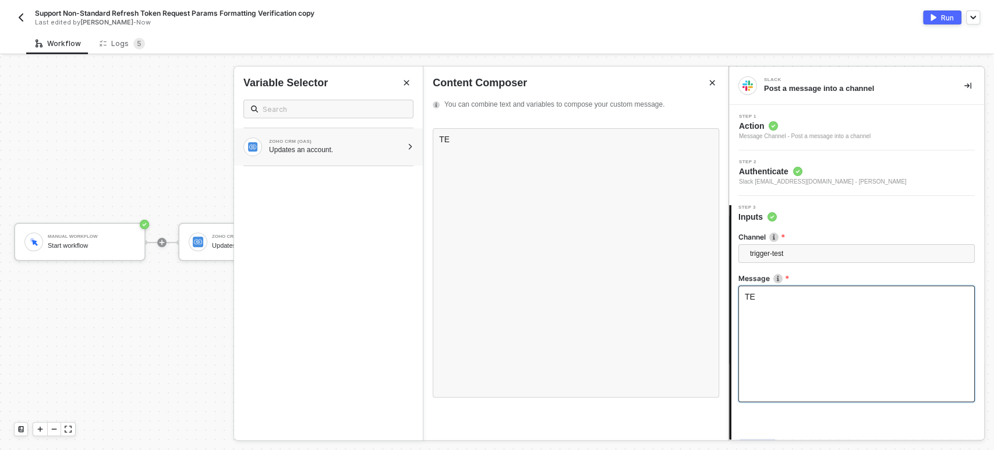
click at [309, 153] on div "Updates an account." at bounding box center [335, 149] width 133 height 9
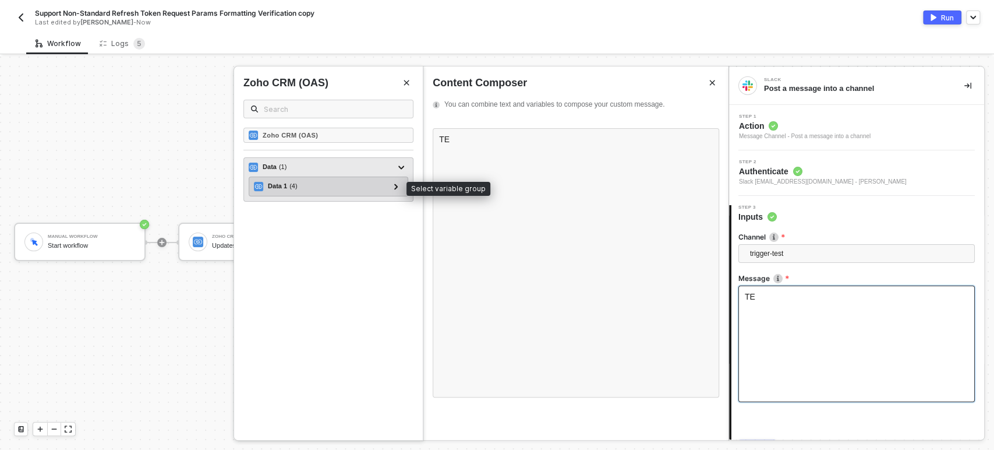
click at [299, 189] on div "Data 1 ( 4 )" at bounding box center [321, 186] width 135 height 14
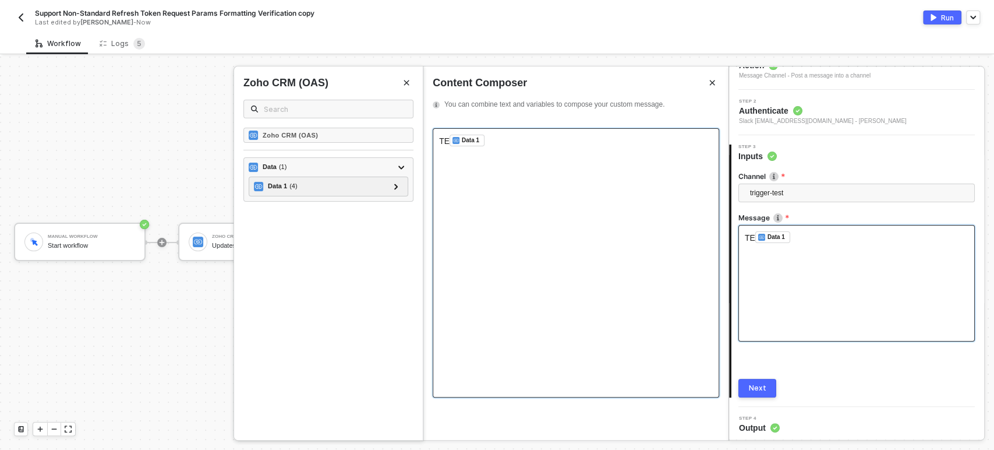
scroll to position [63, 0]
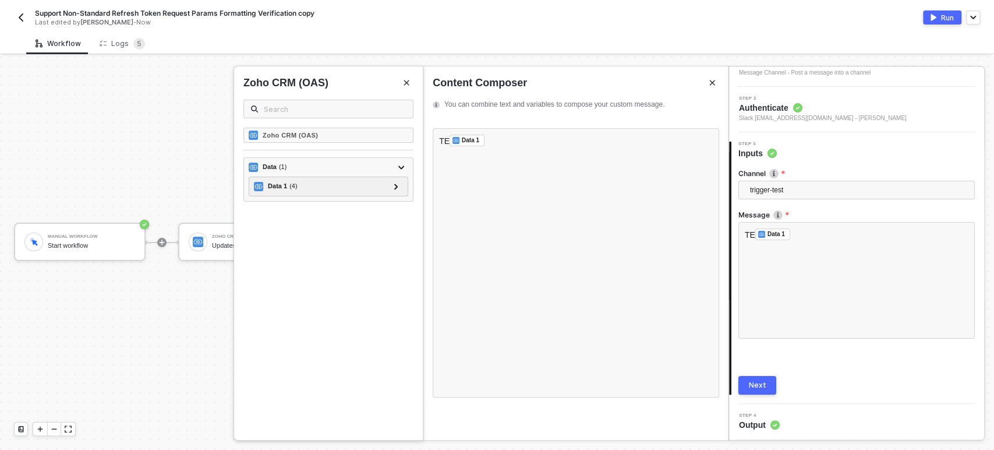
click at [765, 384] on button "Next" at bounding box center [757, 385] width 38 height 19
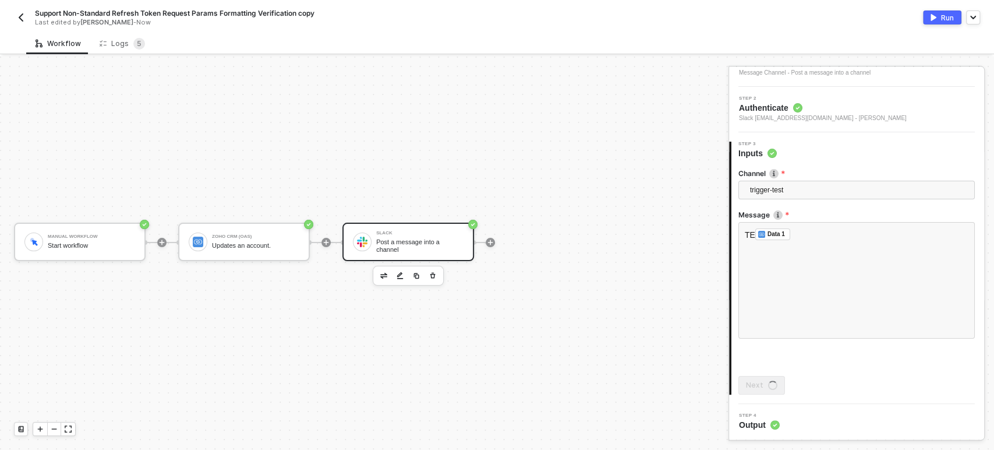
click at [939, 17] on button "Run" at bounding box center [942, 17] width 38 height 14
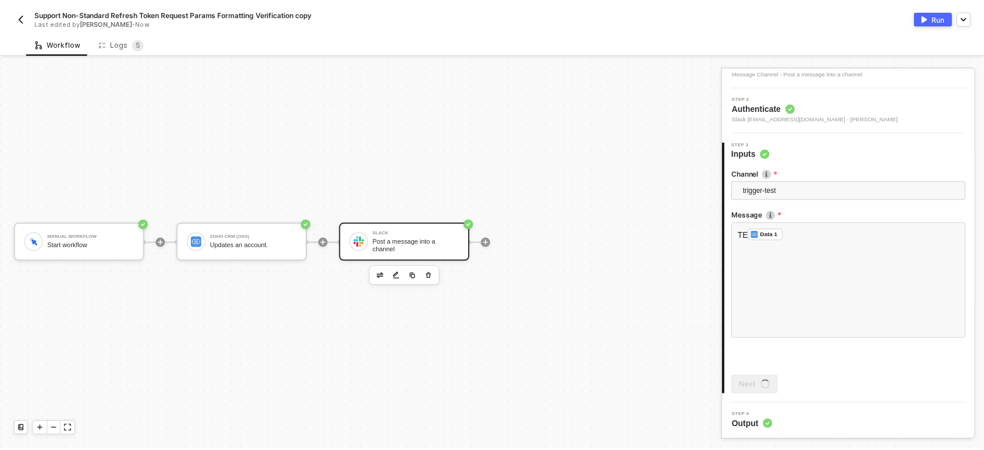
scroll to position [0, 0]
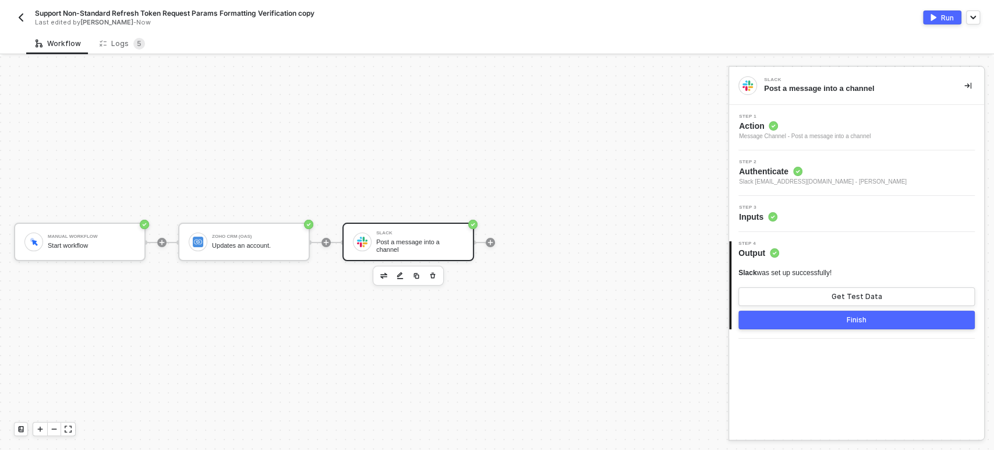
drag, startPoint x: 132, startPoint y: 51, endPoint x: 875, endPoint y: 185, distance: 755.5
click at [132, 51] on div "Logs 5" at bounding box center [122, 44] width 64 height 22
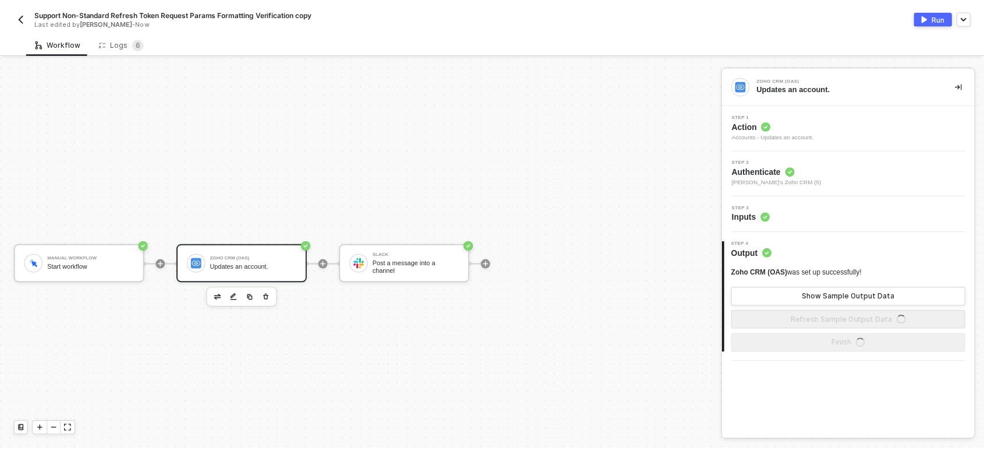
scroll to position [22, 0]
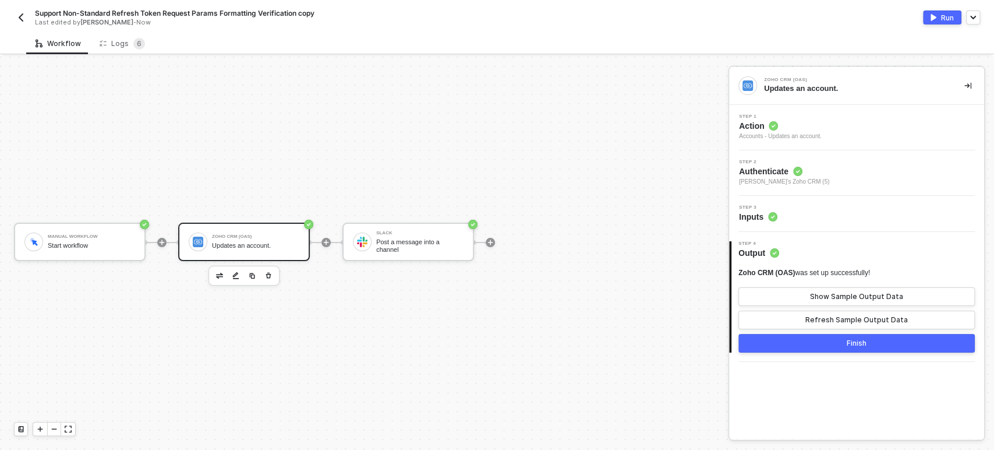
click at [139, 55] on div "Workflow Logs 6 Manual Workflow Start workflow Zoho CRM (OAS) Updates an accoun…" at bounding box center [497, 241] width 994 height 417
click at [133, 40] on sup "6" at bounding box center [139, 44] width 12 height 12
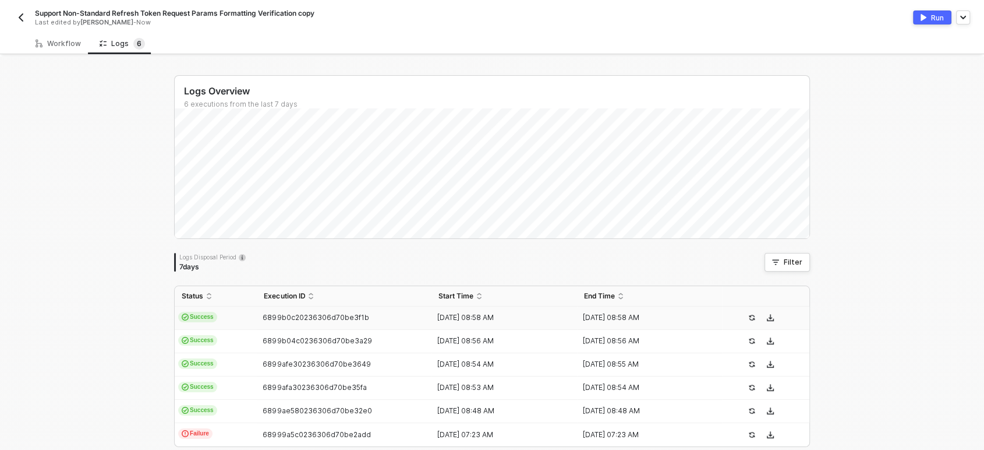
click at [257, 320] on div "6899b0c20236306d70be3f1b" at bounding box center [339, 317] width 165 height 9
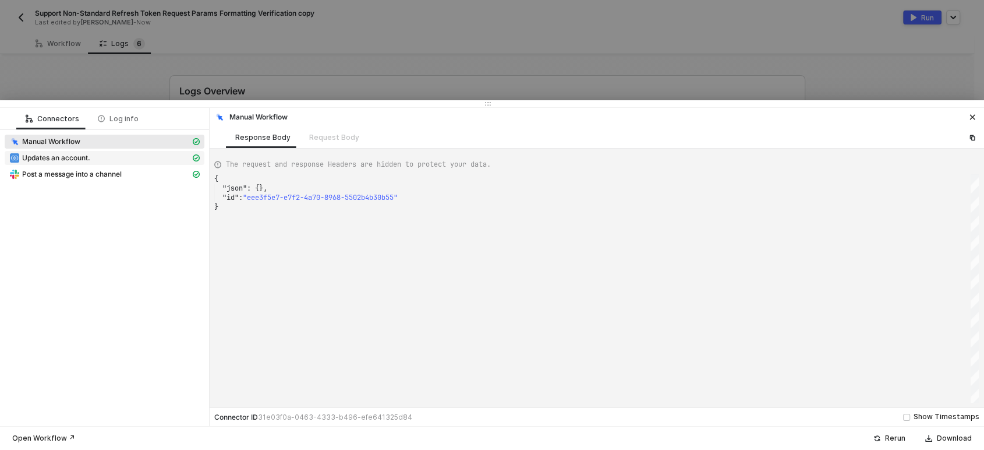
click at [115, 151] on span "Updates an account." at bounding box center [105, 158] width 200 height 14
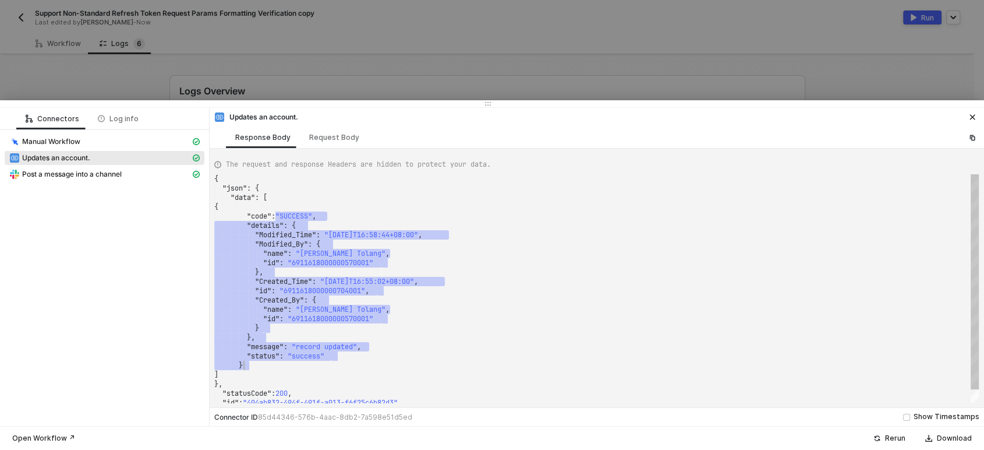
scroll to position [0, 0]
drag, startPoint x: 283, startPoint y: 220, endPoint x: 359, endPoint y: 365, distance: 163.6
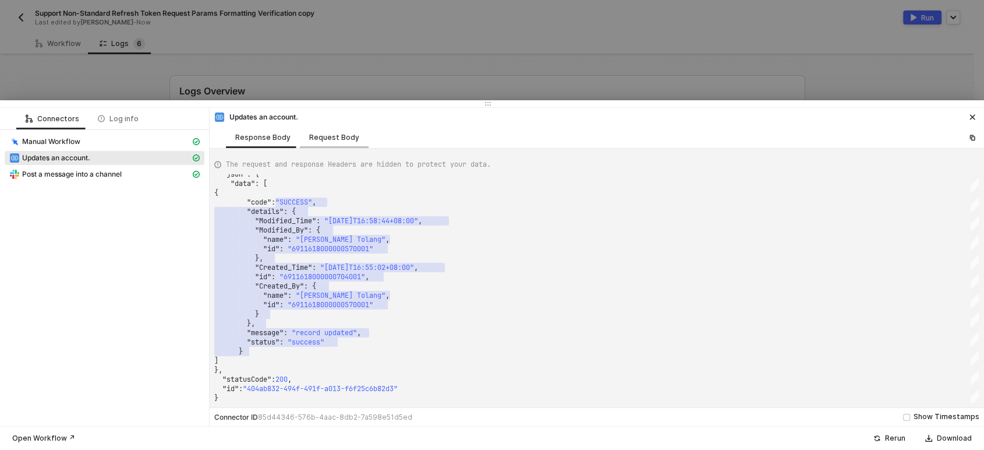
click at [309, 138] on div "Request Body" at bounding box center [334, 137] width 50 height 9
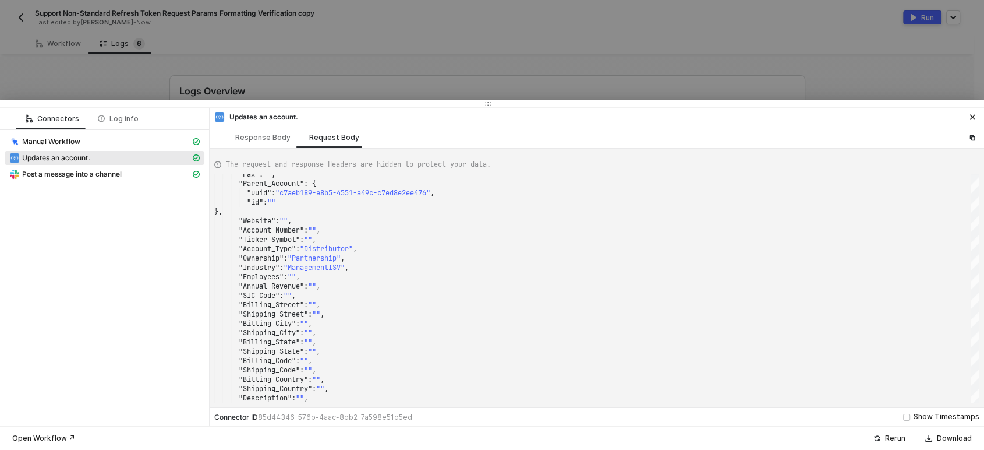
click at [70, 182] on div "Post a message into a channel" at bounding box center [105, 175] width 200 height 16
click at [84, 171] on span "Post a message into a channel" at bounding box center [72, 173] width 100 height 9
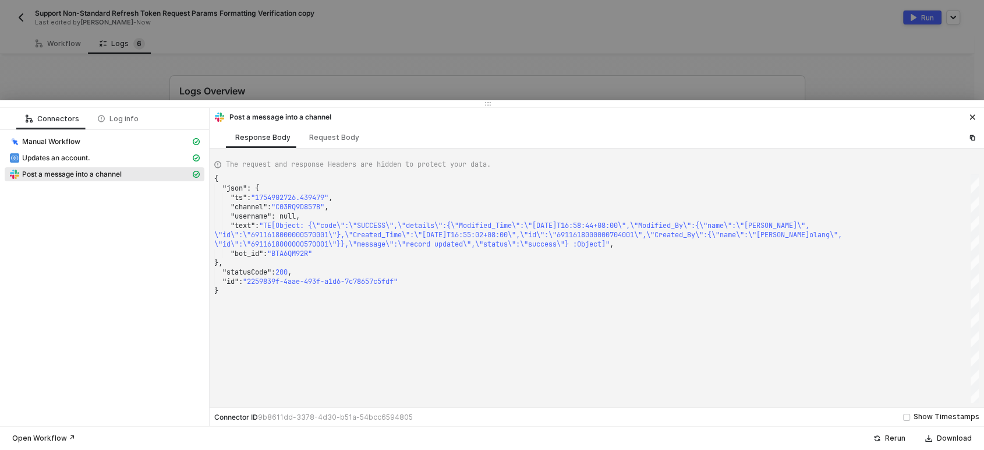
type textarea "{ "json": { "ts": "1754902726.439479", "channel": "C03RQ9D857B", "username": nu…"
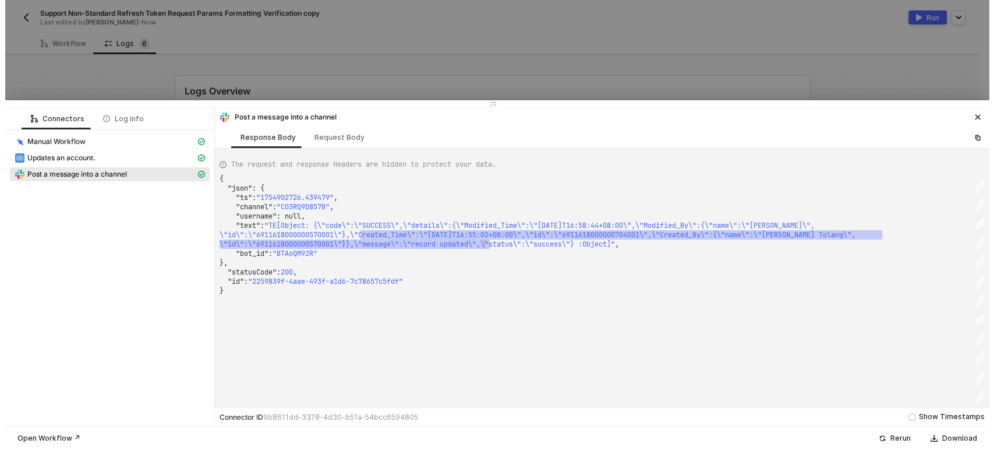
scroll to position [0, 1689]
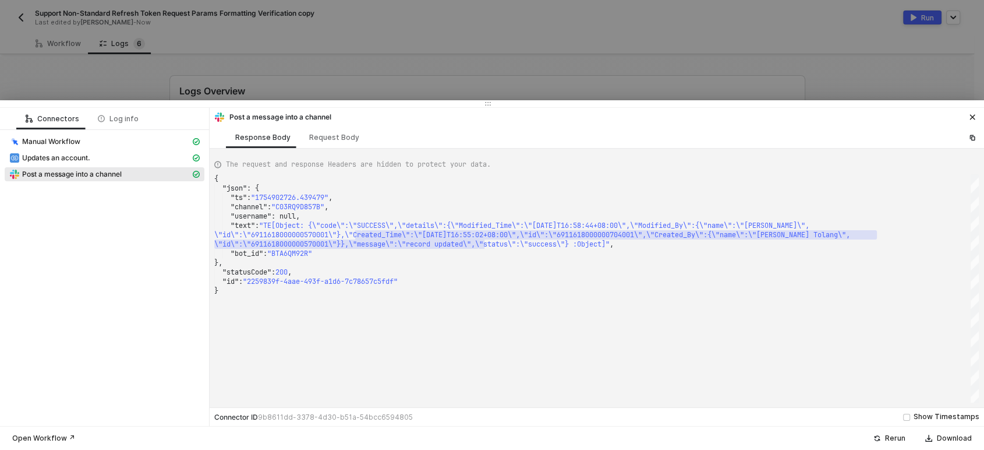
drag, startPoint x: 191, startPoint y: 70, endPoint x: 66, endPoint y: 45, distance: 127.0
click at [191, 70] on div at bounding box center [492, 225] width 984 height 450
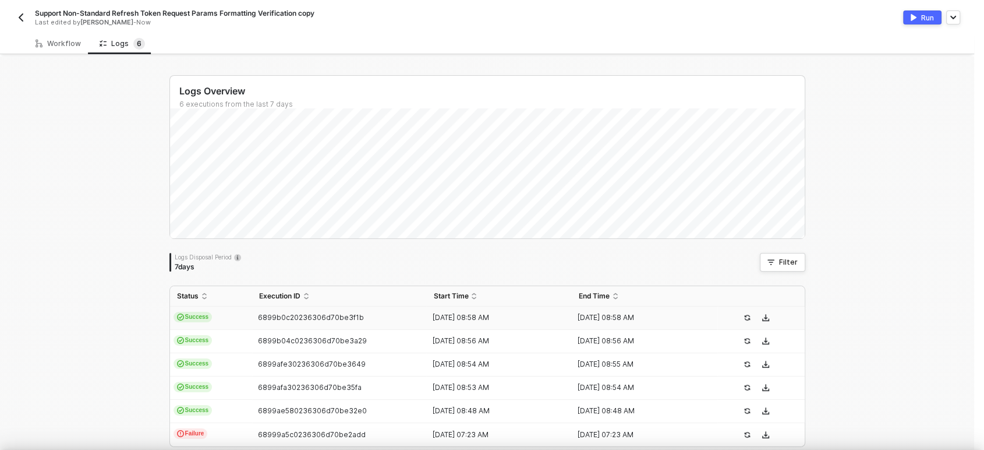
click at [65, 45] on div at bounding box center [492, 225] width 984 height 450
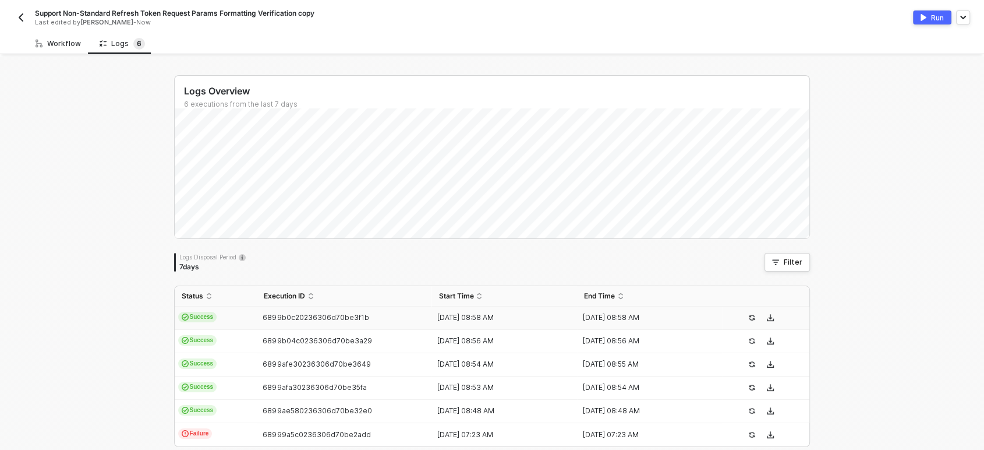
click at [65, 45] on div "Workflow" at bounding box center [58, 43] width 45 height 9
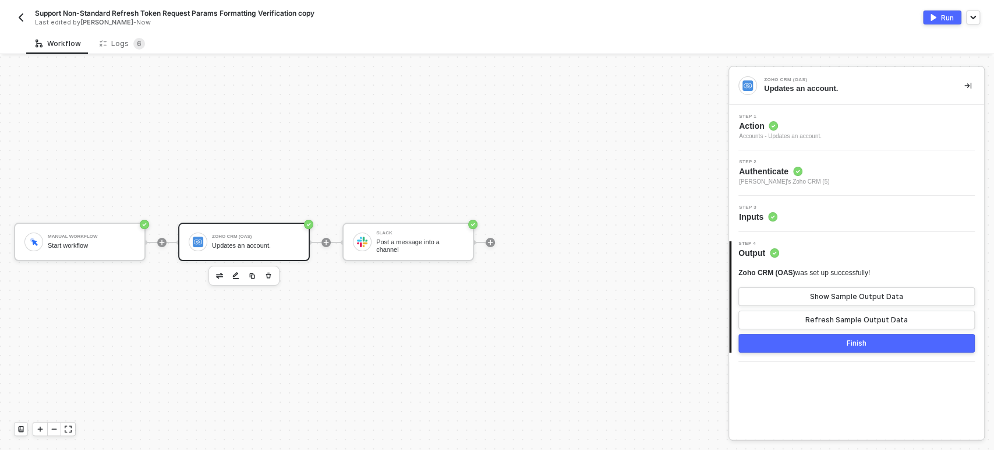
drag, startPoint x: 740, startPoint y: 123, endPoint x: 795, endPoint y: 139, distance: 57.4
click at [741, 123] on span "Action" at bounding box center [780, 126] width 83 height 12
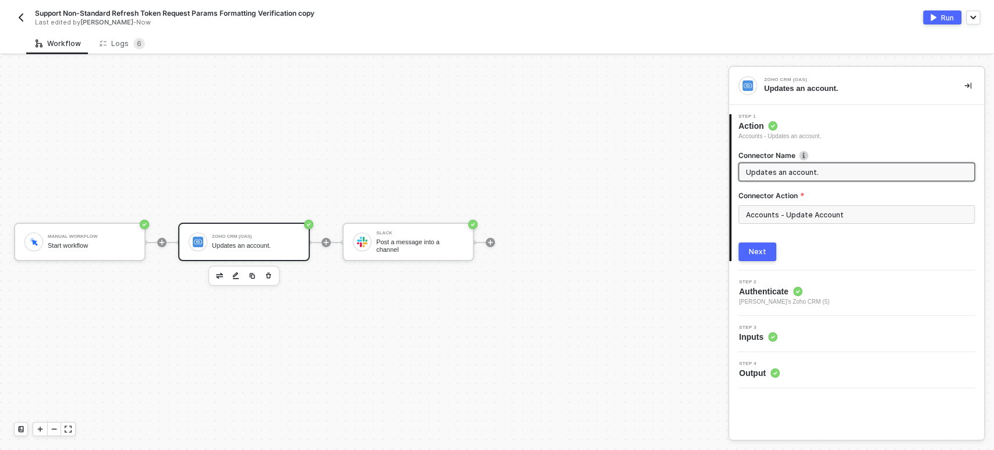
click at [797, 124] on span "Action" at bounding box center [779, 126] width 83 height 12
click at [812, 208] on input "Accounts - Update Account" at bounding box center [856, 214] width 236 height 19
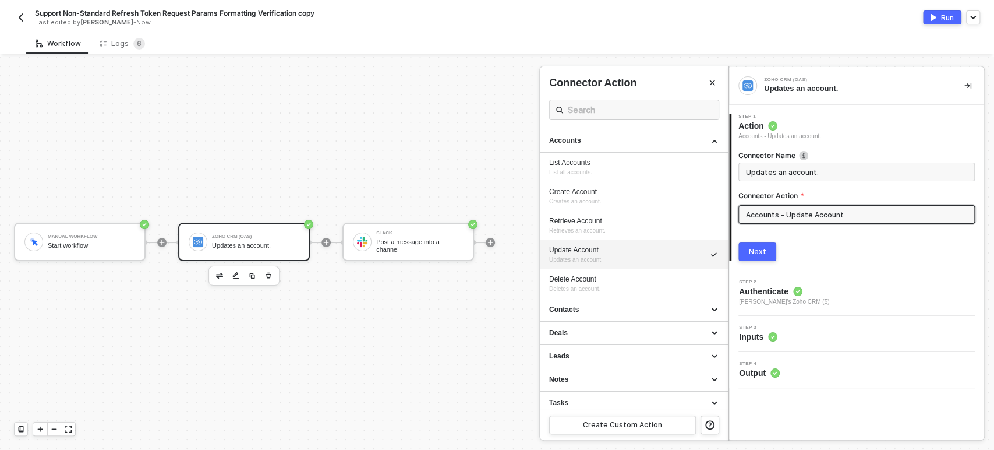
click at [306, 289] on div at bounding box center [497, 252] width 994 height 393
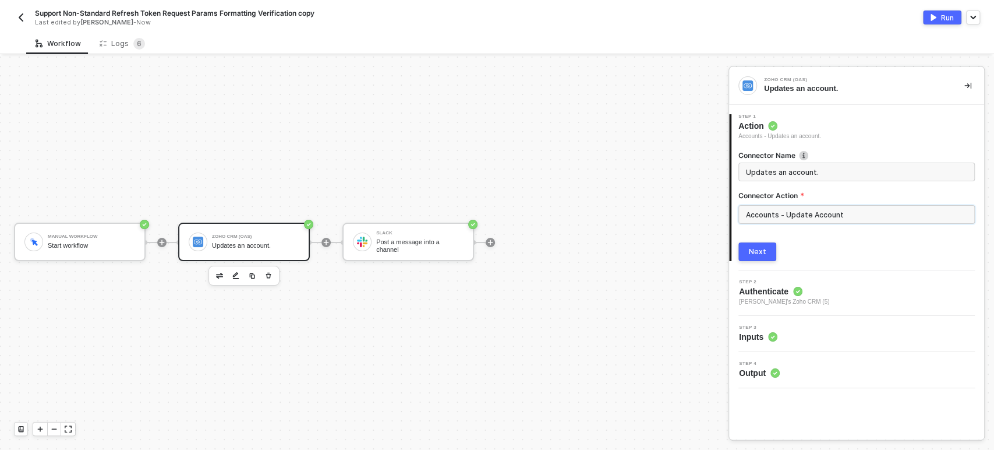
click at [826, 213] on input "Accounts - Update Account" at bounding box center [856, 214] width 236 height 19
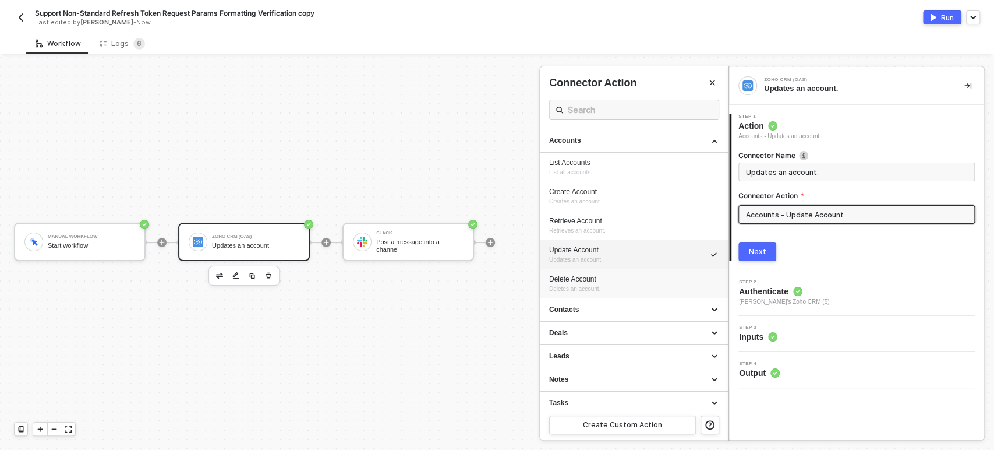
click at [624, 291] on div "Delete Account Deletes an account." at bounding box center [633, 283] width 169 height 19
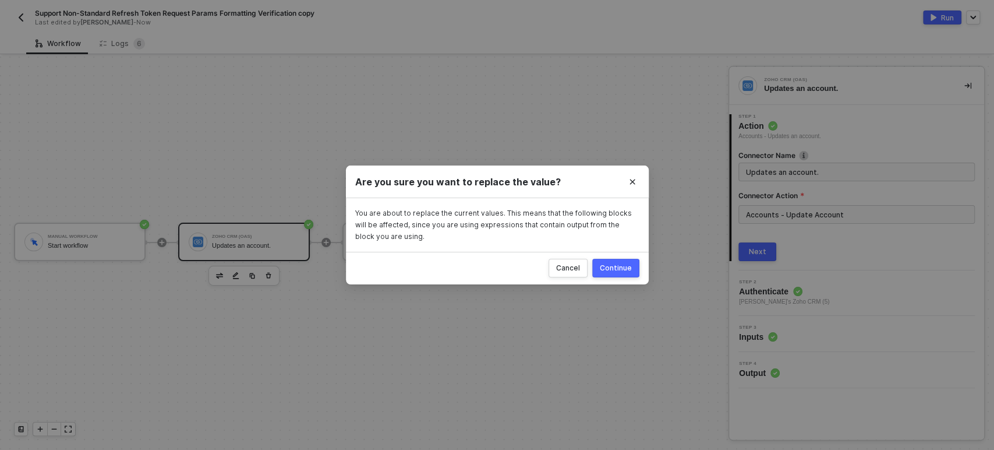
drag, startPoint x: 765, startPoint y: 247, endPoint x: 618, endPoint y: 284, distance: 151.3
click at [620, 284] on body "Alloy Support Non-Standard Refresh Token Request Params Formatting Verification…" at bounding box center [497, 225] width 994 height 450
click at [624, 272] on button "Continue" at bounding box center [615, 268] width 47 height 19
type input "Deletes an account."
type input "Accounts - Delete Account"
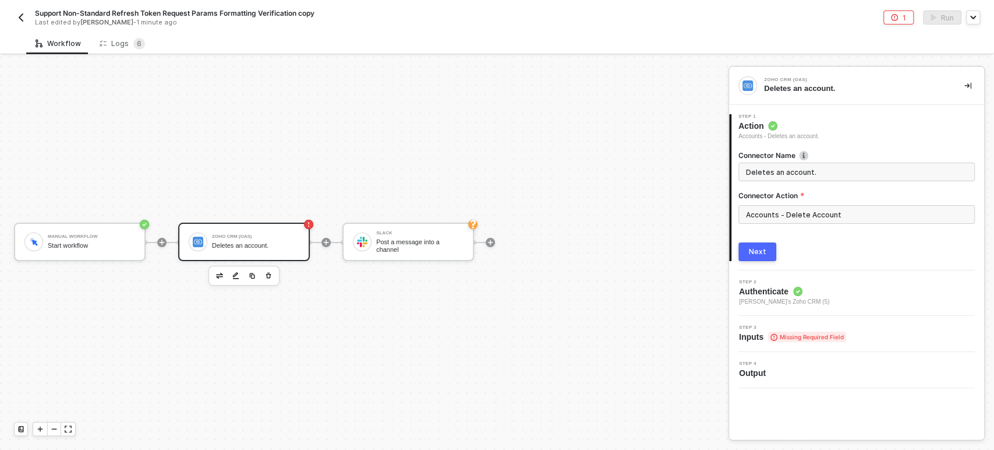
click at [756, 254] on div "Next" at bounding box center [757, 251] width 17 height 9
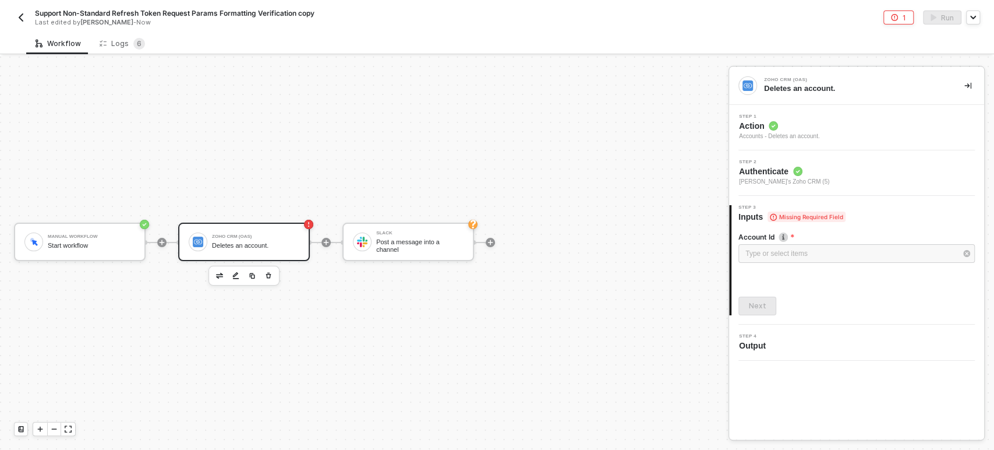
click at [801, 253] on div "Type or select items ﻿" at bounding box center [850, 253] width 211 height 11
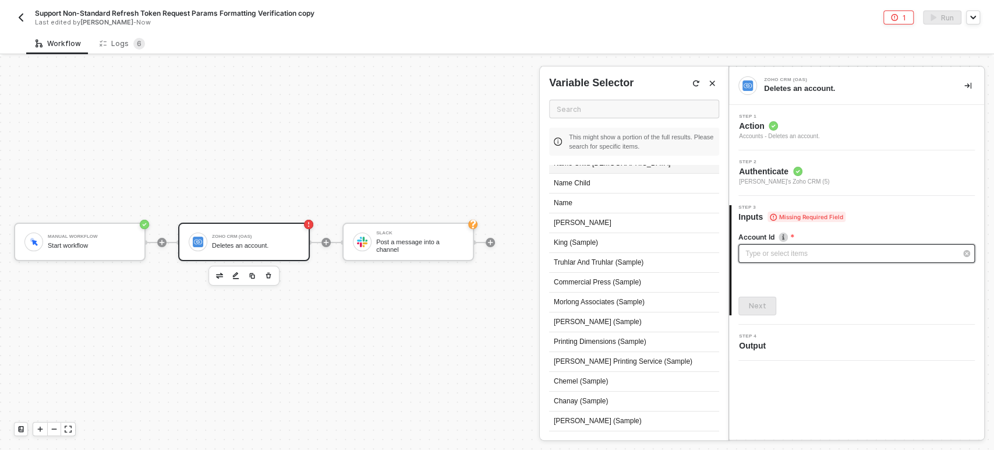
scroll to position [0, 0]
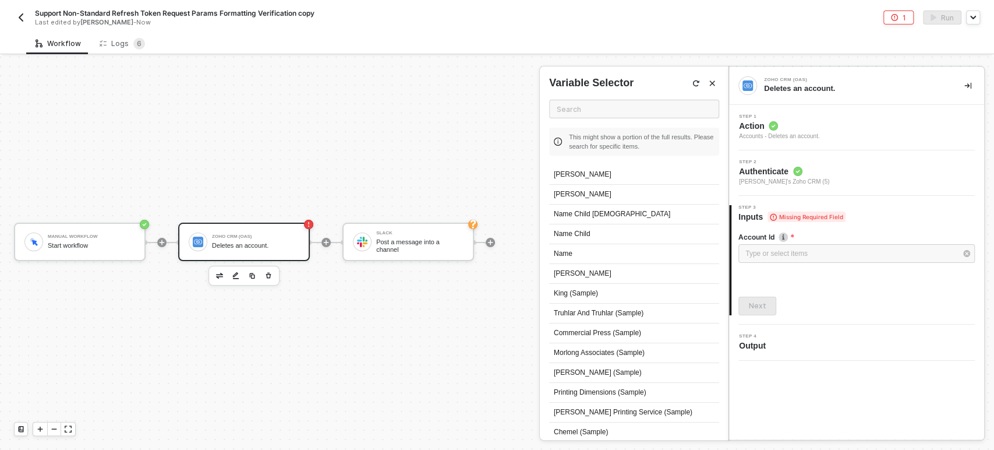
click at [588, 208] on div "Name Child 1" at bounding box center [634, 214] width 170 height 20
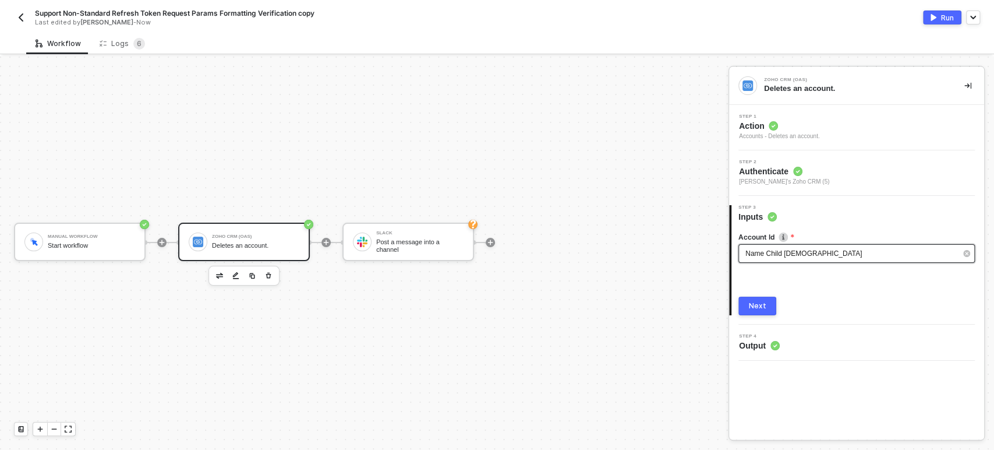
drag, startPoint x: 764, startPoint y: 307, endPoint x: 787, endPoint y: 246, distance: 65.2
click at [782, 262] on div "Account Id Name Child 1 Next" at bounding box center [856, 268] width 236 height 93
click at [787, 246] on div "Name Child 1" at bounding box center [856, 253] width 236 height 19
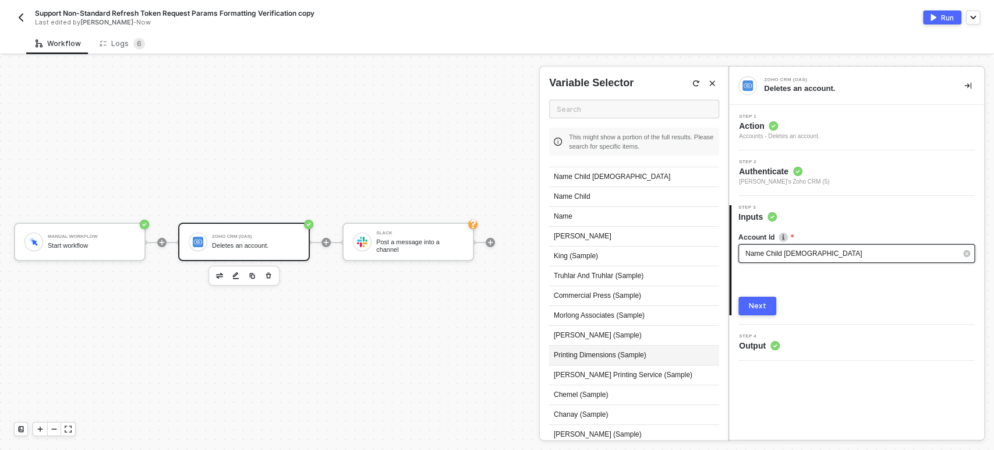
scroll to position [51, 0]
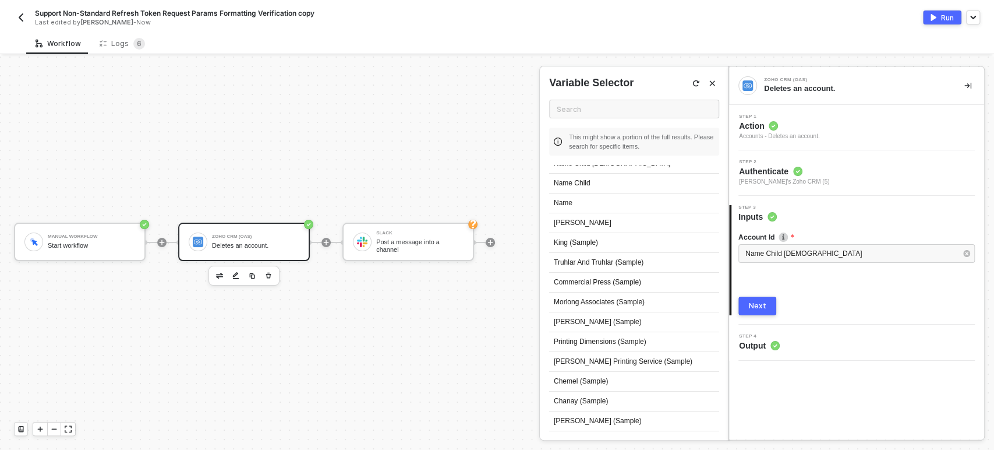
click at [749, 299] on button "Next" at bounding box center [757, 305] width 38 height 19
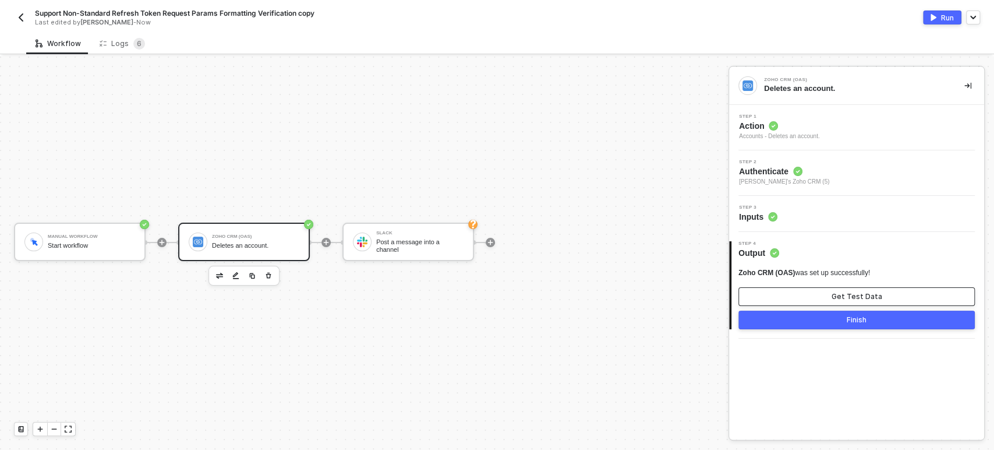
click at [780, 296] on button "Get Test Data" at bounding box center [856, 296] width 236 height 19
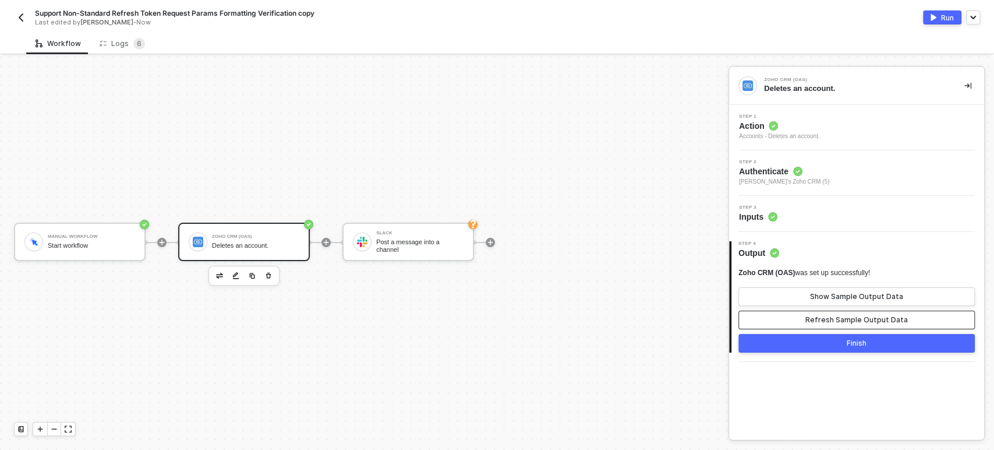
click at [841, 326] on button "Refresh Sample Output Data" at bounding box center [856, 319] width 236 height 19
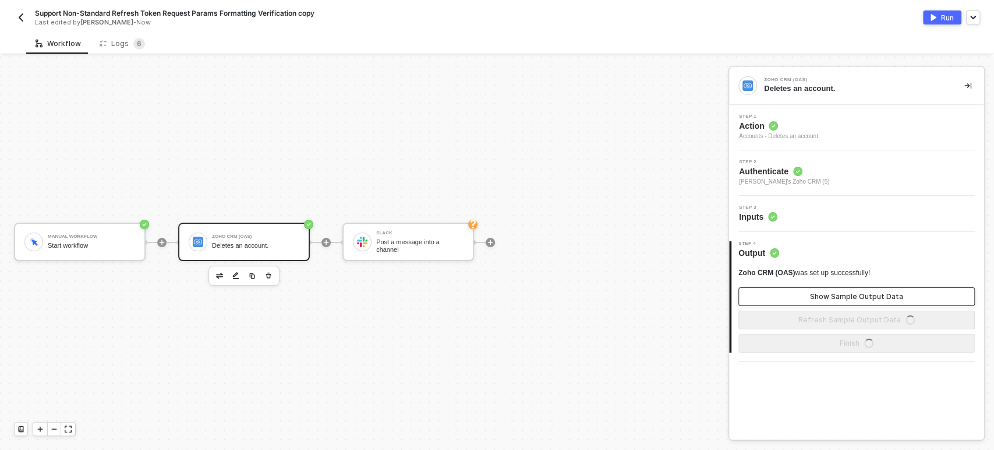
click at [848, 301] on button "Show Sample Output Data" at bounding box center [856, 296] width 236 height 19
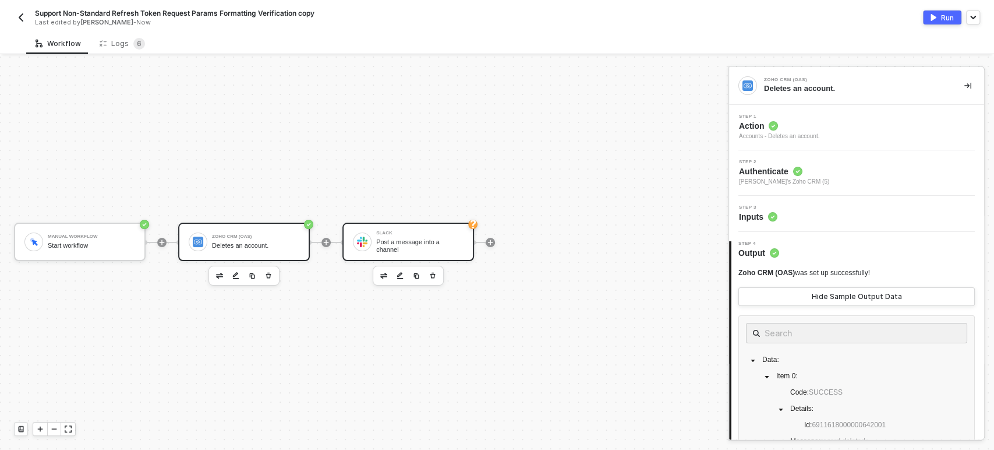
drag, startPoint x: 429, startPoint y: 242, endPoint x: 438, endPoint y: 244, distance: 9.6
click at [429, 242] on div "Post a message into a channel" at bounding box center [419, 245] width 87 height 15
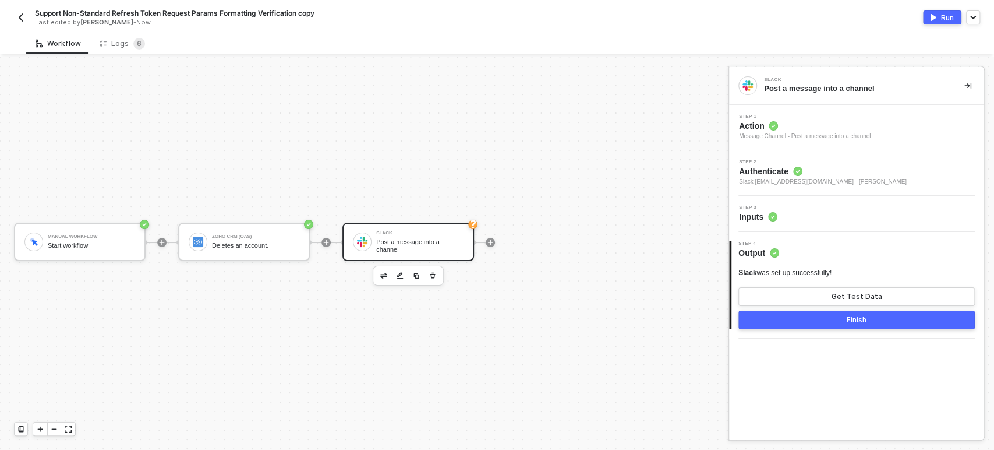
click at [793, 207] on div "Step 3 Inputs" at bounding box center [858, 213] width 252 height 17
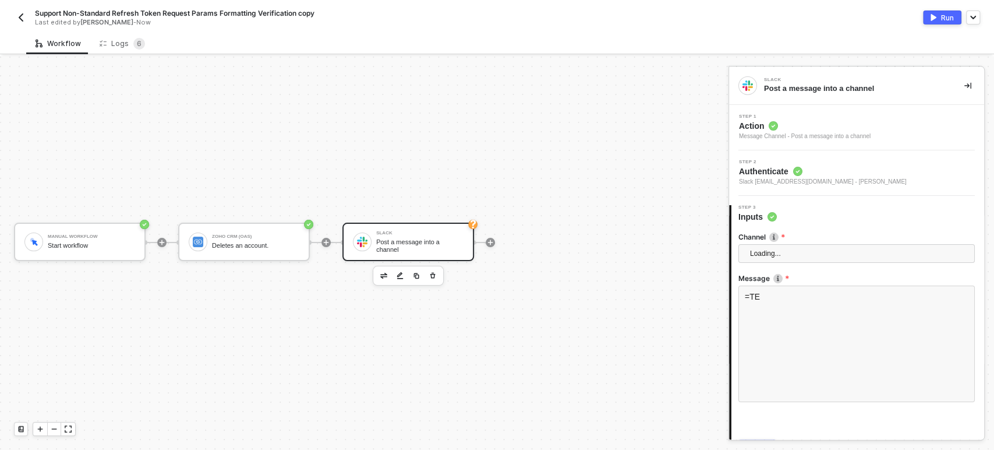
drag, startPoint x: 816, startPoint y: 275, endPoint x: 813, endPoint y: 282, distance: 7.0
click at [813, 281] on label "Message" at bounding box center [856, 278] width 236 height 10
click at [808, 305] on div "=TE" at bounding box center [856, 343] width 236 height 116
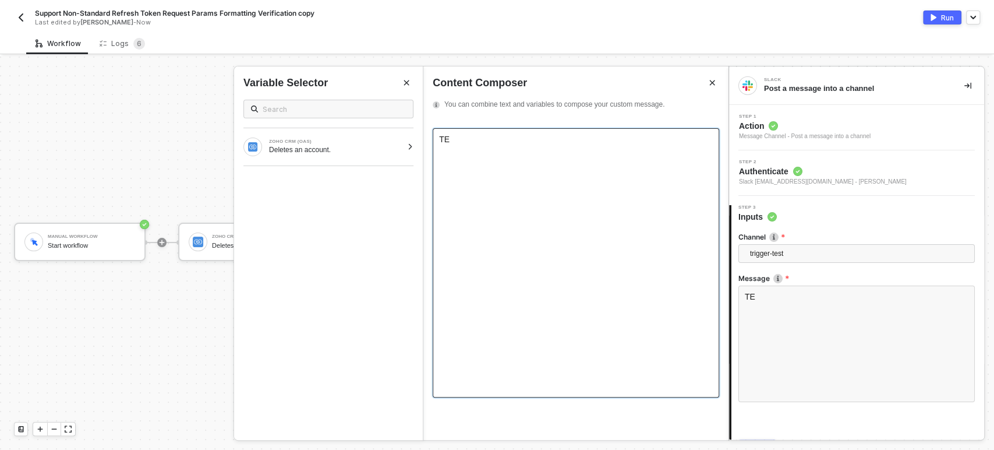
click at [536, 155] on div "TE ﻿" at bounding box center [576, 262] width 287 height 269
click at [380, 158] on div "ZOHO CRM (OAS) Deletes an account." at bounding box center [328, 146] width 189 height 37
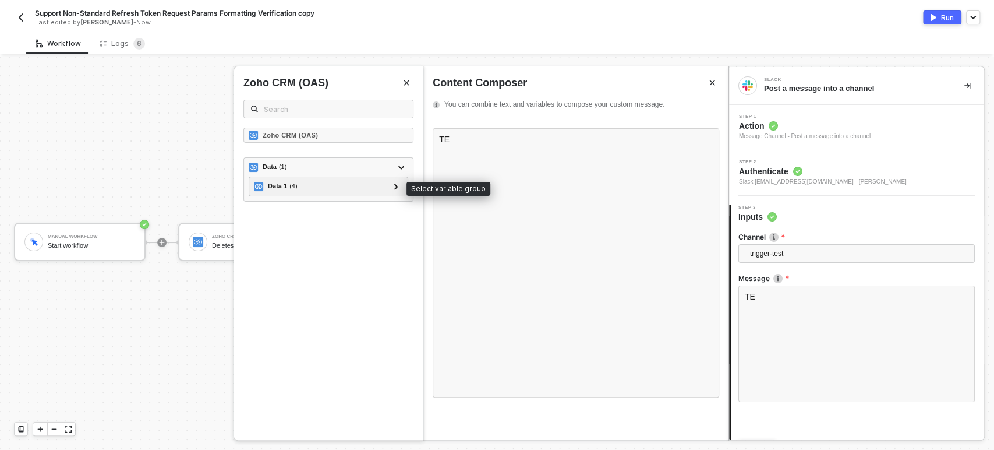
drag, startPoint x: 337, startPoint y: 183, endPoint x: 477, endPoint y: 194, distance: 140.7
click at [336, 183] on div "Data 1 ( 4 )" at bounding box center [321, 186] width 135 height 14
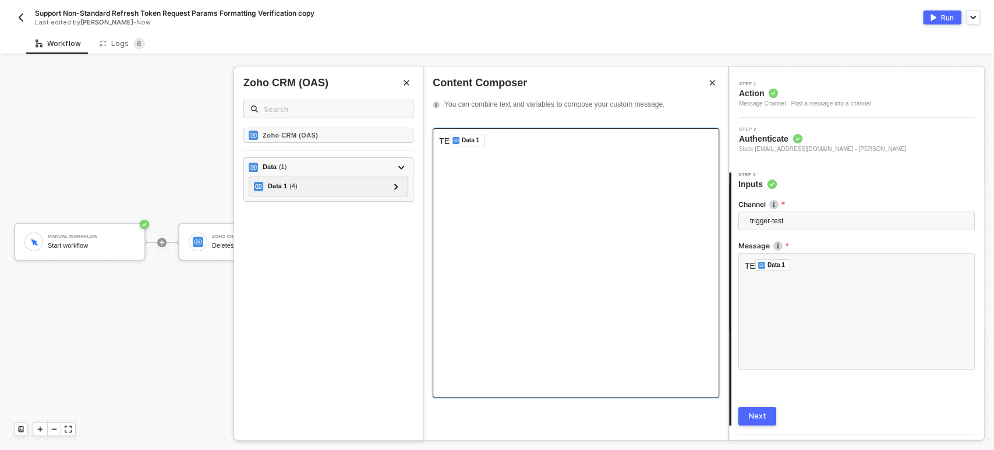
scroll to position [63, 0]
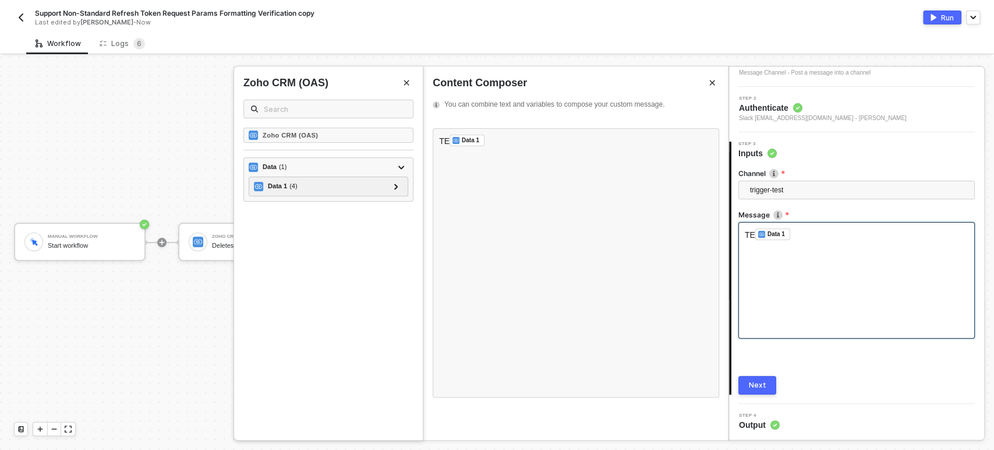
click at [762, 384] on div "Next" at bounding box center [757, 384] width 17 height 9
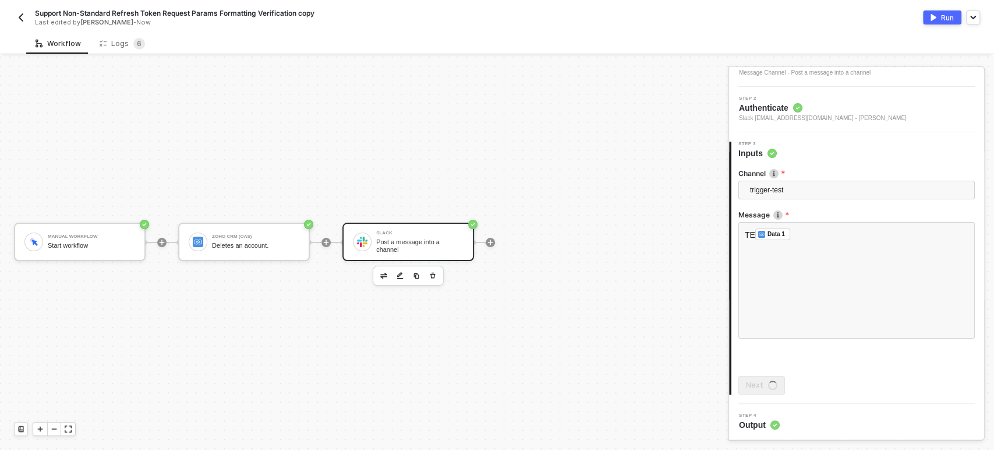
click at [946, 16] on div "Run" at bounding box center [947, 18] width 13 height 10
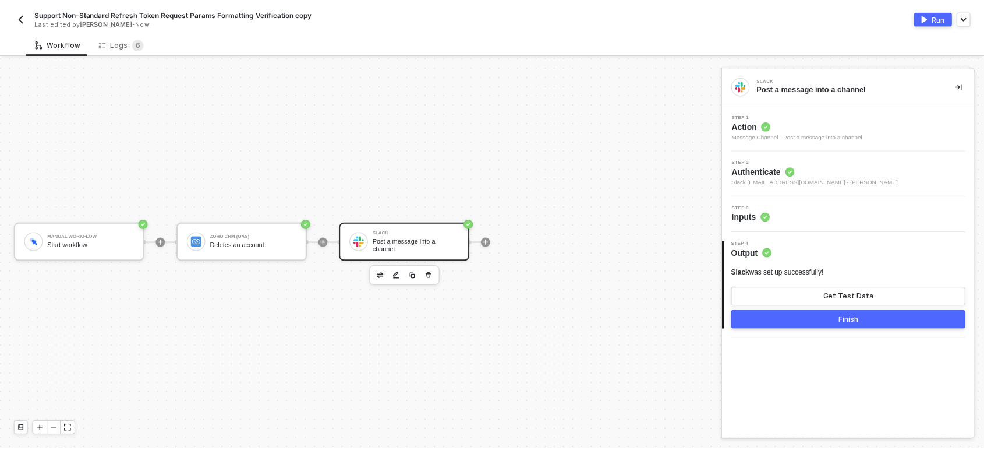
scroll to position [0, 0]
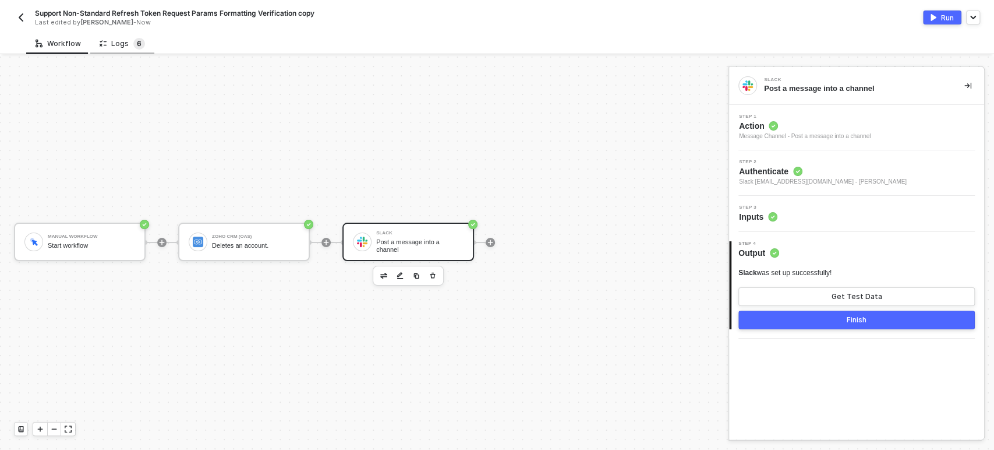
click at [137, 47] on span "6" at bounding box center [139, 44] width 5 height 12
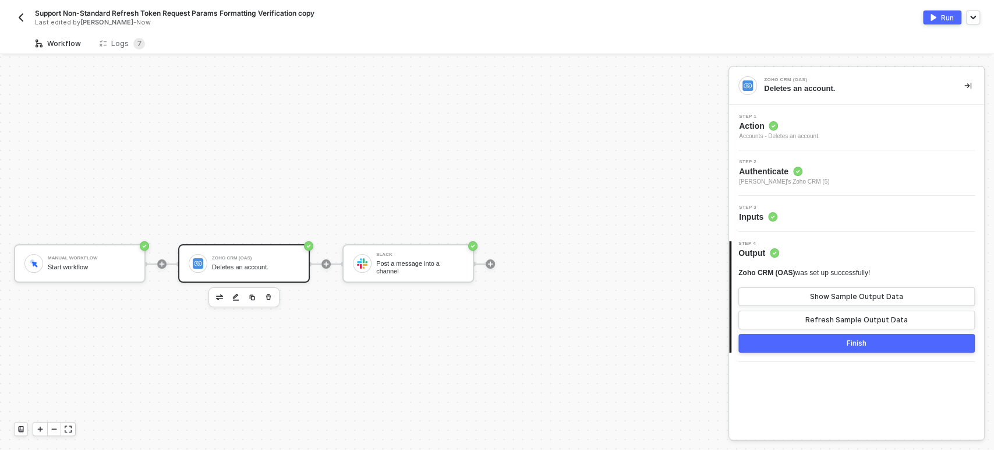
scroll to position [22, 0]
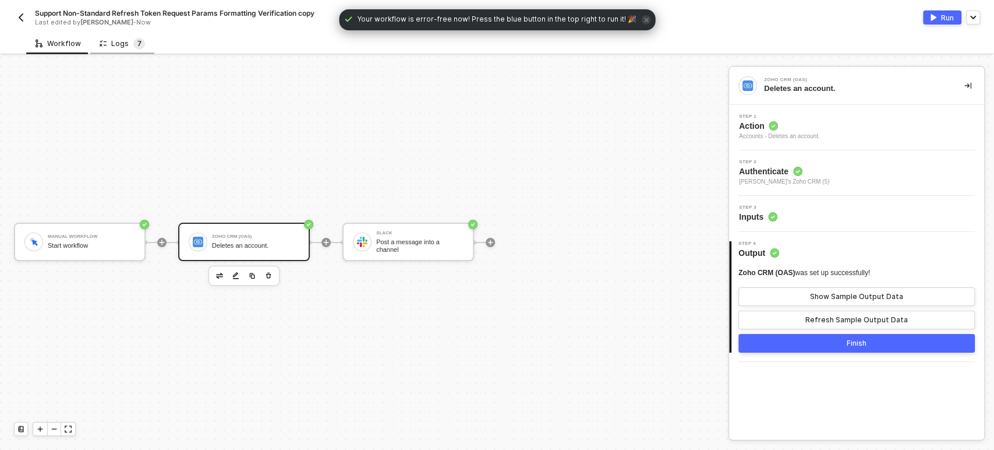
click at [137, 38] on span "7" at bounding box center [139, 44] width 4 height 12
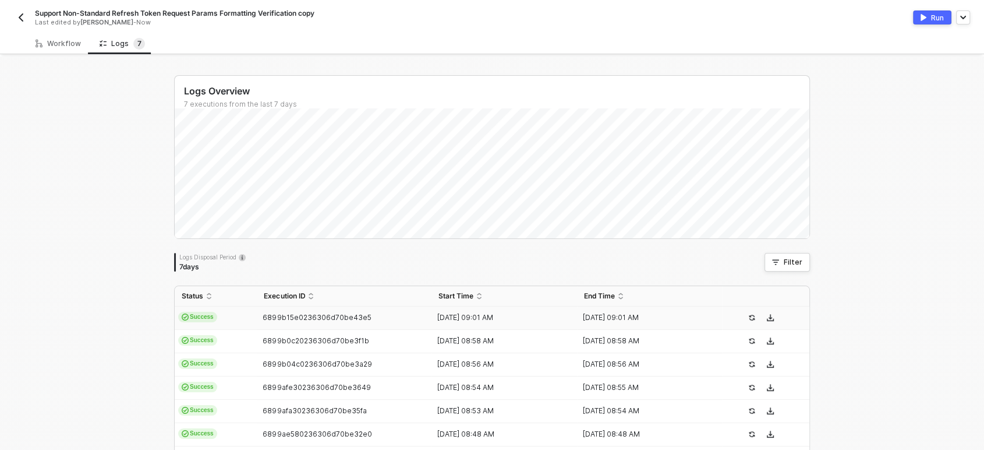
click at [219, 320] on td "Success" at bounding box center [216, 317] width 82 height 23
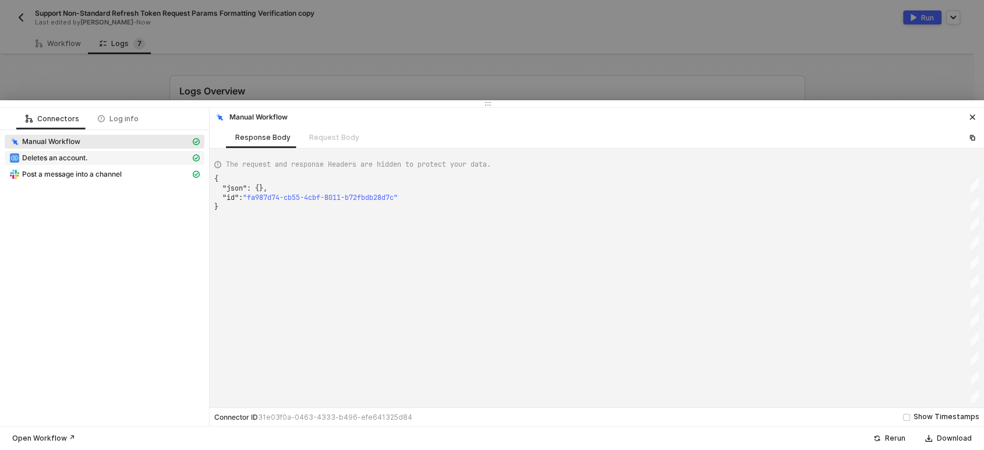
click at [87, 160] on span "Deletes an account." at bounding box center [55, 157] width 66 height 9
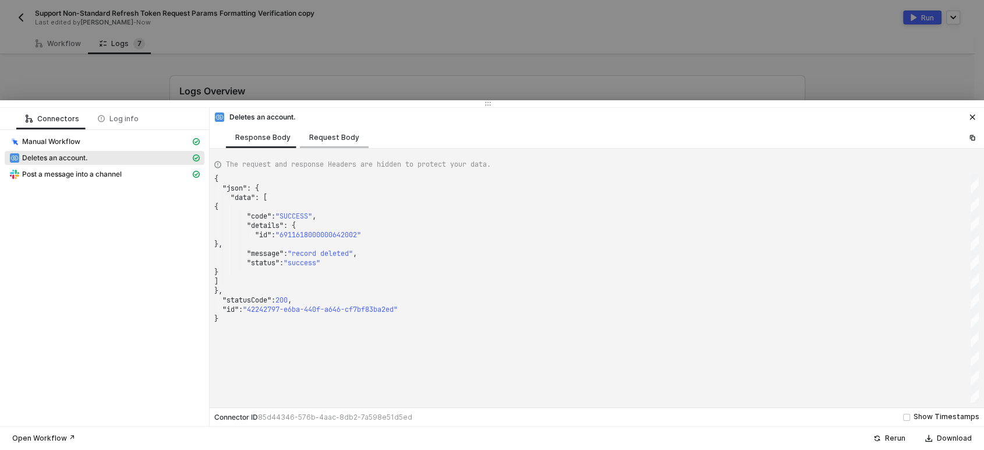
click at [323, 133] on div "Request Body" at bounding box center [334, 137] width 50 height 9
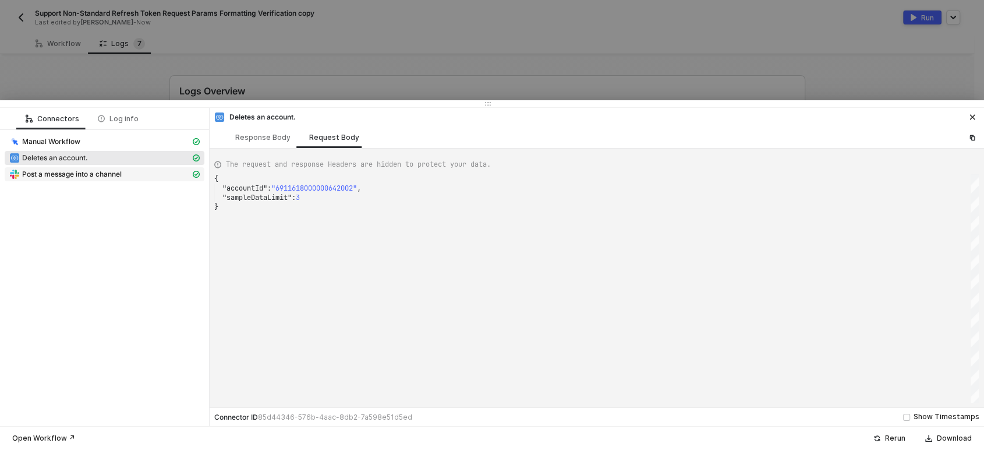
click at [90, 176] on span "Post a message into a channel" at bounding box center [72, 173] width 100 height 9
type textarea "{ "json": { "ts": "1754902880.279739", "channel": "C03RQ9D857B", "username": nu…"
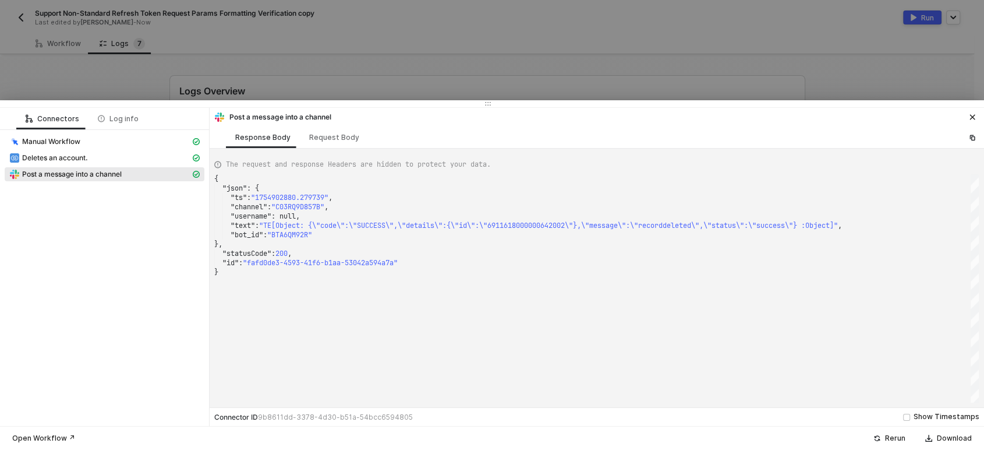
click at [334, 49] on div at bounding box center [492, 225] width 984 height 450
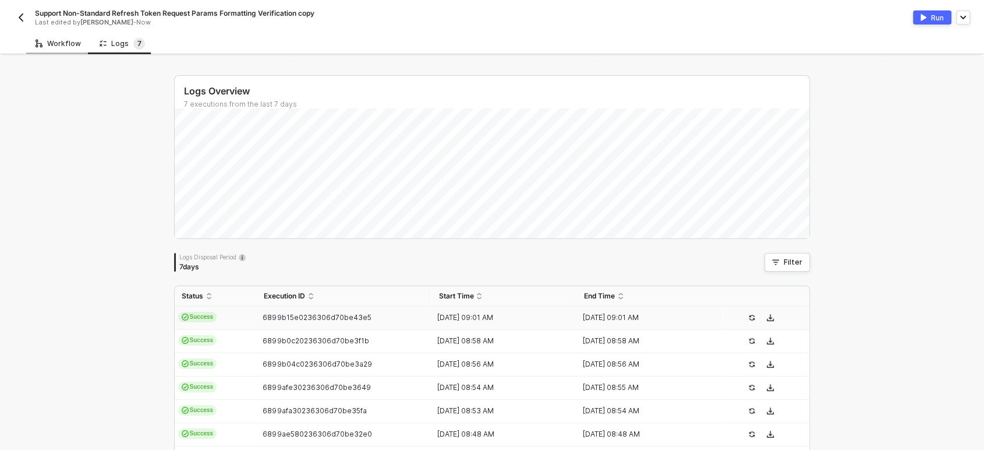
click at [66, 46] on div "Workflow" at bounding box center [58, 43] width 45 height 9
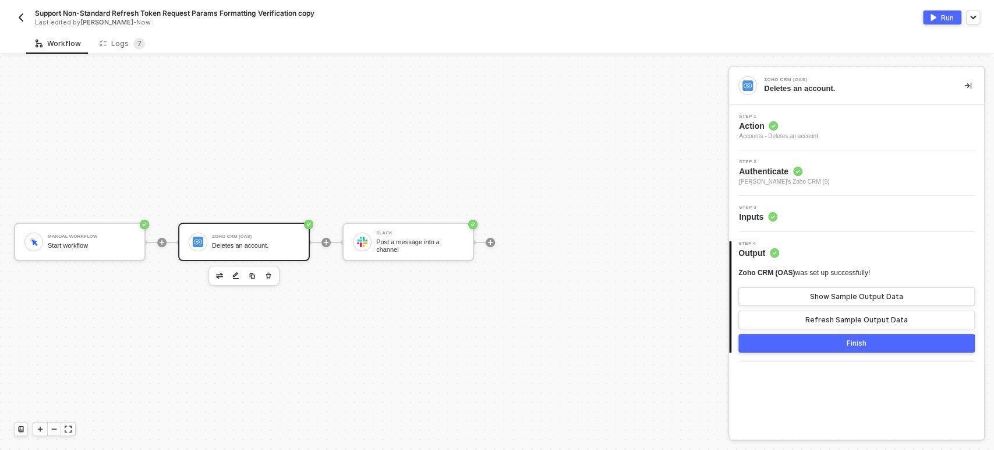
click at [786, 118] on div "Step 1 Action Accounts - Deletes an account." at bounding box center [779, 127] width 80 height 27
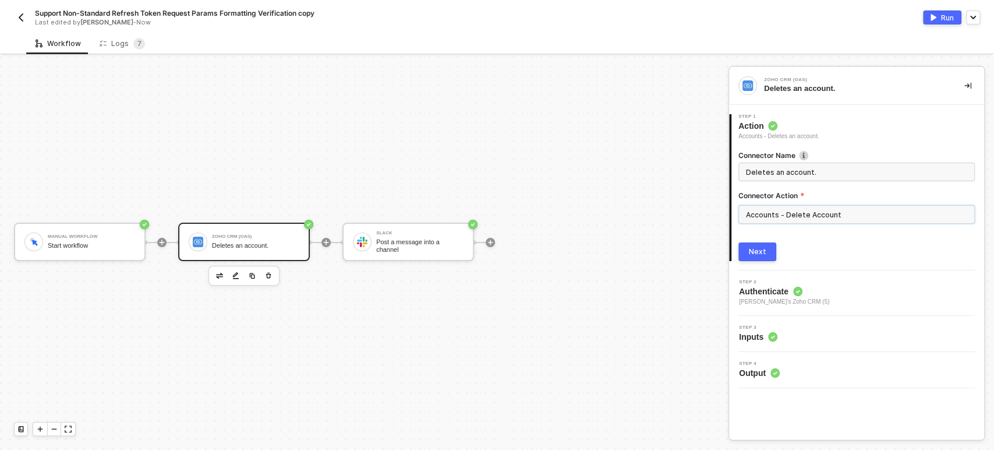
click at [818, 214] on input "Accounts - Delete Account" at bounding box center [856, 214] width 236 height 19
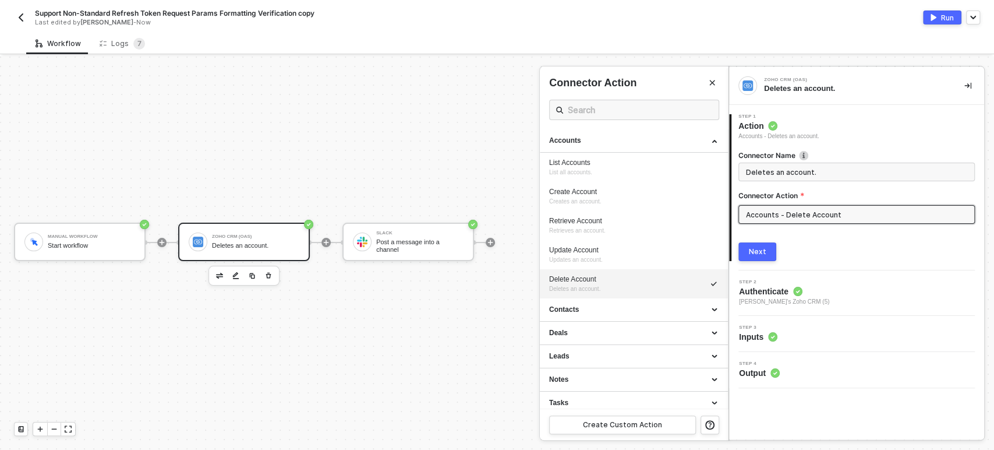
drag, startPoint x: 607, startPoint y: 246, endPoint x: 731, endPoint y: 247, distance: 124.0
click at [606, 247] on div "Update Account" at bounding box center [633, 250] width 169 height 10
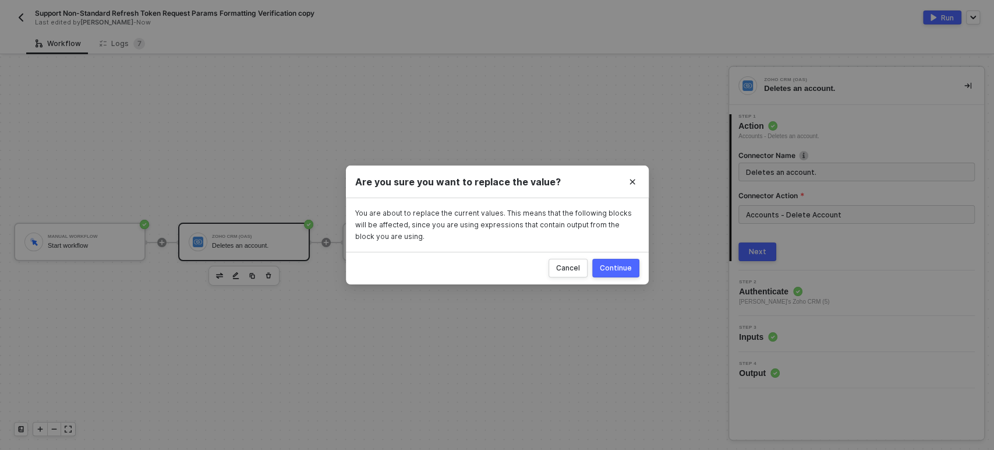
click at [617, 274] on button "Continue" at bounding box center [615, 268] width 47 height 19
type input "Updates an account."
type input "Accounts - Update Account"
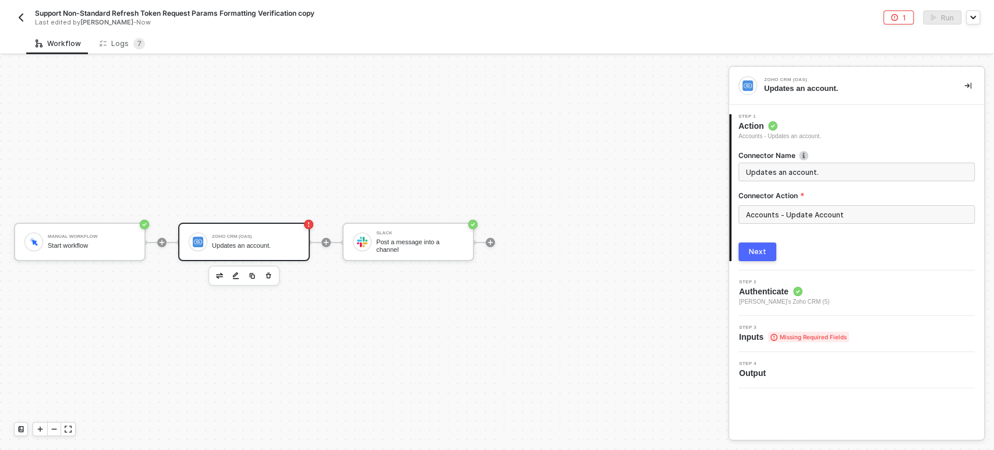
click at [776, 249] on div "Next" at bounding box center [856, 251] width 236 height 19
click at [756, 254] on div "Next" at bounding box center [757, 251] width 17 height 9
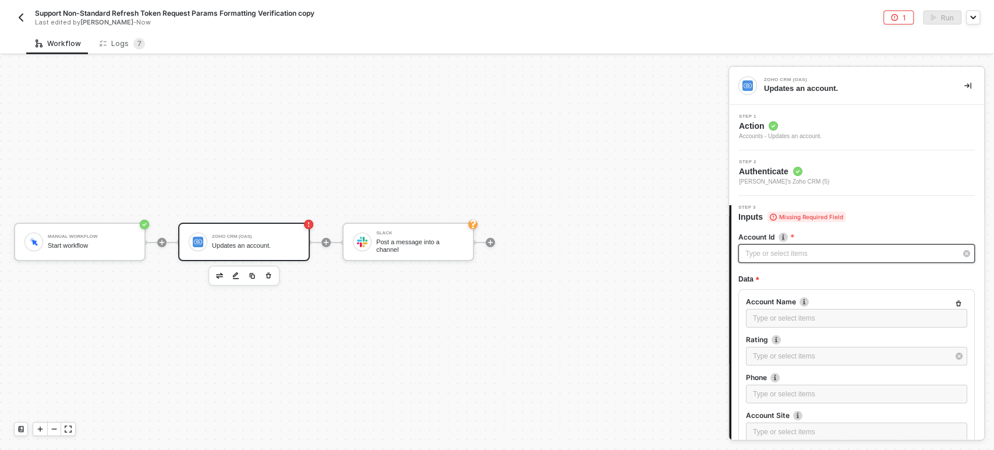
click at [759, 252] on div "Type or select items ﻿" at bounding box center [850, 253] width 211 height 11
